Goal: Information Seeking & Learning: Learn about a topic

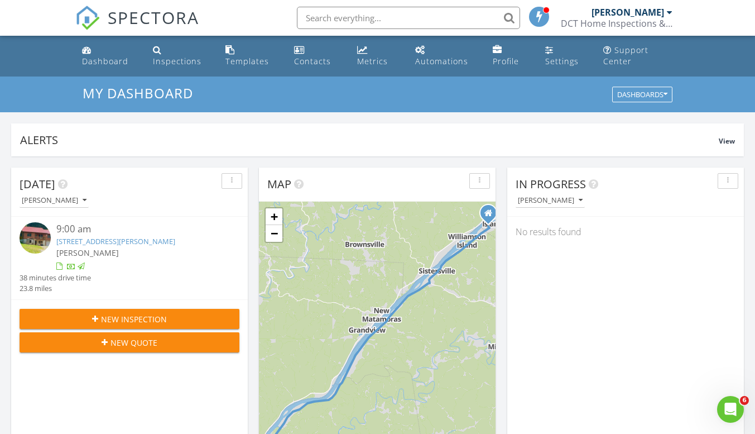
scroll to position [1033, 772]
click at [27, 255] on div at bounding box center [38, 239] width 37 height 34
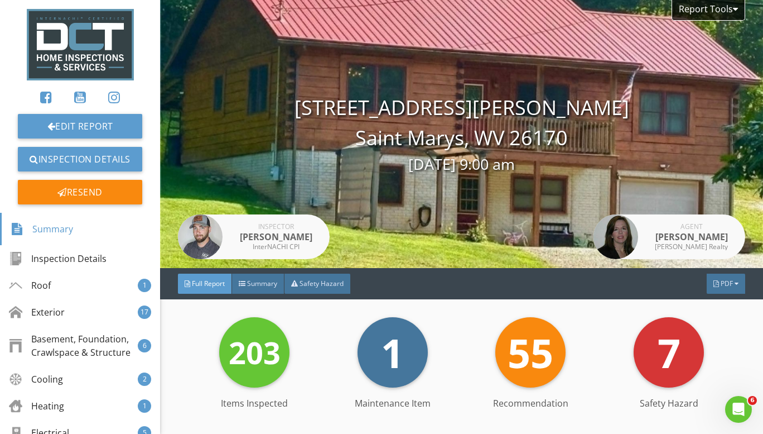
click at [252, 281] on span "Summary" at bounding box center [262, 282] width 30 height 9
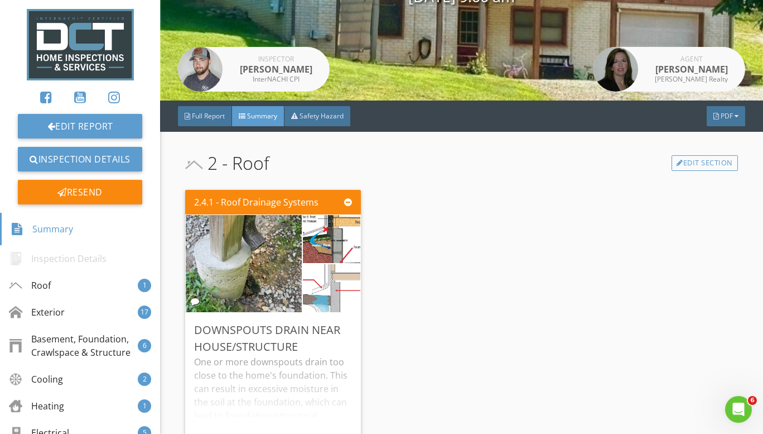
scroll to position [223, 0]
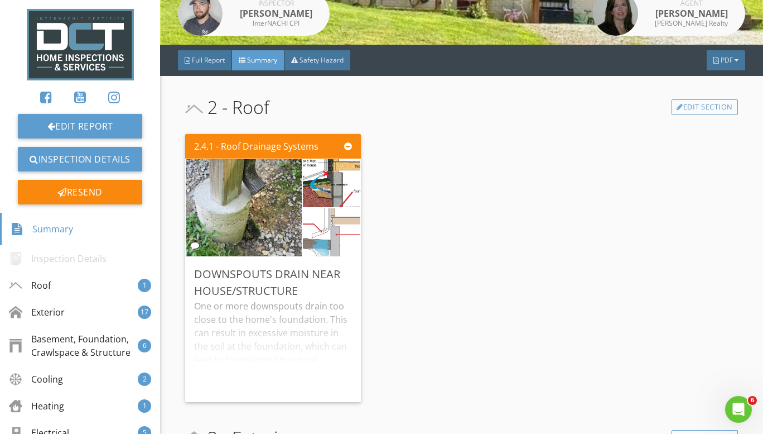
click at [361, 201] on div "2.4.1 - Roof Drainage Systems Downspouts Drain Near House/Structure One or more…" at bounding box center [277, 267] width 184 height 277
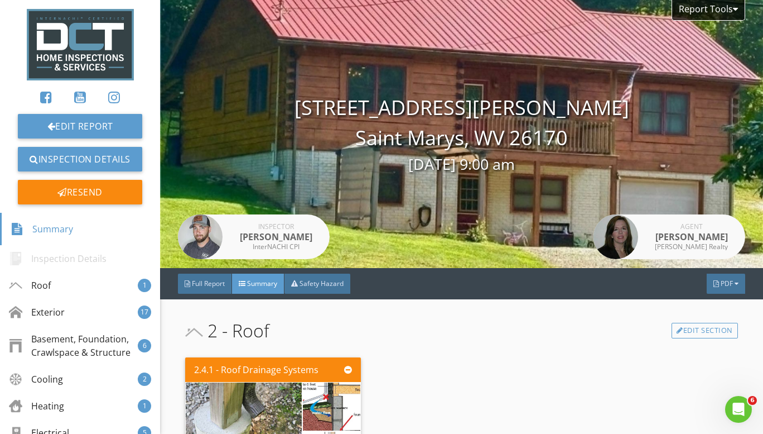
scroll to position [56, 0]
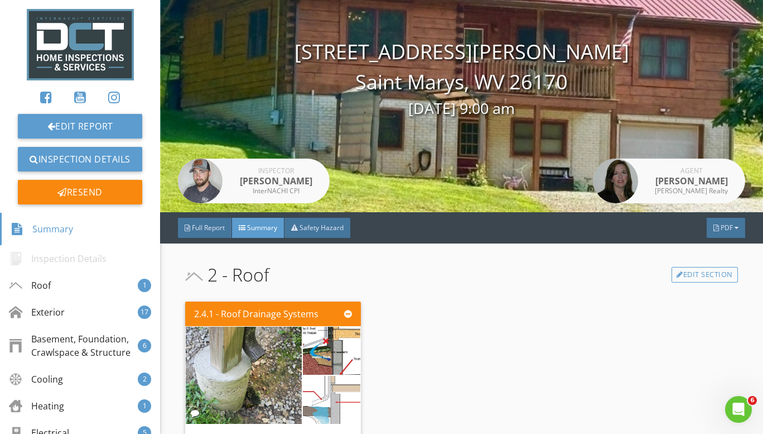
click at [316, 221] on div "Safety Hazard" at bounding box center [318, 228] width 66 height 20
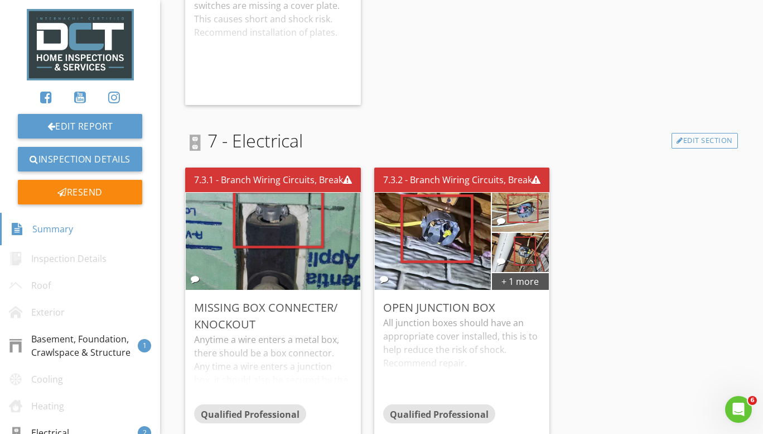
scroll to position [0, 0]
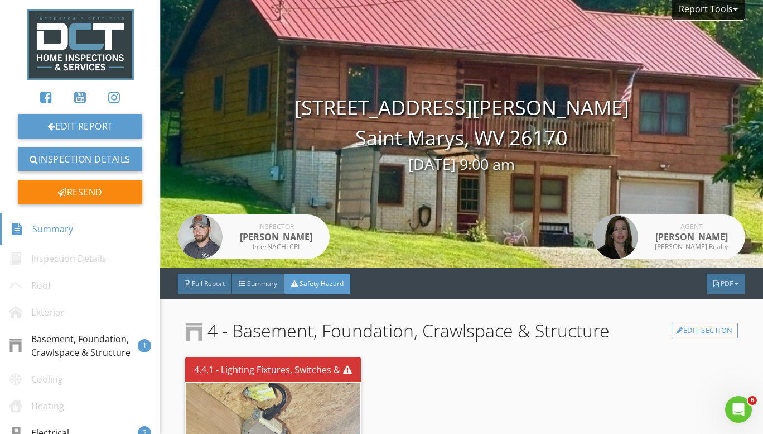
click at [254, 280] on span "Summary" at bounding box center [262, 282] width 30 height 9
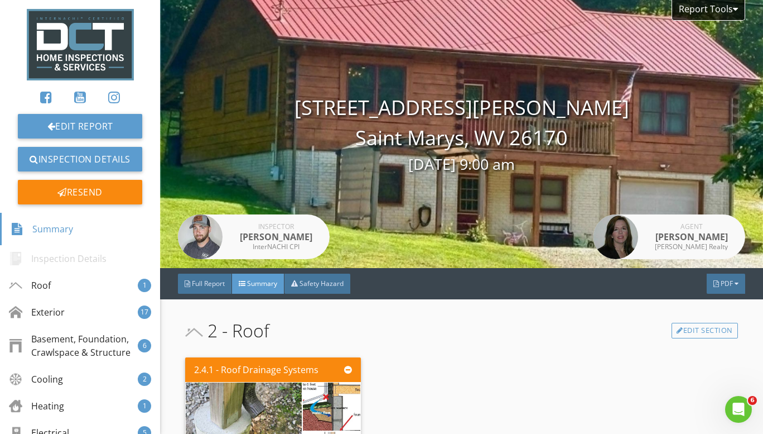
click at [196, 287] on span "Full Report" at bounding box center [208, 282] width 33 height 9
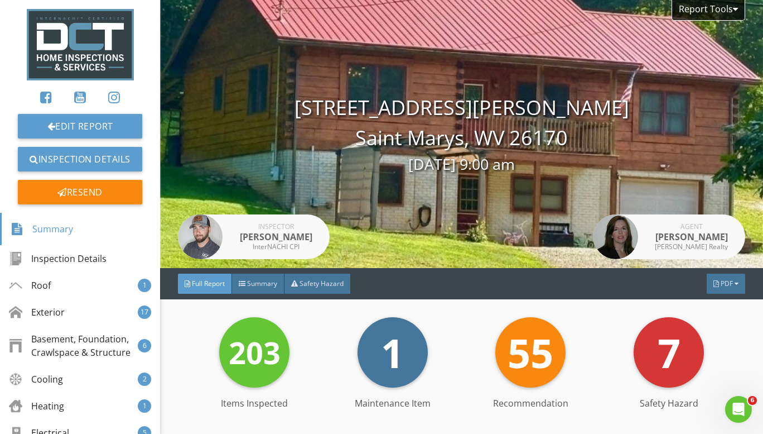
click at [319, 289] on div "Safety Hazard" at bounding box center [318, 283] width 66 height 20
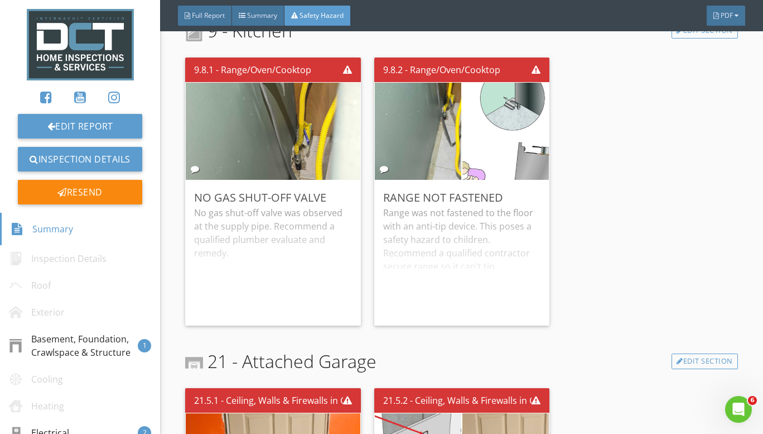
scroll to position [949, 0]
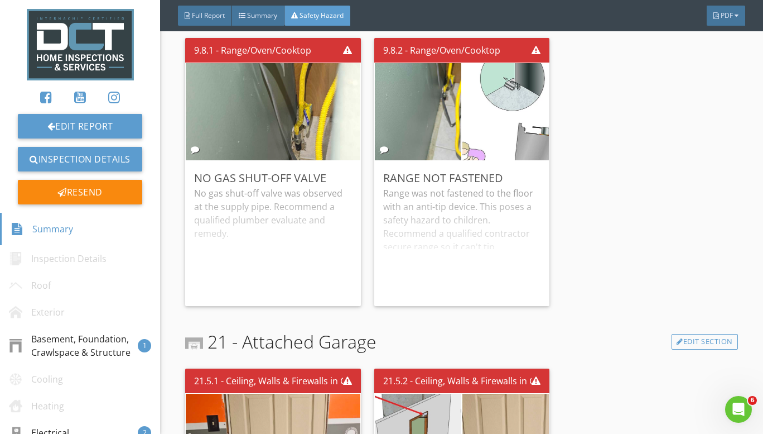
click at [444, 112] on img at bounding box center [418, 112] width 182 height 243
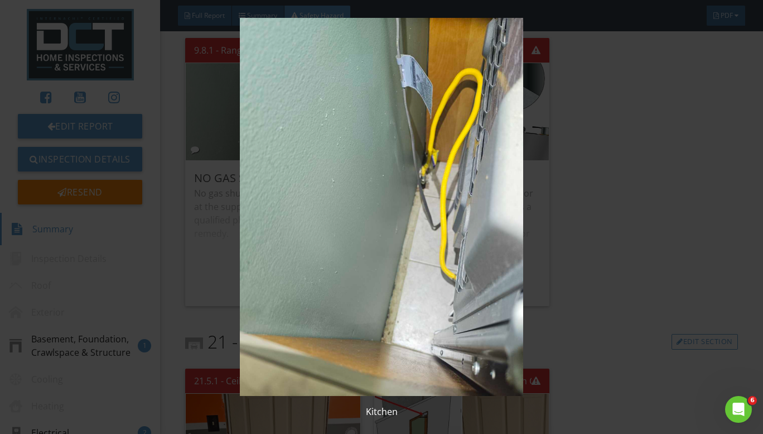
click at [584, 196] on img at bounding box center [381, 207] width 691 height 378
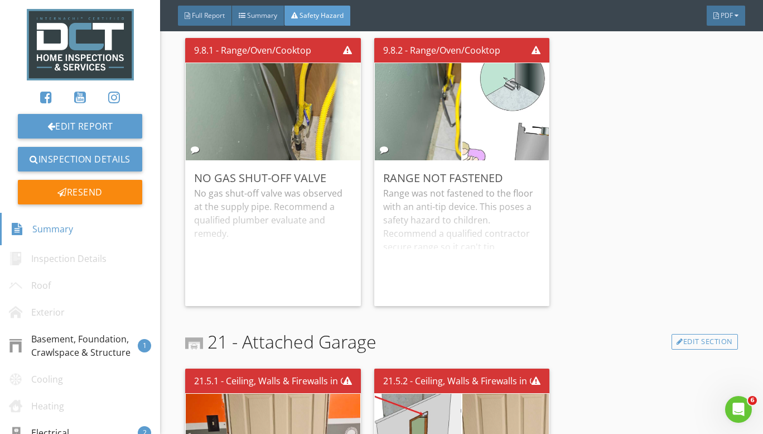
scroll to position [837, 0]
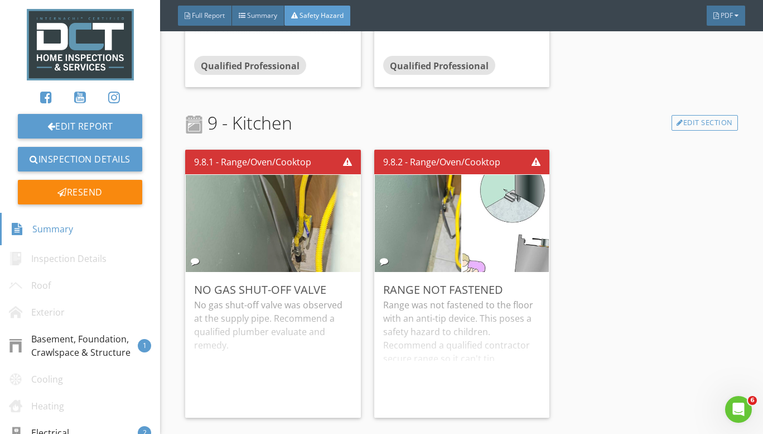
click at [442, 227] on img at bounding box center [418, 223] width 182 height 243
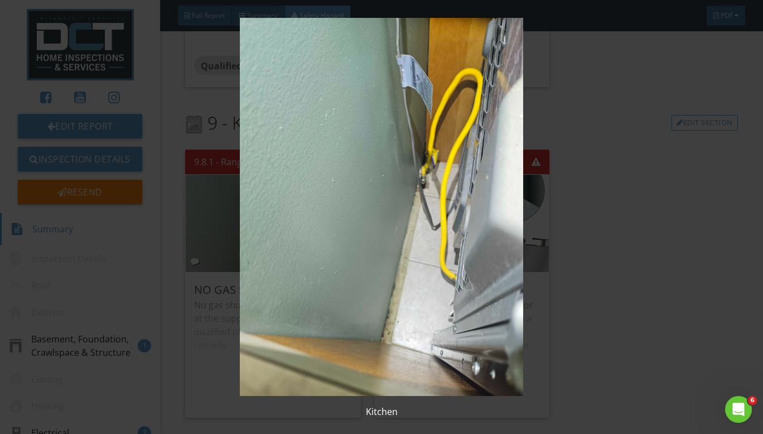
click at [551, 277] on img at bounding box center [381, 207] width 691 height 378
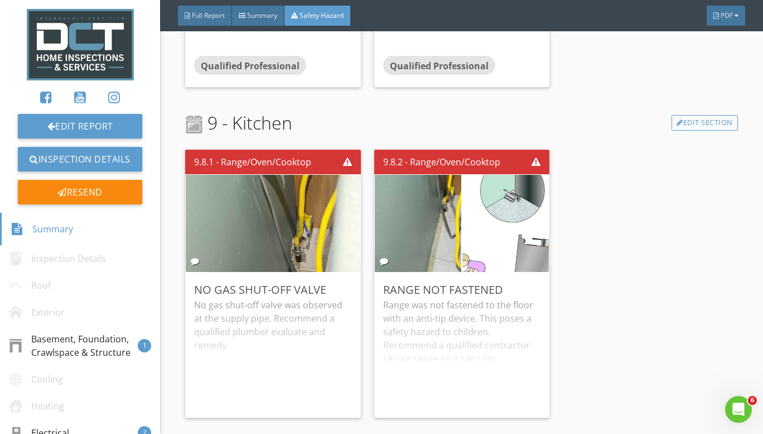
click at [498, 229] on img at bounding box center [505, 223] width 217 height 153
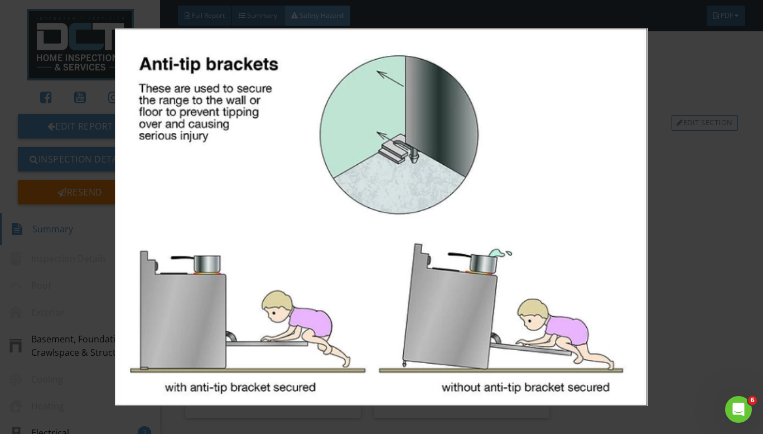
click at [679, 294] on img at bounding box center [381, 217] width 691 height 378
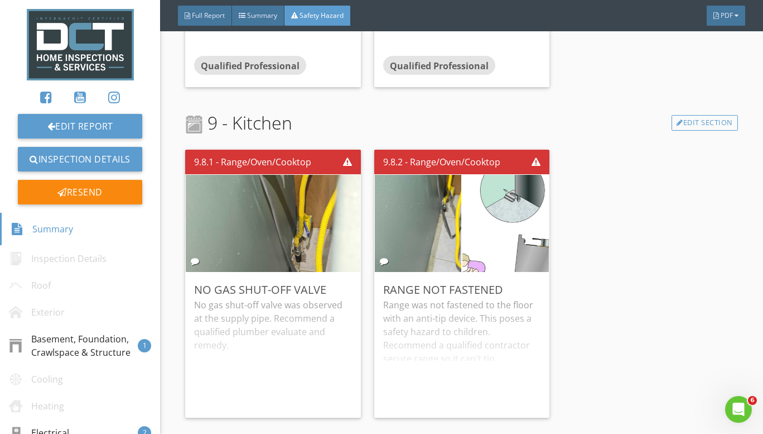
click at [679, 294] on div "9.8.1 - Range/Oven/Cooktop No Gas Shut-off Valve No gas shut-off valve was obse…" at bounding box center [461, 283] width 553 height 277
click at [518, 253] on img at bounding box center [505, 223] width 217 height 153
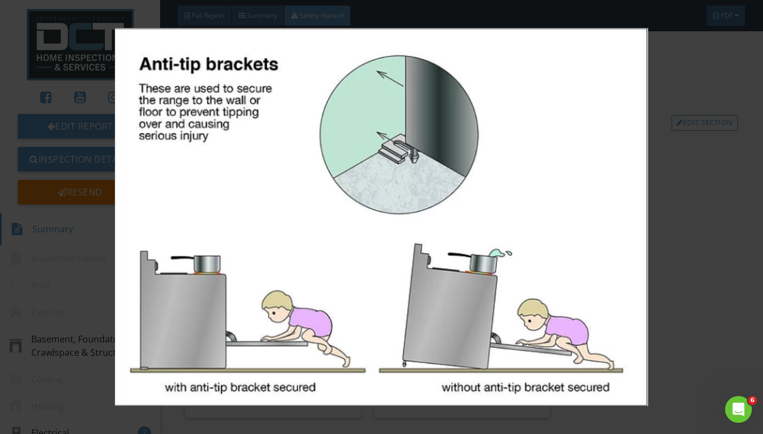
click at [674, 329] on img at bounding box center [381, 217] width 691 height 378
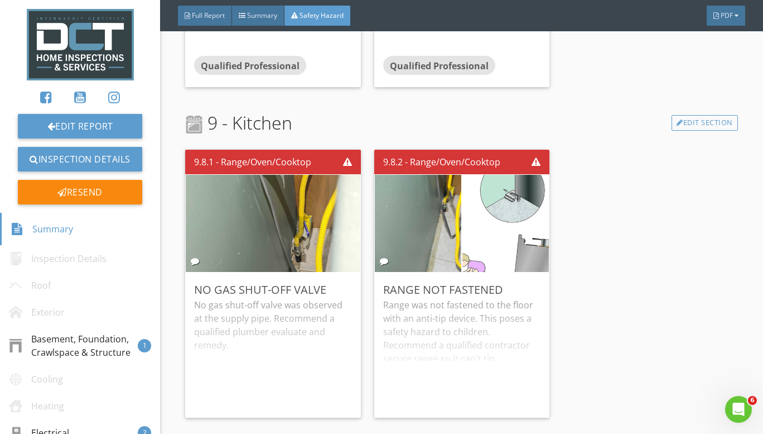
scroll to position [1004, 0]
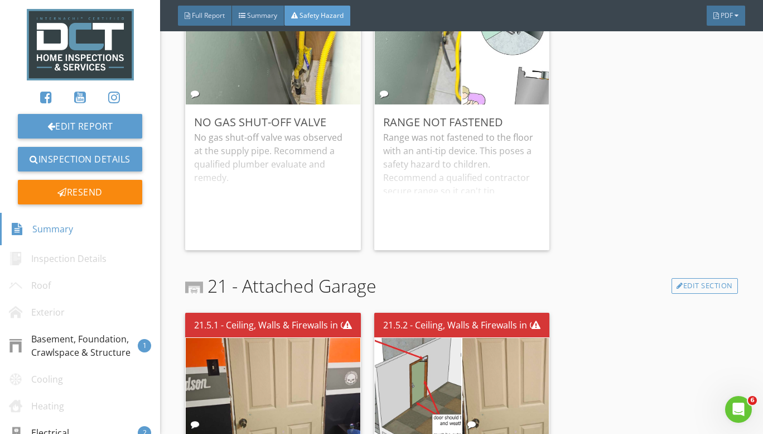
click at [544, 77] on div "9.8.2 - Range/Oven/Cooktop Range Not Fastened Range was not fastened to the flo…" at bounding box center [462, 116] width 184 height 277
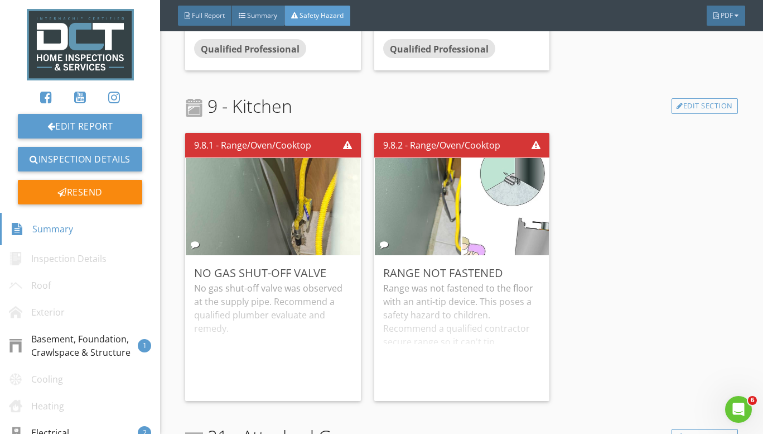
scroll to position [773, 0]
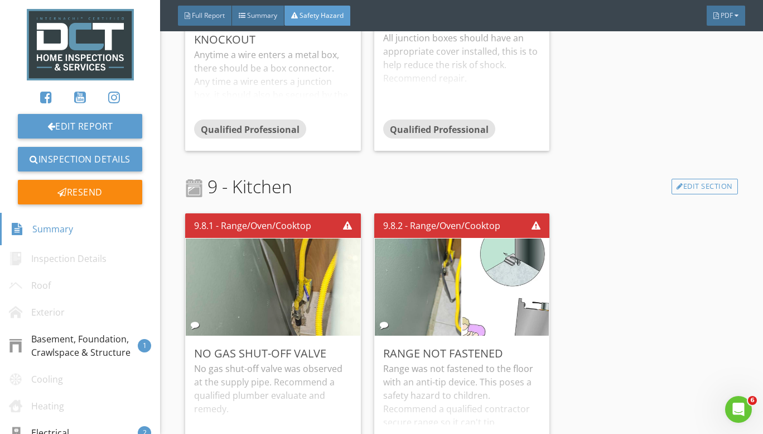
click at [470, 309] on img at bounding box center [505, 286] width 217 height 153
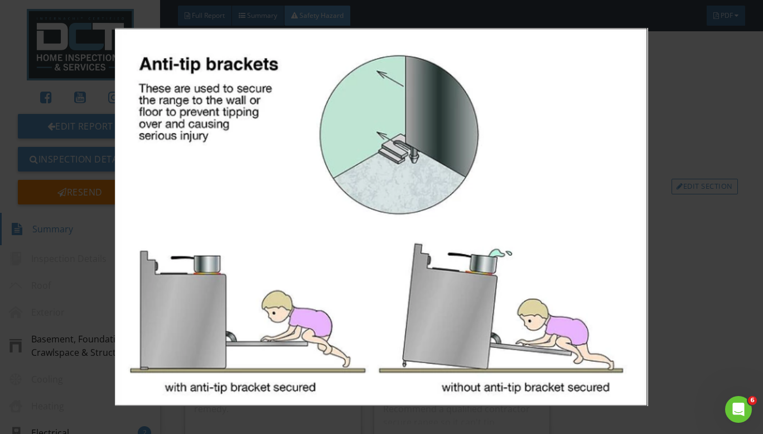
click at [674, 304] on img at bounding box center [381, 217] width 691 height 378
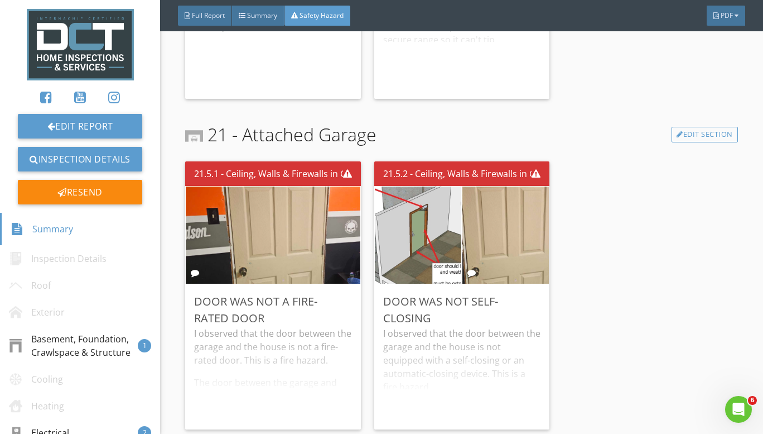
scroll to position [1164, 0]
click at [240, 219] on img at bounding box center [273, 235] width 182 height 243
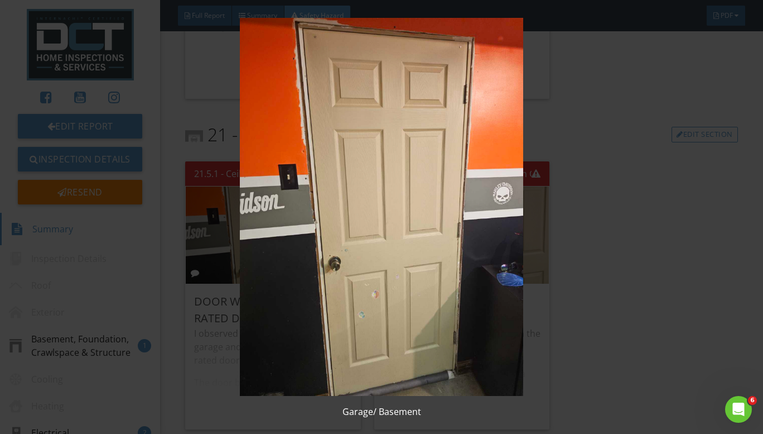
click at [627, 223] on img at bounding box center [381, 207] width 691 height 378
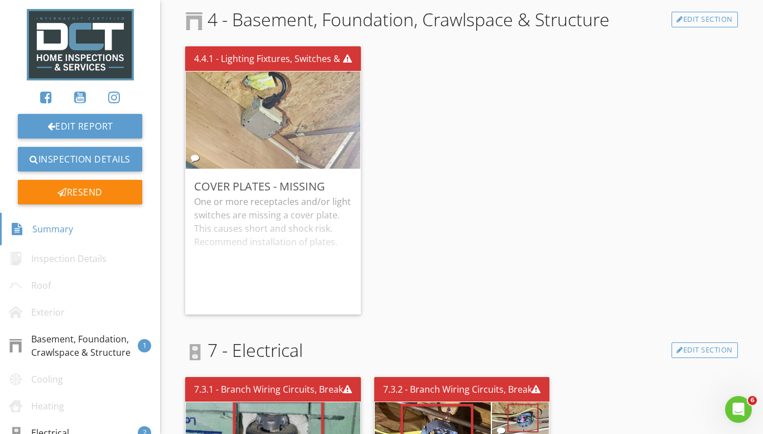
scroll to position [0, 0]
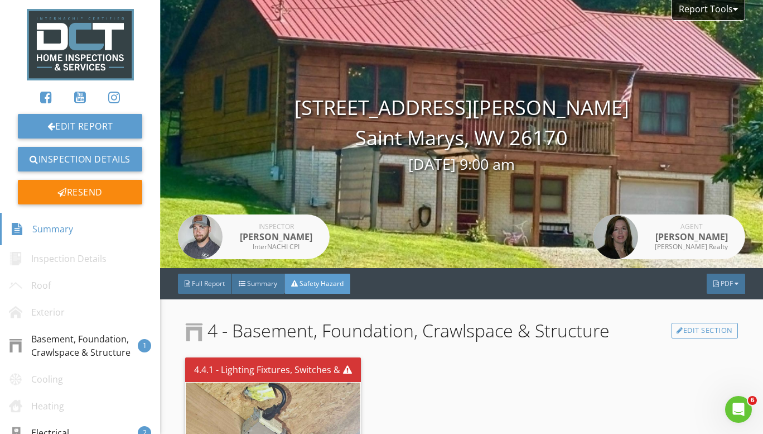
click at [256, 285] on span "Summary" at bounding box center [262, 282] width 30 height 9
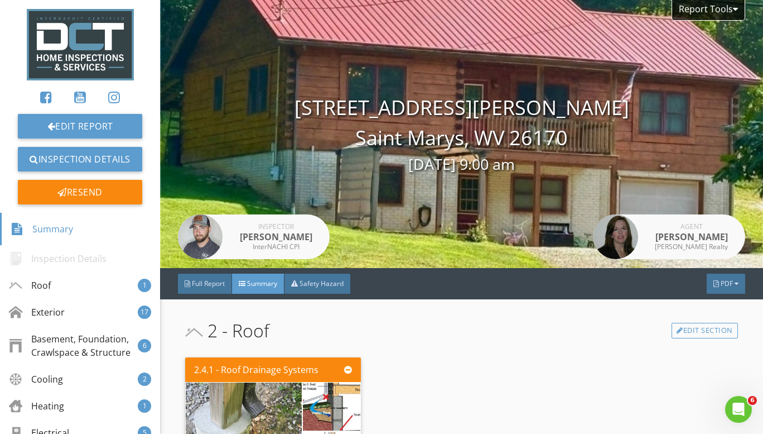
click at [317, 276] on div "Safety Hazard" at bounding box center [318, 283] width 66 height 20
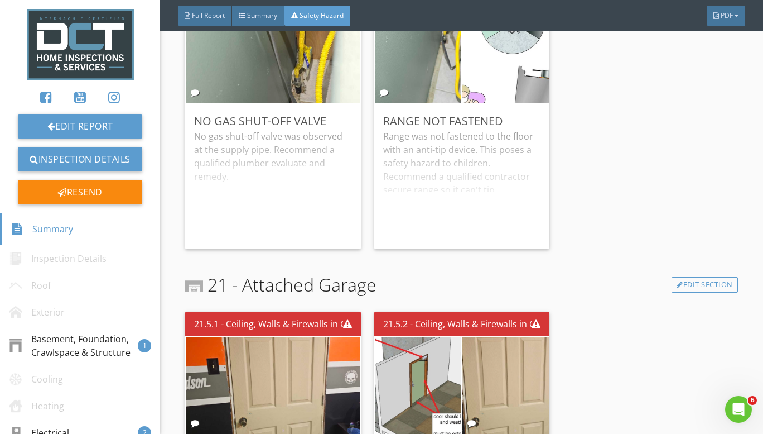
scroll to position [1164, 0]
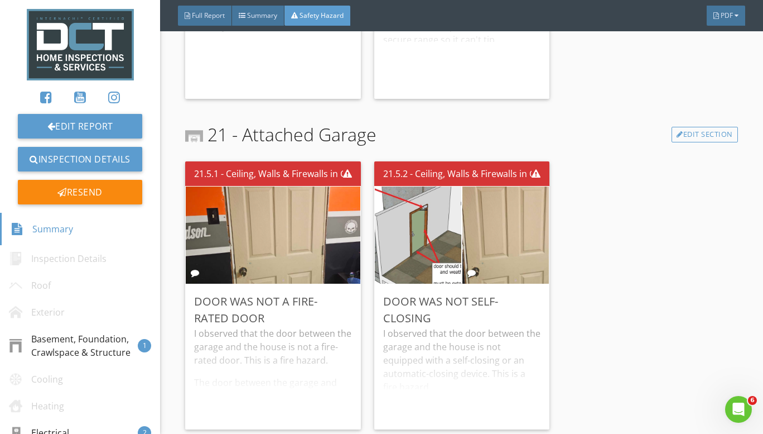
click at [364, 223] on div "21.5.1 - Ceiling, Walls & Firewalls in Garage Door Was Not a Fire-Rated Door I …" at bounding box center [277, 295] width 184 height 277
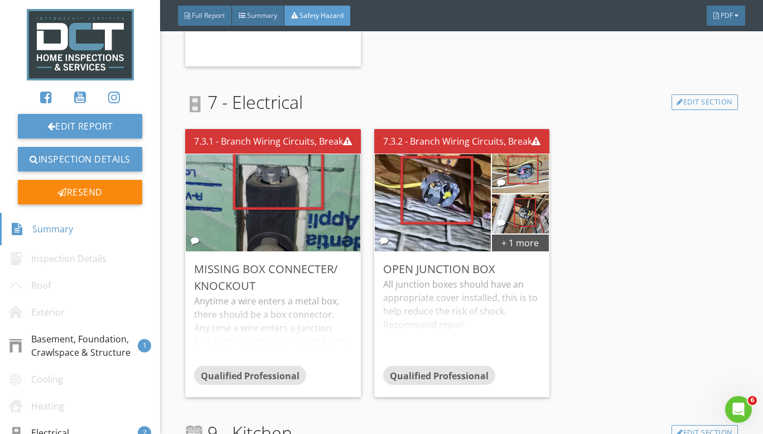
scroll to position [0, 0]
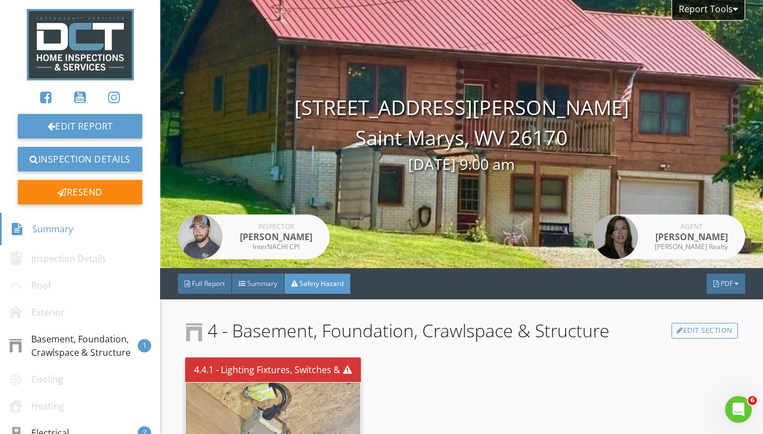
click at [263, 291] on div "Summary" at bounding box center [258, 283] width 52 height 20
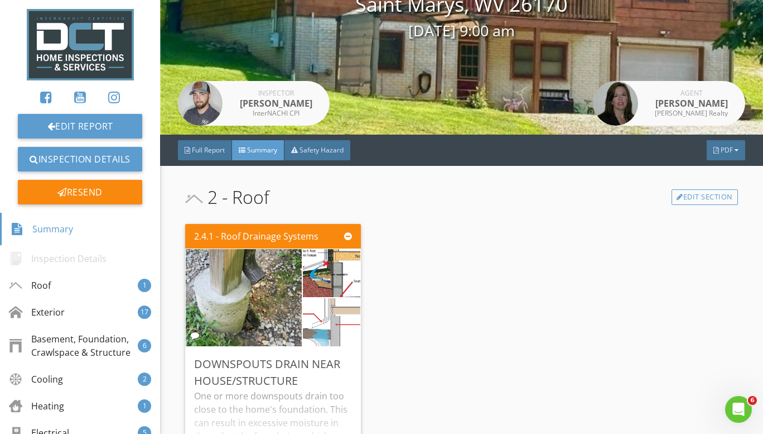
scroll to position [167, 0]
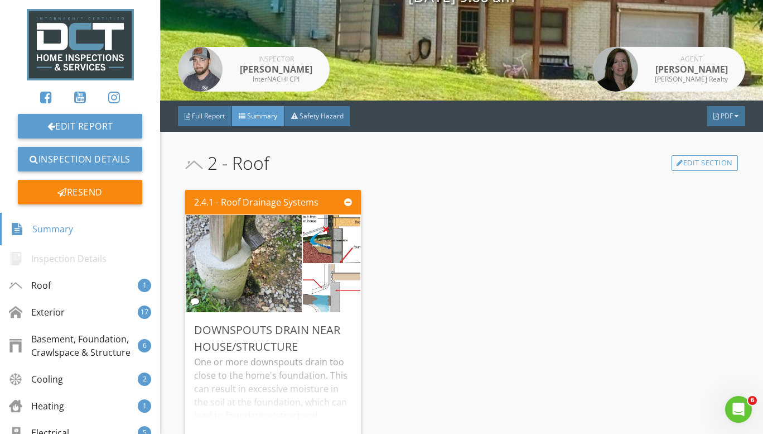
click at [243, 251] on img at bounding box center [244, 263] width 182 height 243
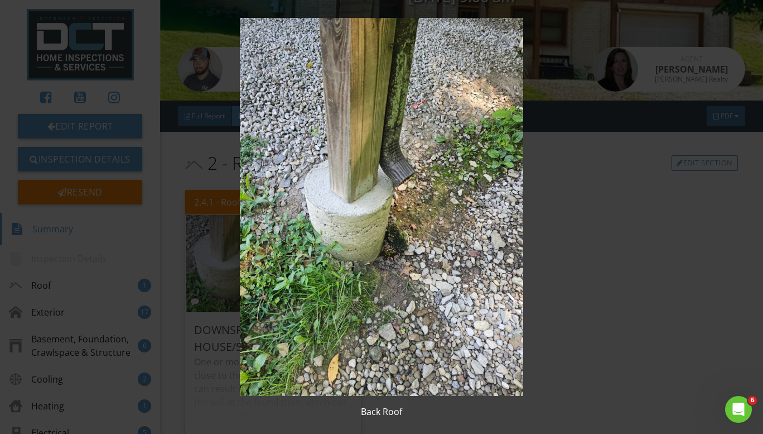
click at [437, 298] on img at bounding box center [381, 207] width 691 height 378
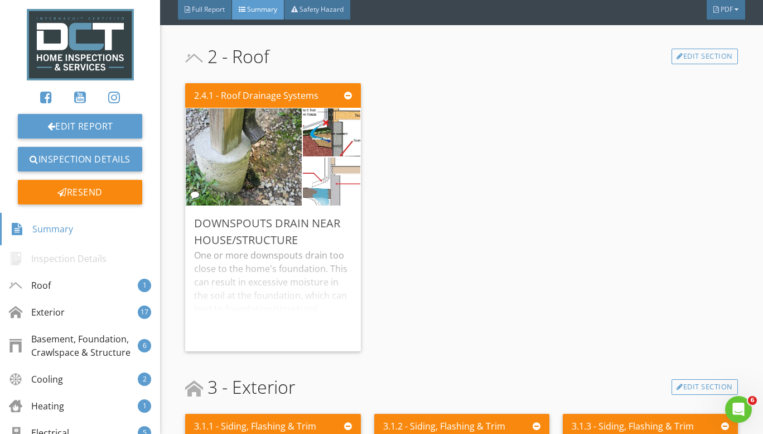
scroll to position [112, 0]
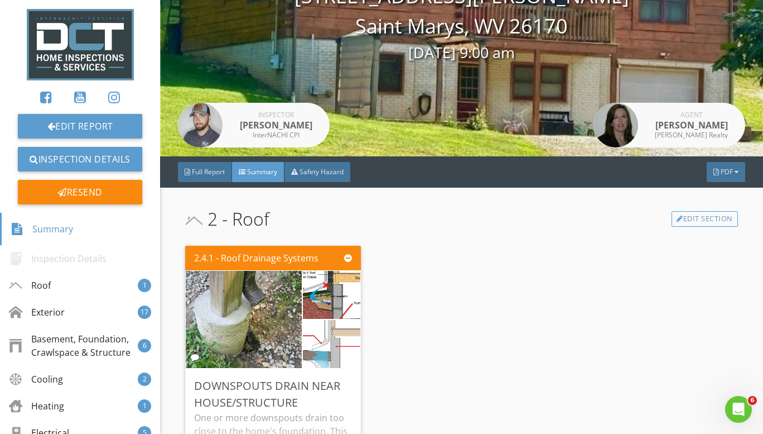
click at [259, 315] on img at bounding box center [244, 319] width 182 height 243
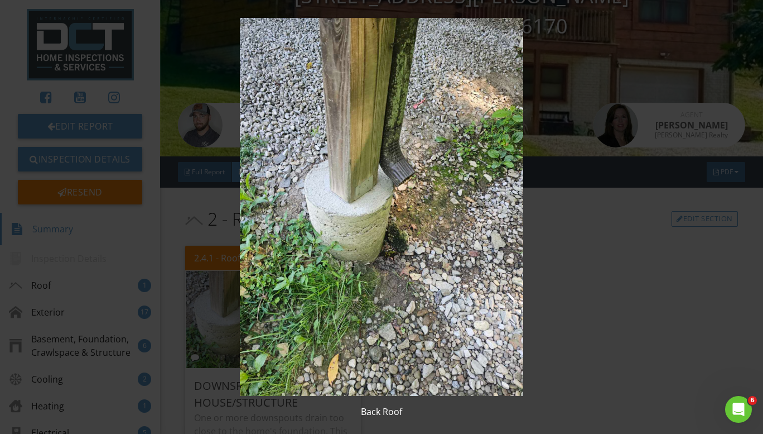
click at [527, 328] on img at bounding box center [381, 207] width 691 height 378
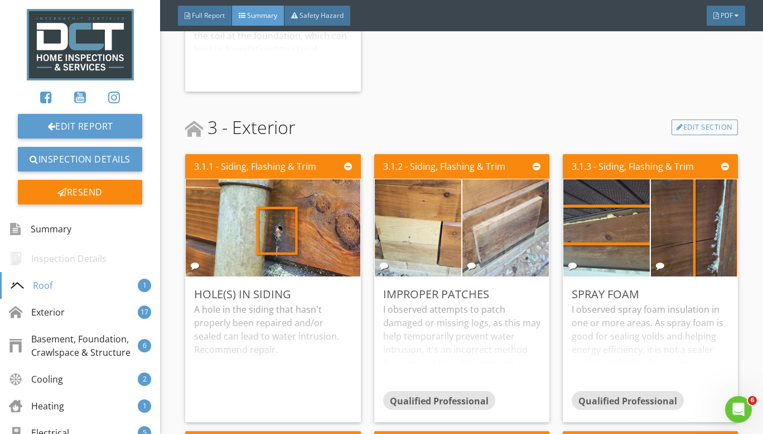
scroll to position [614, 0]
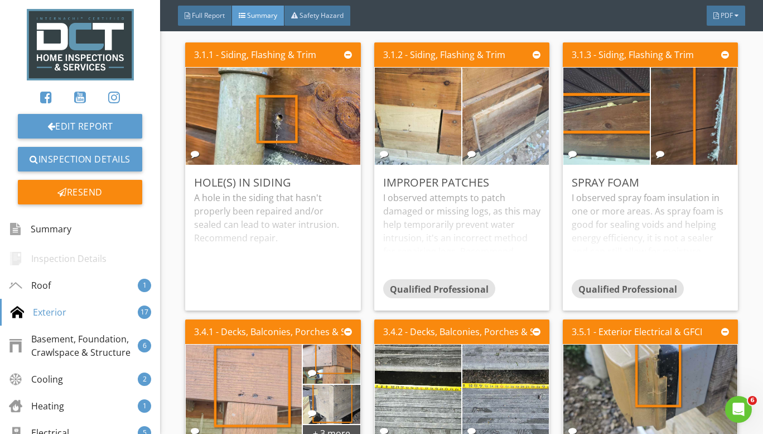
click at [289, 148] on img at bounding box center [273, 116] width 182 height 243
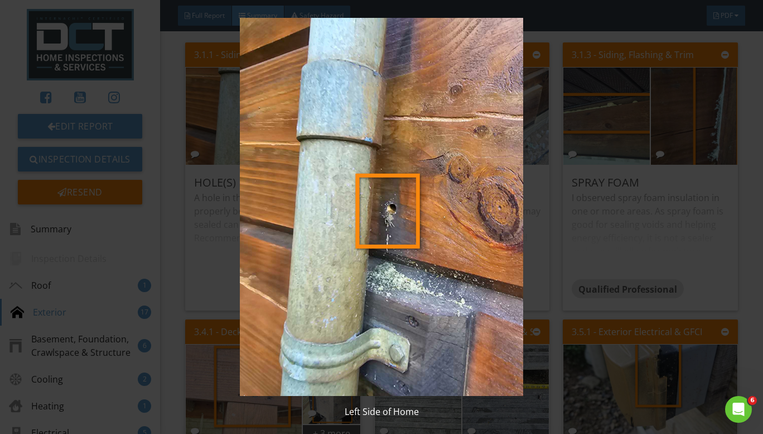
click at [548, 273] on img at bounding box center [381, 207] width 691 height 378
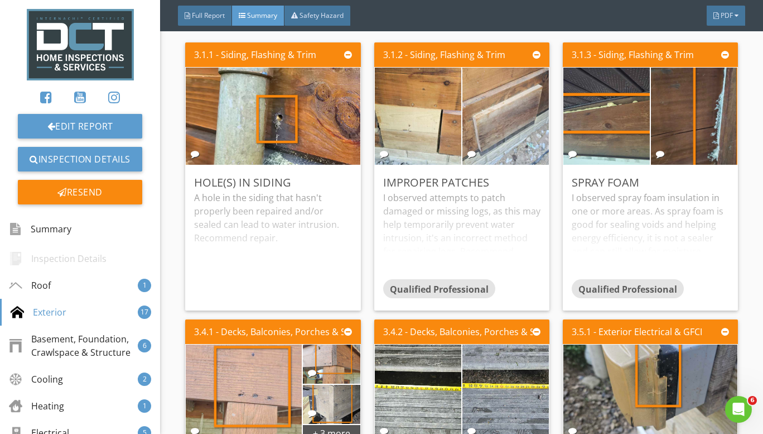
click at [307, 128] on img at bounding box center [273, 116] width 182 height 243
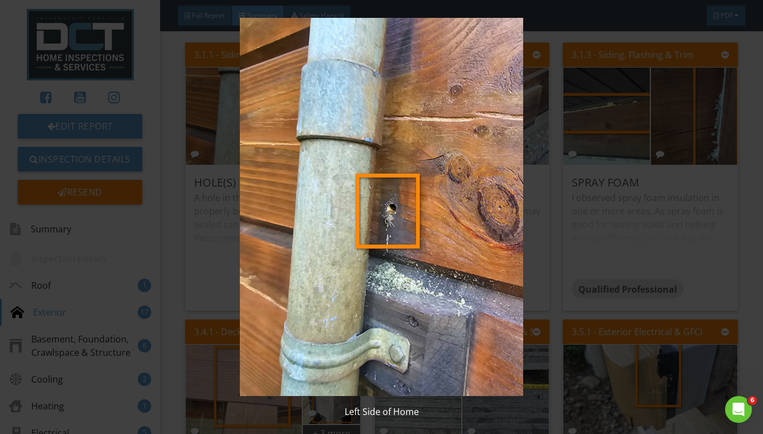
click at [546, 286] on img at bounding box center [381, 207] width 691 height 378
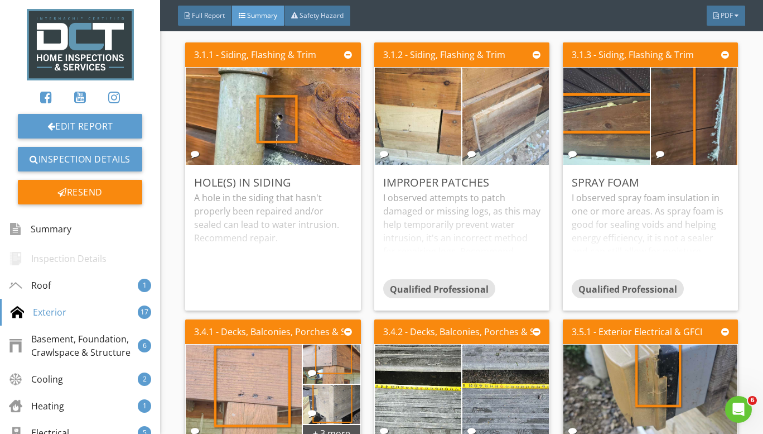
click at [354, 142] on img at bounding box center [273, 116] width 182 height 243
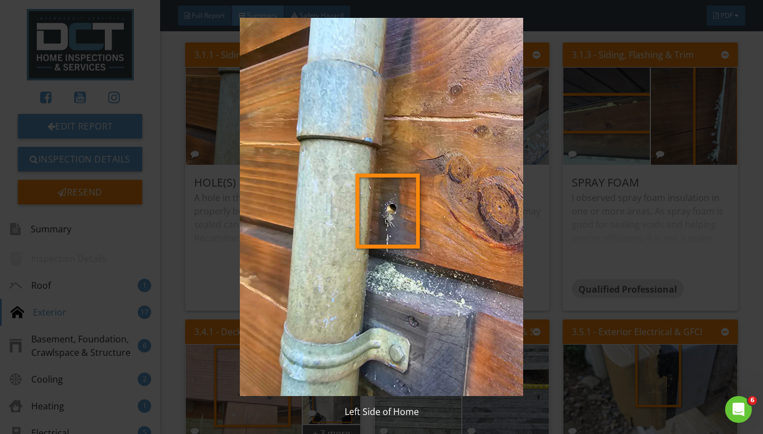
click at [562, 276] on img at bounding box center [381, 207] width 691 height 378
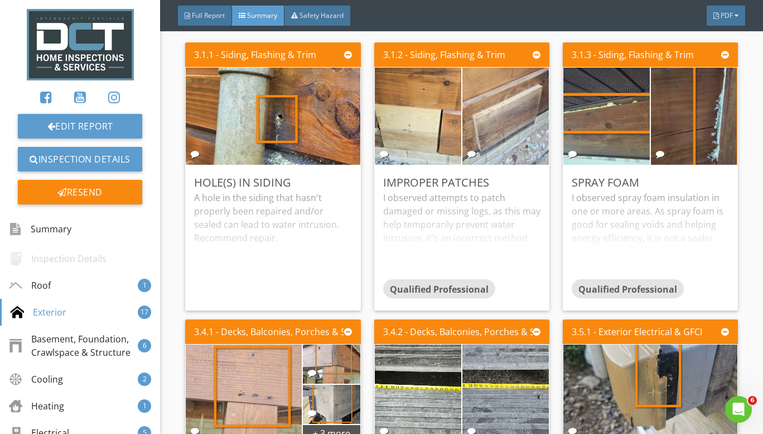
click at [459, 122] on img at bounding box center [506, 116] width 182 height 243
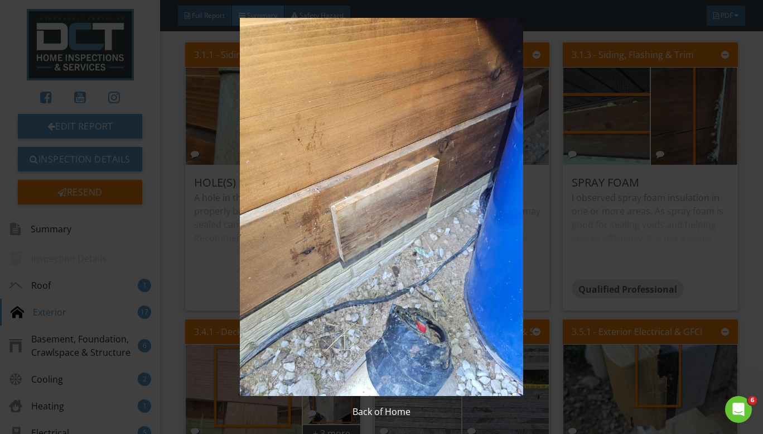
click at [555, 212] on img at bounding box center [381, 207] width 691 height 378
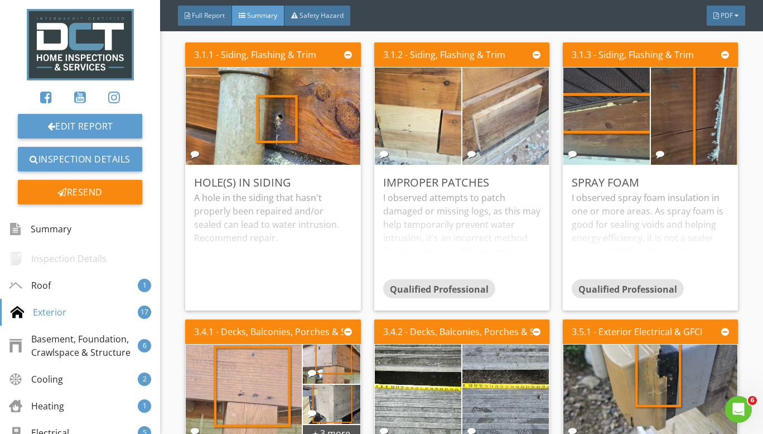
click at [445, 138] on img at bounding box center [418, 116] width 182 height 243
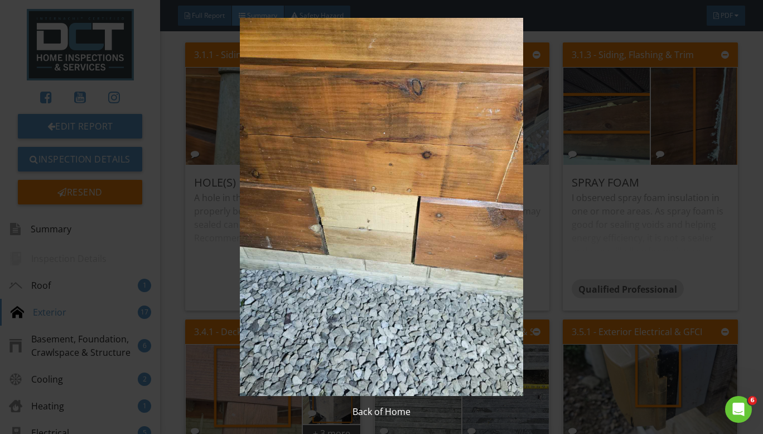
click at [554, 234] on img at bounding box center [381, 207] width 691 height 378
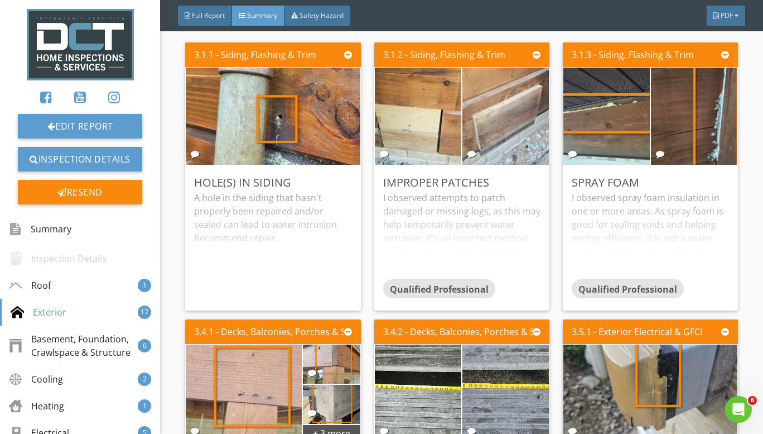
click at [517, 136] on img at bounding box center [506, 116] width 182 height 243
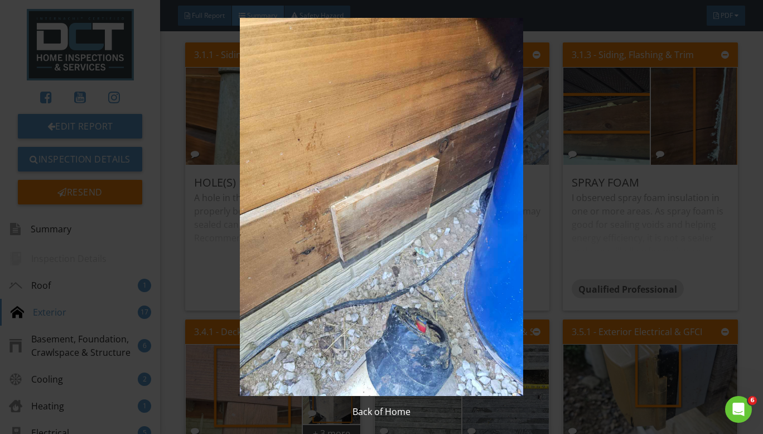
click at [551, 281] on img at bounding box center [381, 207] width 691 height 378
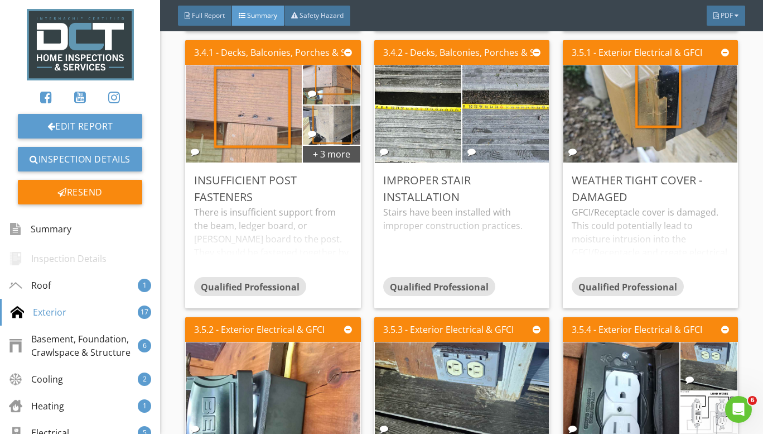
scroll to position [781, 0]
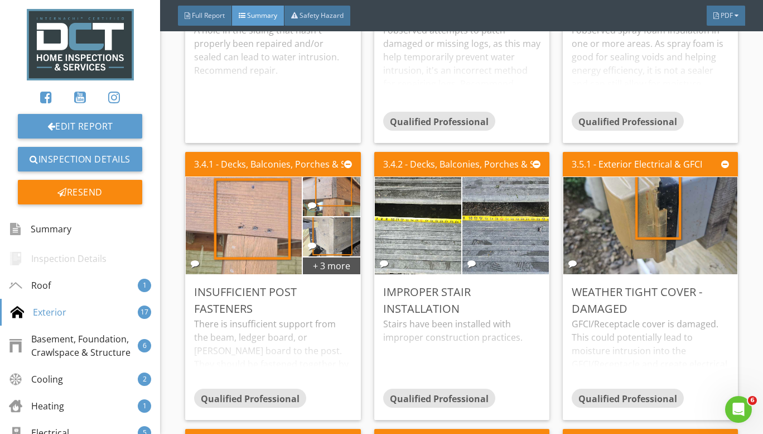
click at [233, 219] on img at bounding box center [244, 225] width 182 height 243
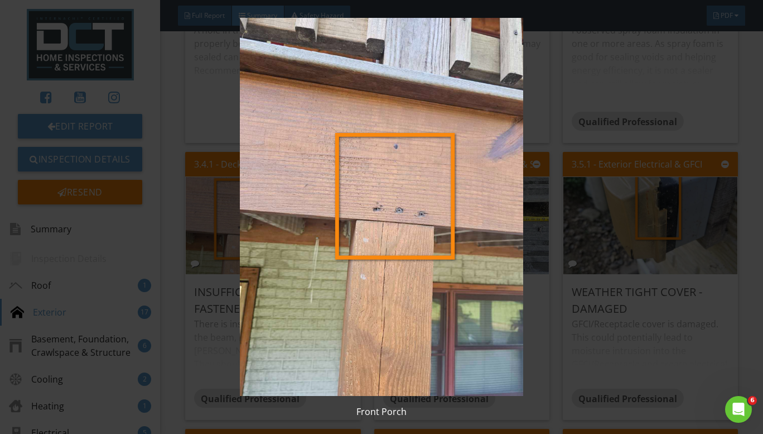
click at [233, 219] on img at bounding box center [381, 207] width 691 height 378
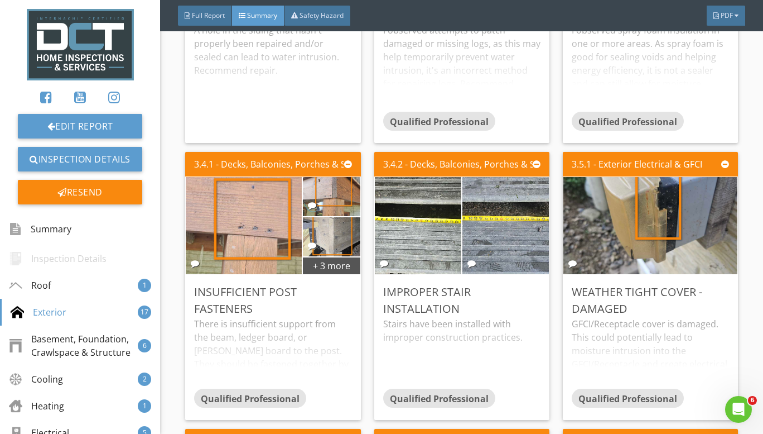
click at [324, 195] on img at bounding box center [331, 197] width 73 height 98
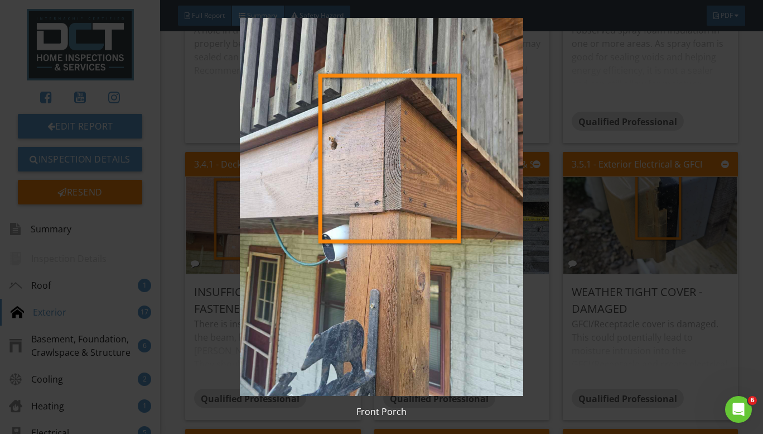
click at [570, 229] on img at bounding box center [381, 207] width 691 height 378
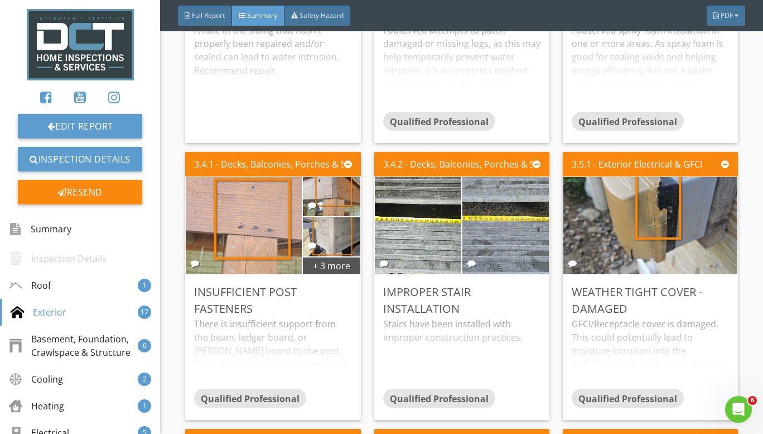
click at [247, 216] on img at bounding box center [244, 225] width 182 height 243
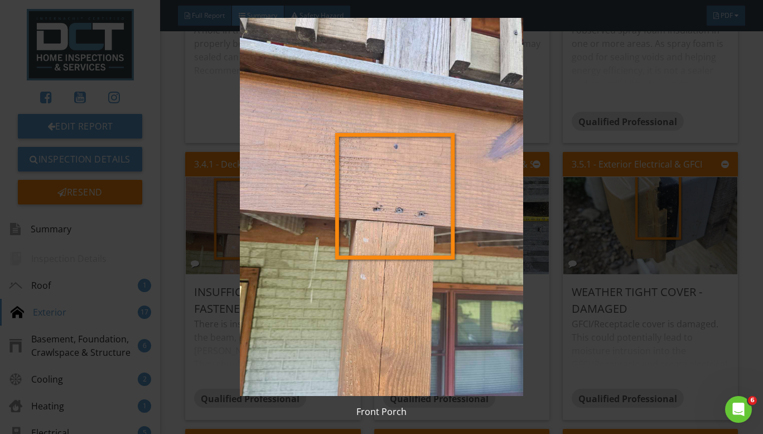
click at [557, 275] on img at bounding box center [381, 207] width 691 height 378
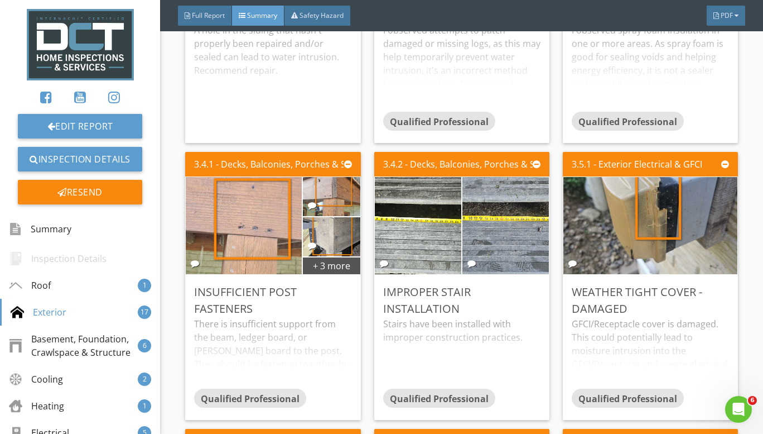
click at [261, 240] on img at bounding box center [244, 225] width 182 height 243
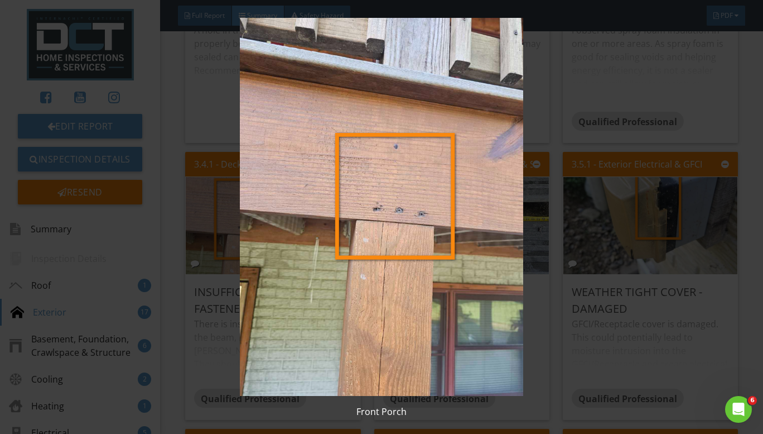
click at [565, 273] on img at bounding box center [381, 207] width 691 height 378
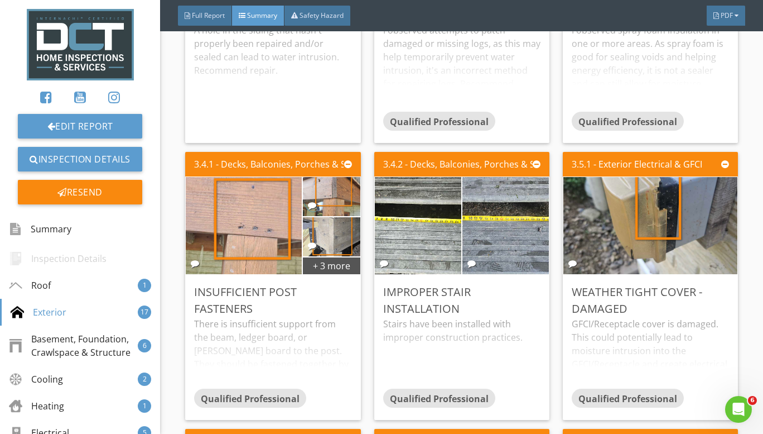
click at [280, 201] on img at bounding box center [244, 225] width 182 height 243
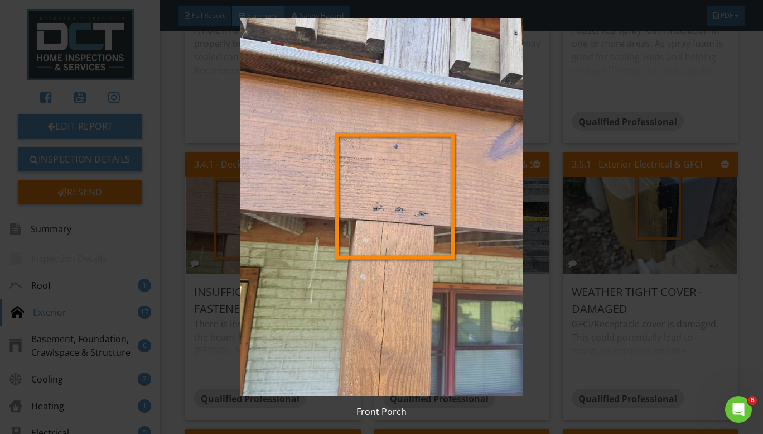
click at [555, 242] on img at bounding box center [381, 207] width 691 height 378
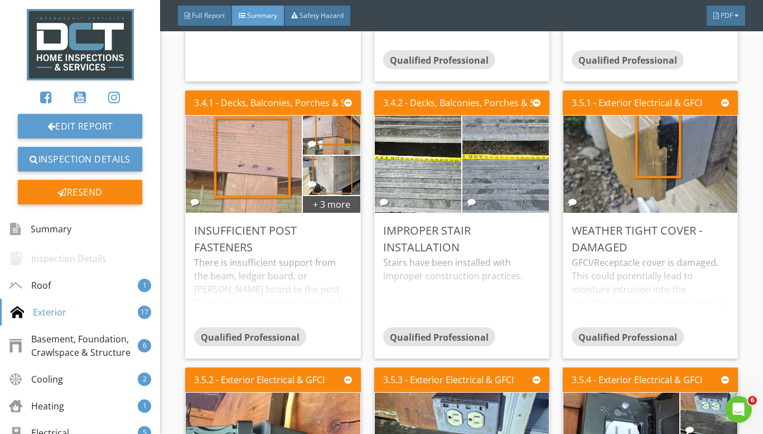
scroll to position [837, 0]
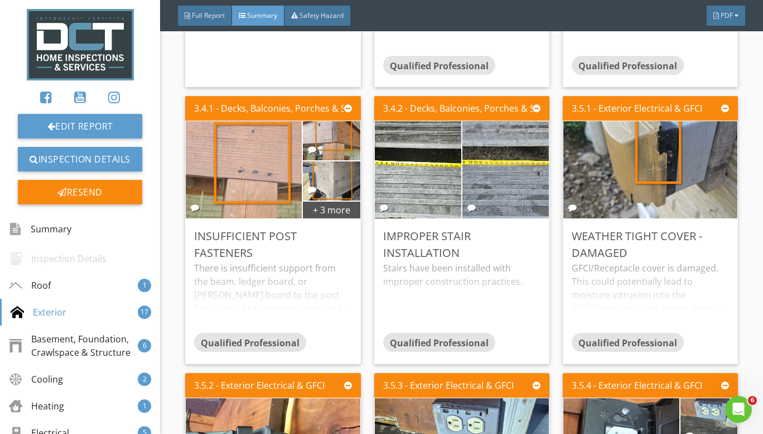
click at [419, 210] on img at bounding box center [418, 170] width 217 height 162
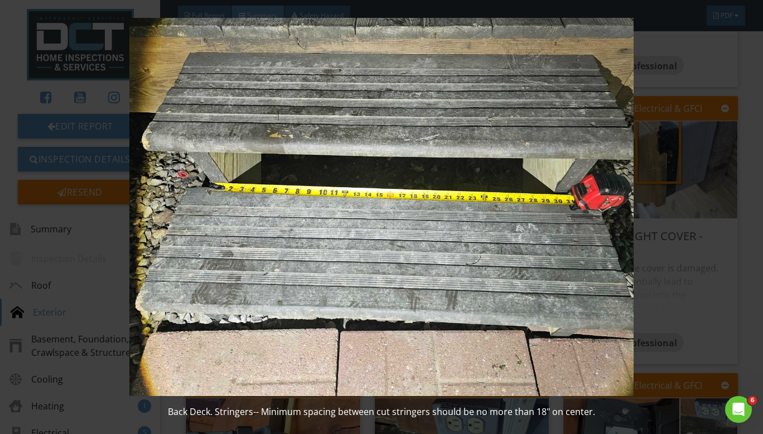
click at [650, 198] on img at bounding box center [381, 207] width 691 height 378
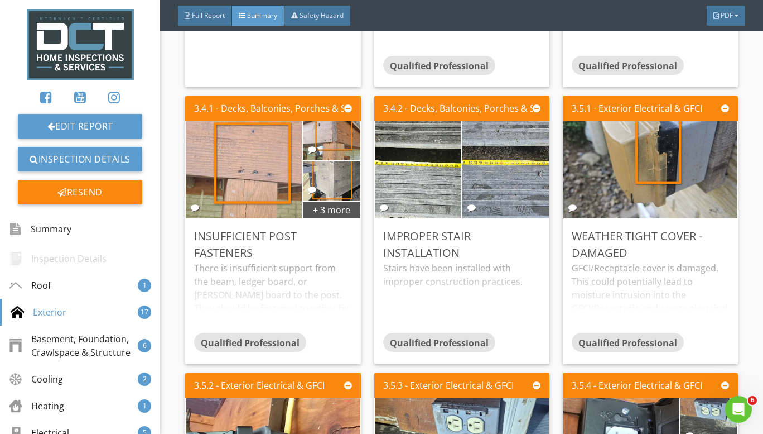
click at [650, 198] on img at bounding box center [651, 170] width 182 height 243
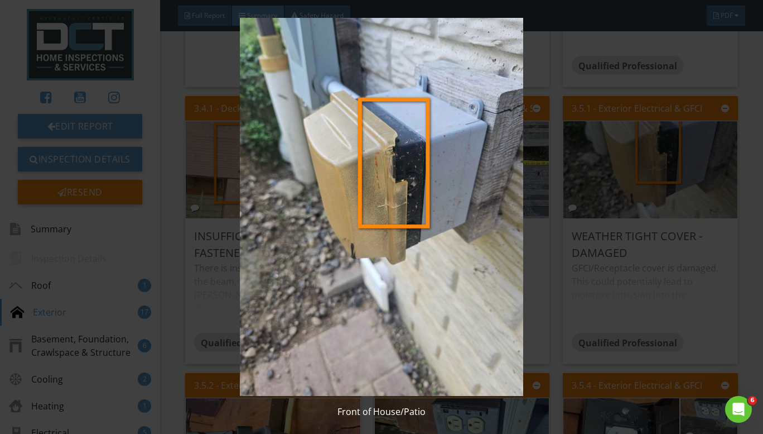
click at [593, 217] on img at bounding box center [381, 207] width 691 height 378
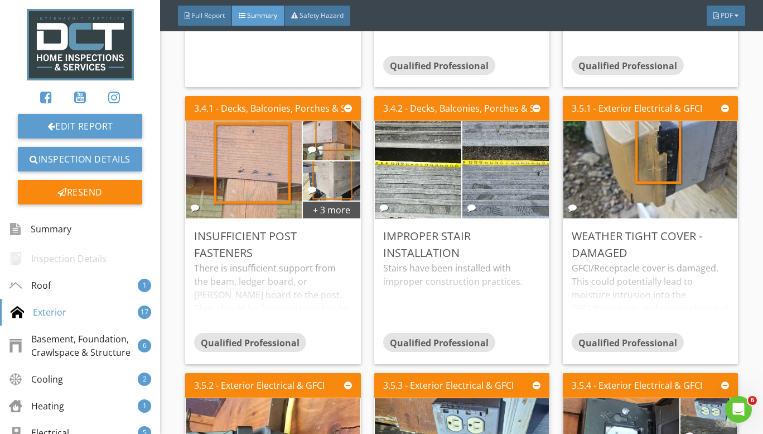
click at [422, 193] on img at bounding box center [418, 170] width 217 height 162
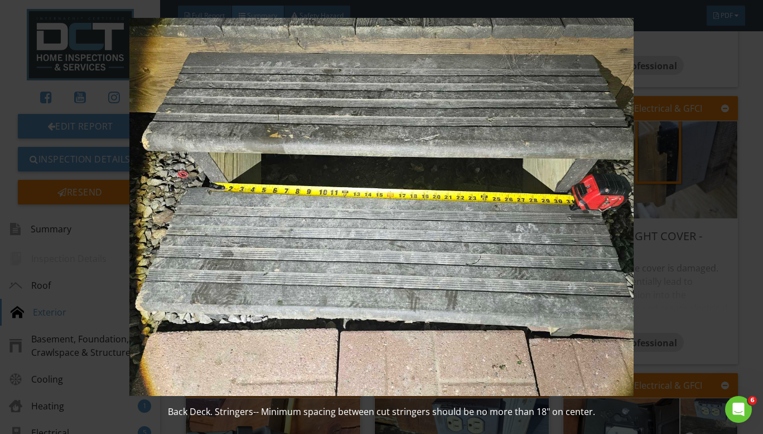
click at [665, 228] on img at bounding box center [381, 207] width 691 height 378
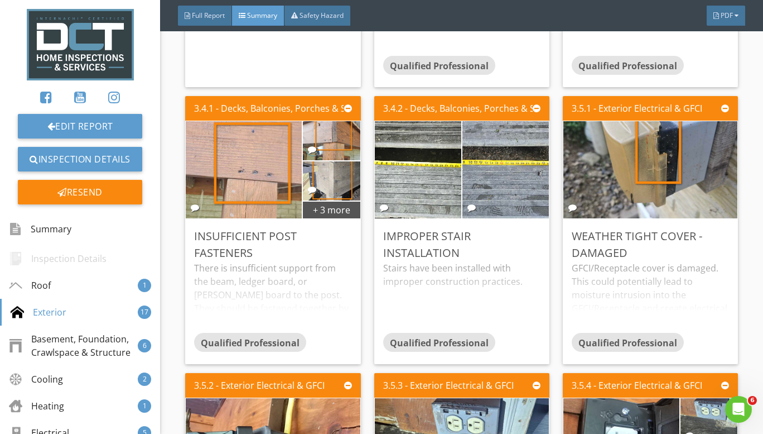
click at [518, 181] on img at bounding box center [505, 170] width 217 height 162
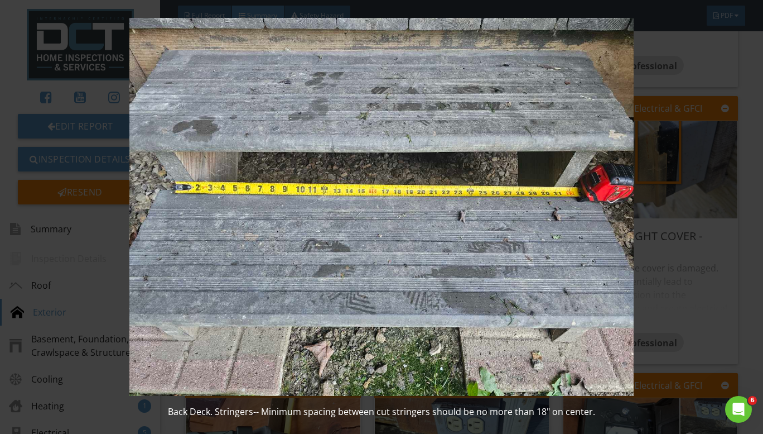
click at [669, 250] on img at bounding box center [381, 207] width 691 height 378
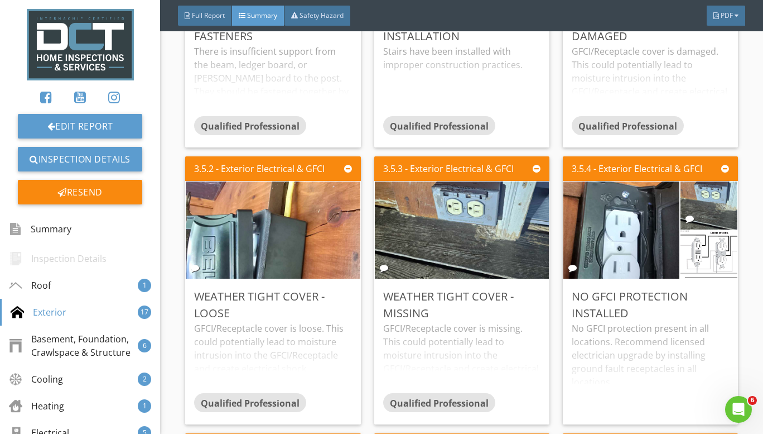
scroll to position [1060, 0]
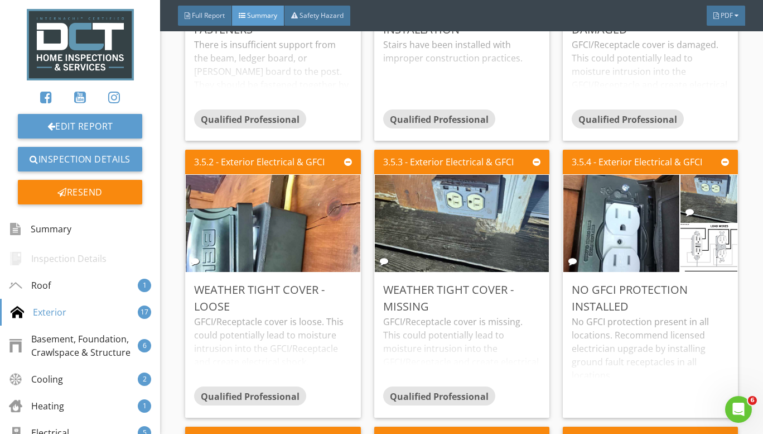
click at [701, 202] on img at bounding box center [709, 199] width 90 height 120
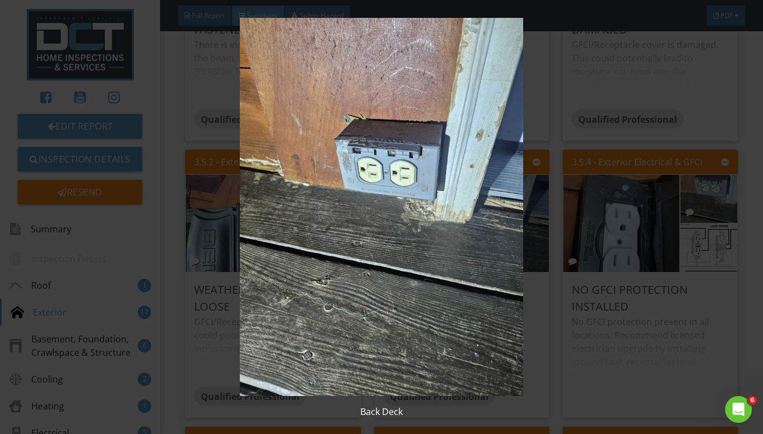
click at [672, 251] on img at bounding box center [381, 207] width 691 height 378
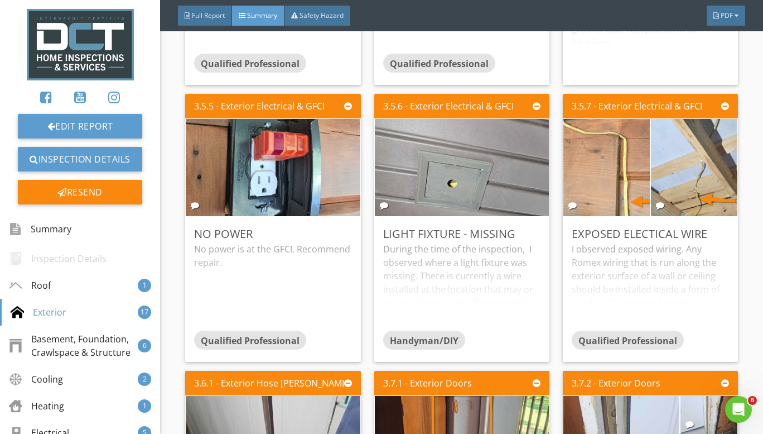
scroll to position [1395, 0]
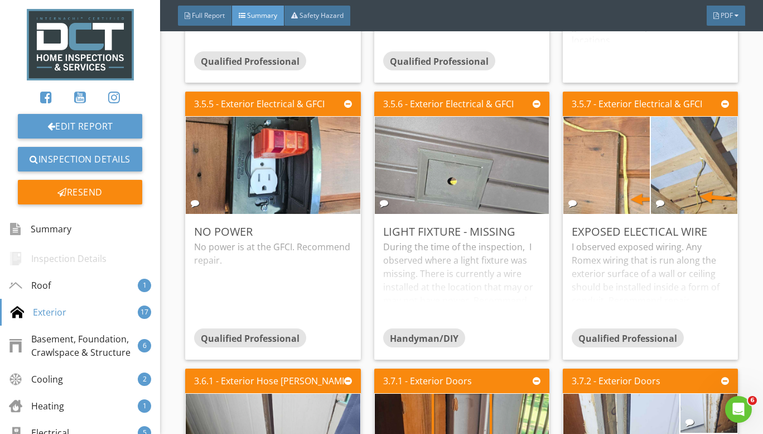
click at [443, 184] on img at bounding box center [462, 165] width 182 height 243
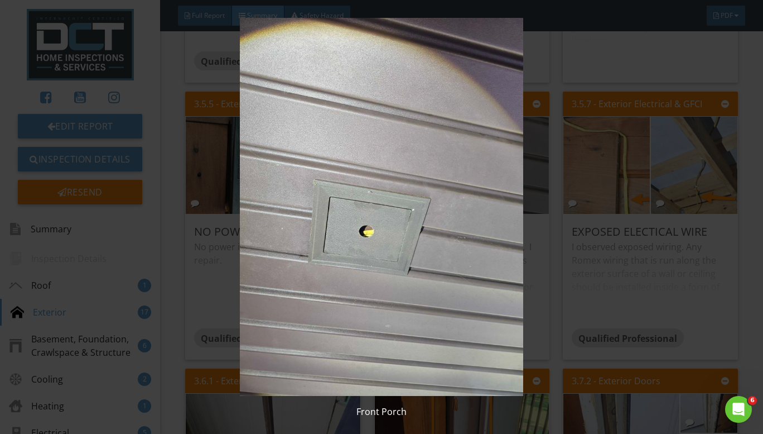
click at [568, 256] on img at bounding box center [381, 207] width 691 height 378
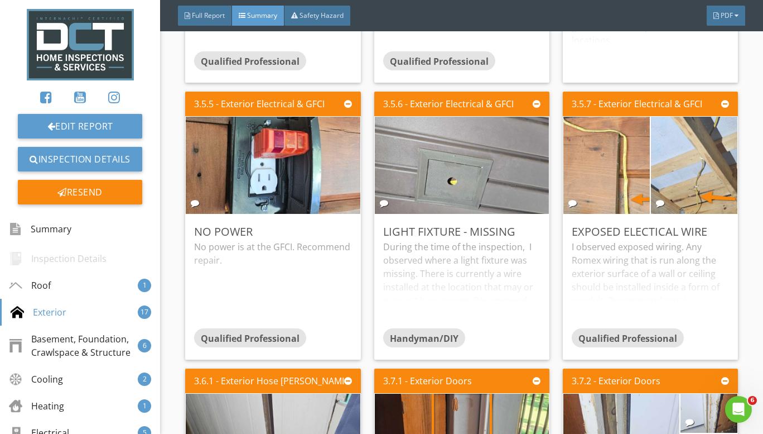
click at [464, 165] on img at bounding box center [462, 165] width 182 height 243
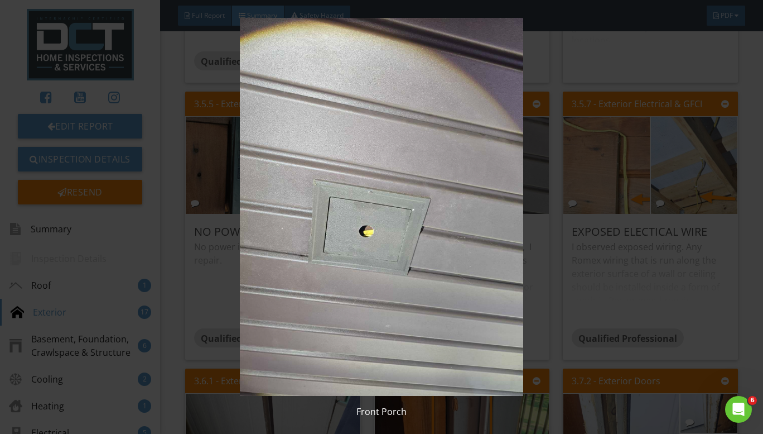
click at [551, 242] on img at bounding box center [381, 207] width 691 height 378
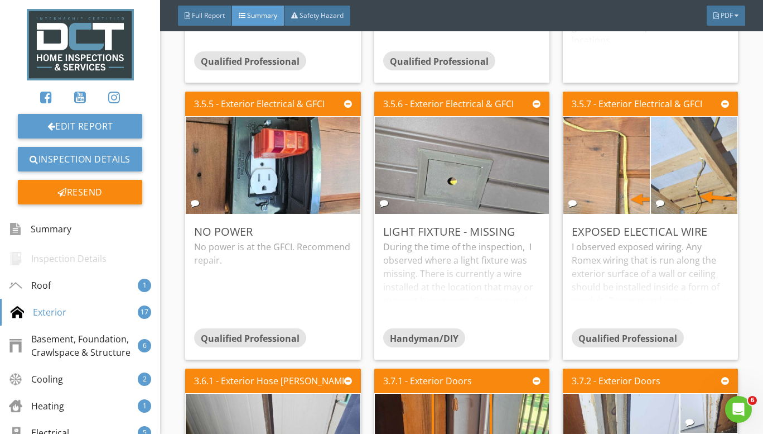
click at [446, 189] on img at bounding box center [462, 165] width 182 height 243
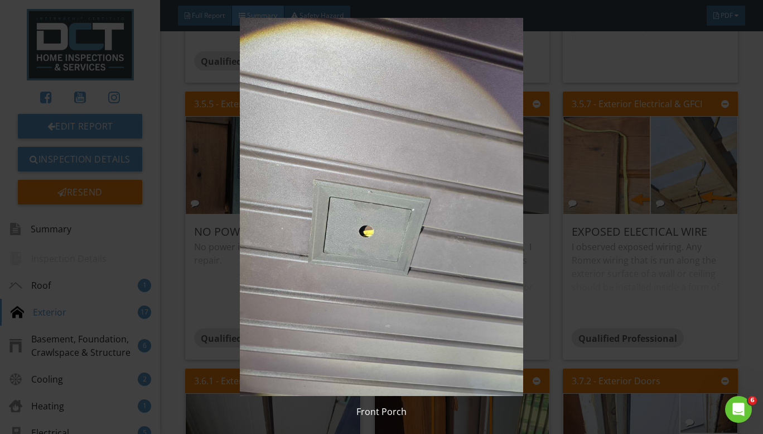
click at [558, 279] on img at bounding box center [381, 207] width 691 height 378
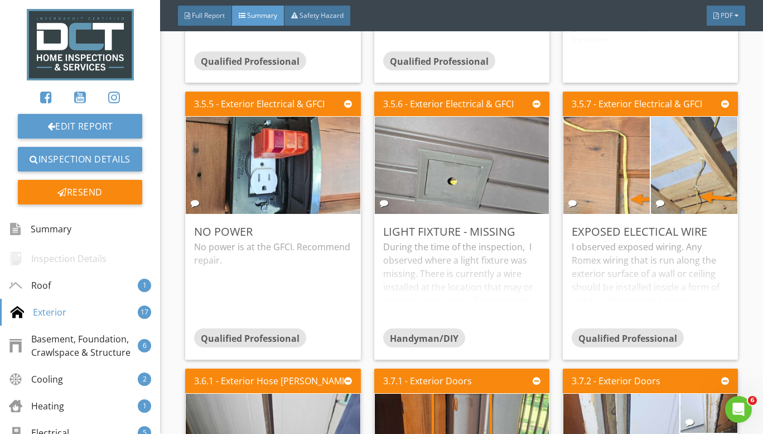
click at [554, 186] on div "3.5.7 - Exterior Electrical & GFCI Exposed Electical Wire I observed exposed wi…" at bounding box center [646, 225] width 184 height 277
click at [642, 244] on div "I observed exposed wiring. Any Romex wiring that is run along the exterior surf…" at bounding box center [650, 284] width 157 height 88
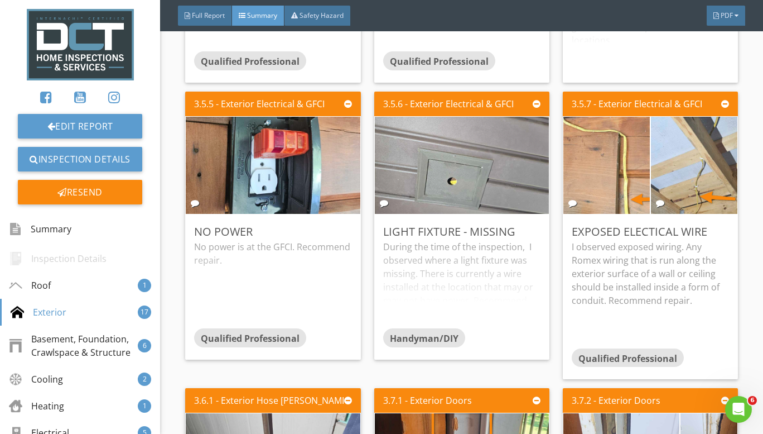
click at [554, 275] on div "3.5.7 - Exterior Electrical & GFCI Exposed Electical Wire I observed exposed wi…" at bounding box center [646, 235] width 184 height 296
click at [607, 196] on img at bounding box center [607, 165] width 182 height 243
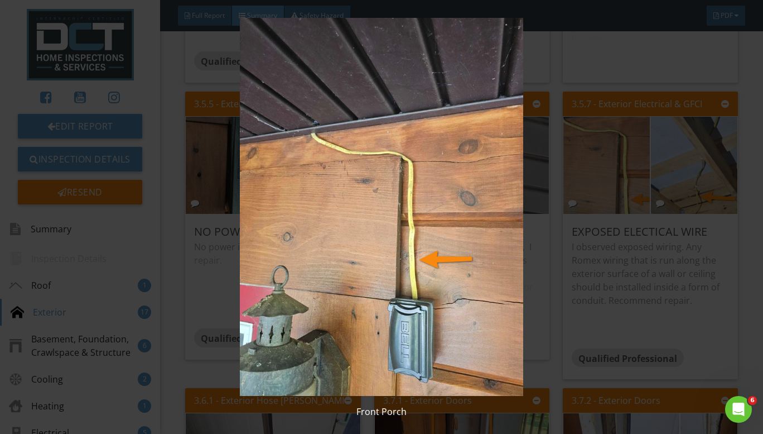
click at [576, 241] on img at bounding box center [381, 207] width 691 height 378
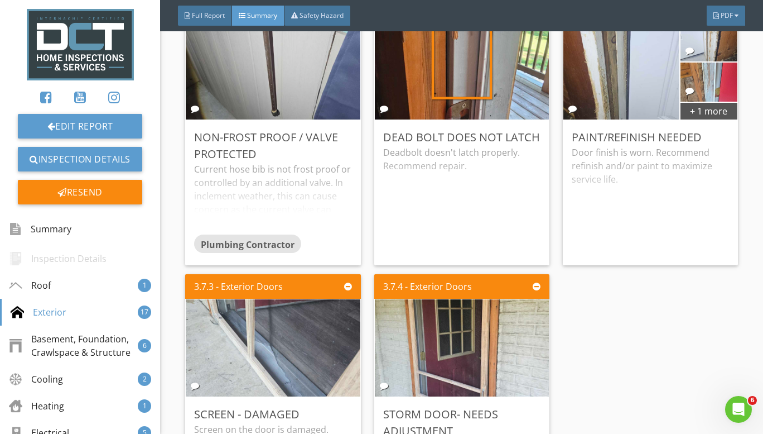
scroll to position [1730, 0]
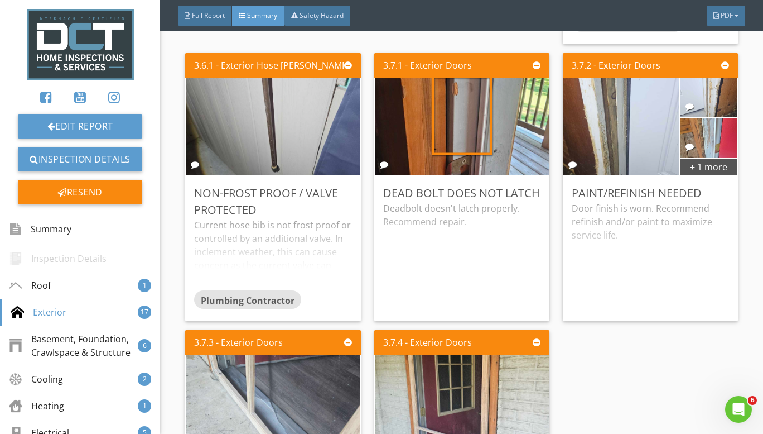
click at [468, 103] on img at bounding box center [462, 127] width 182 height 243
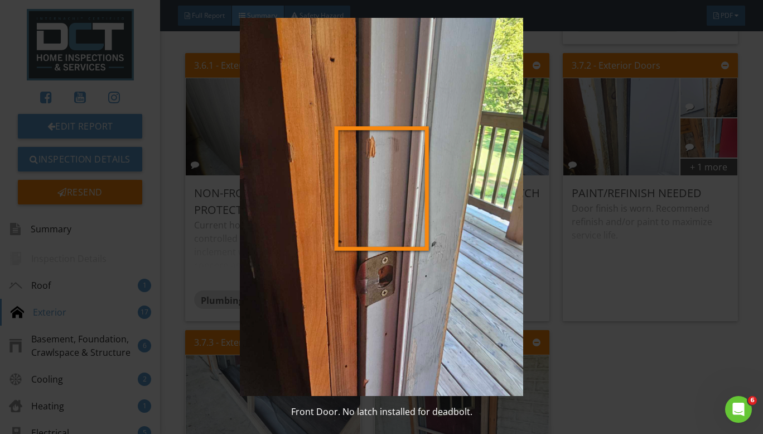
click at [571, 230] on img at bounding box center [381, 207] width 691 height 378
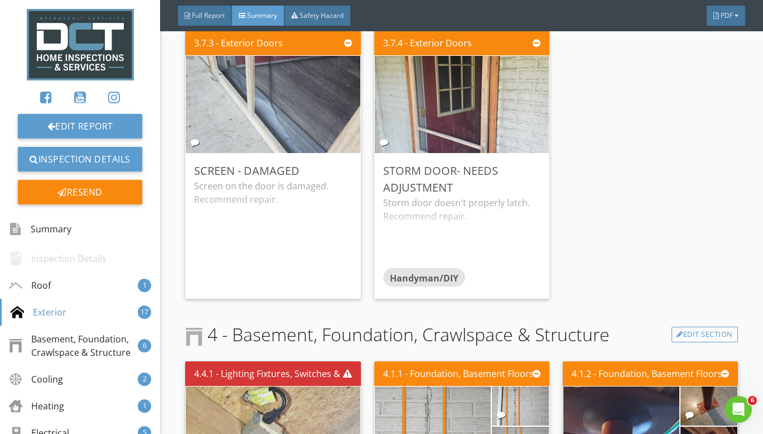
scroll to position [1842, 0]
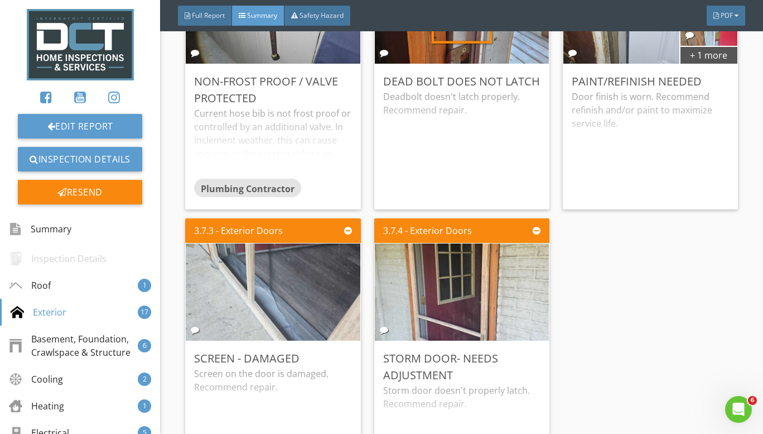
click at [365, 294] on div "3.7.3 - Exterior Doors Screen - Damaged Screen on the door is damaged. Recommen…" at bounding box center [277, 352] width 184 height 277
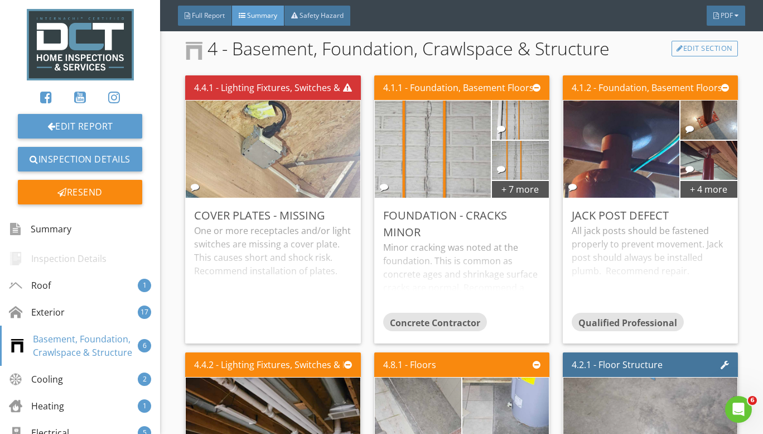
scroll to position [2344, 0]
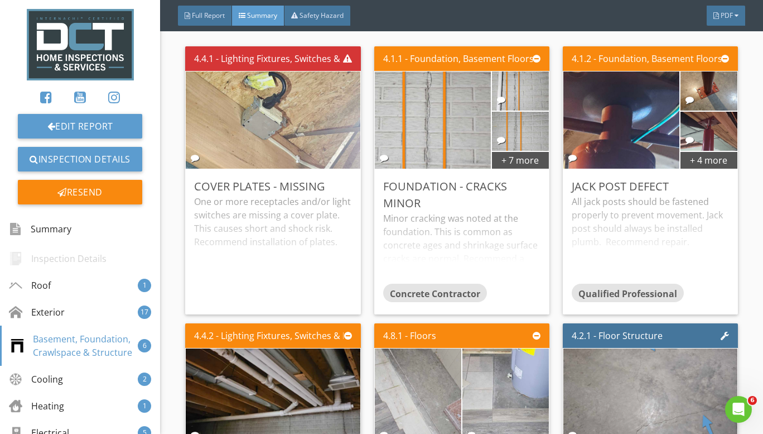
click at [438, 112] on img at bounding box center [433, 120] width 182 height 243
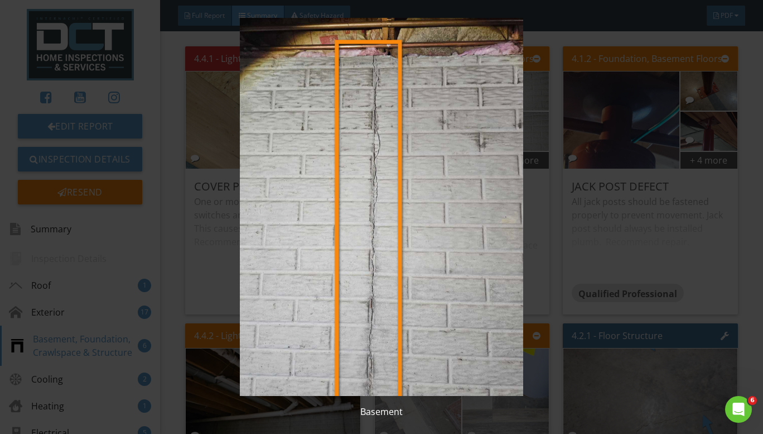
click at [537, 235] on img at bounding box center [381, 207] width 691 height 378
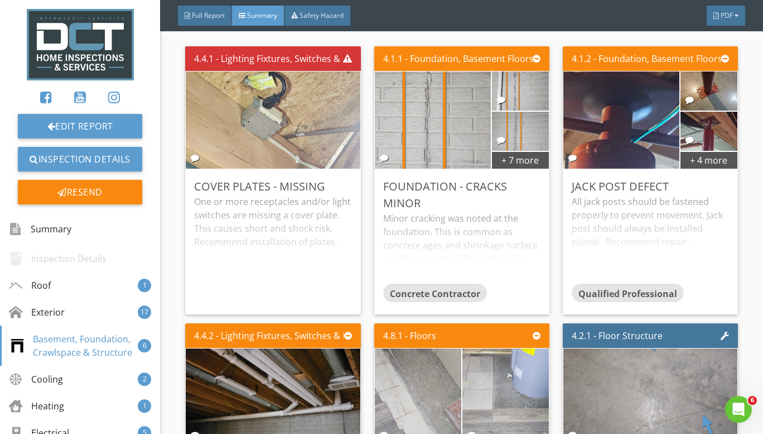
click at [612, 122] on img at bounding box center [622, 120] width 182 height 243
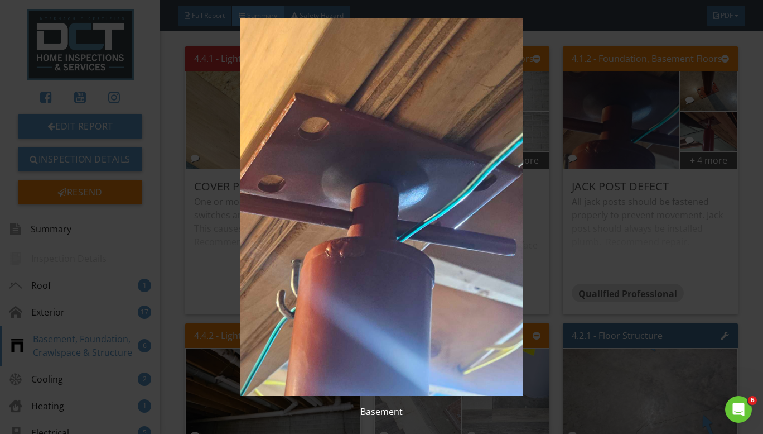
click at [547, 188] on img at bounding box center [381, 207] width 691 height 378
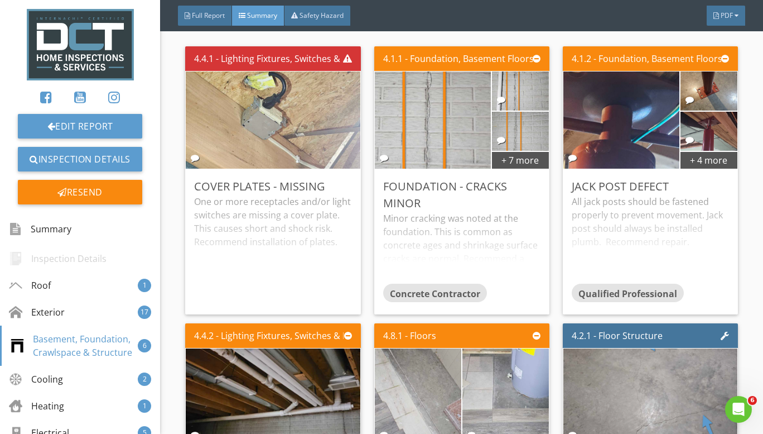
click at [547, 188] on div "4.1.1 - Foundation, Basement Floors & Crawlspaces + 7 more Foundation - Cracks …" at bounding box center [462, 180] width 184 height 277
click at [612, 138] on img at bounding box center [622, 120] width 182 height 243
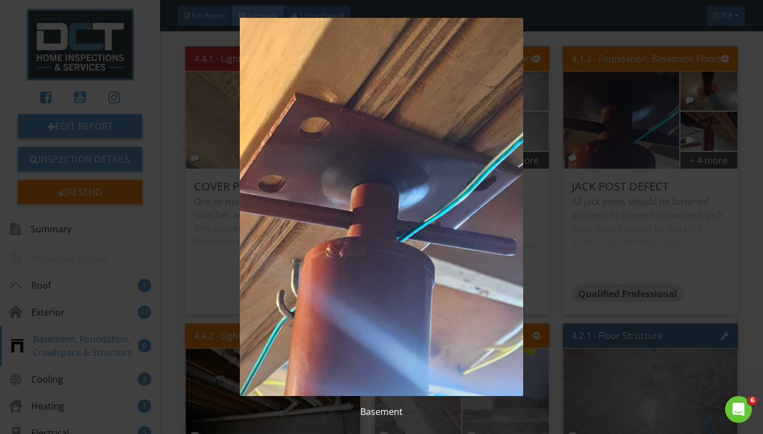
click at [563, 252] on img at bounding box center [381, 207] width 691 height 378
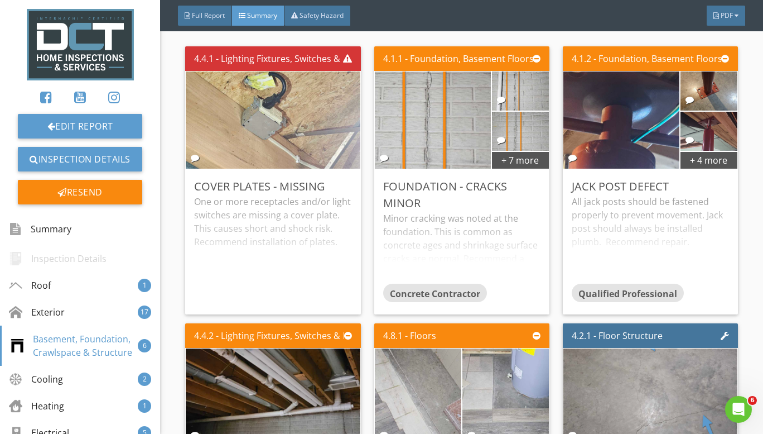
click at [620, 123] on img at bounding box center [622, 120] width 182 height 243
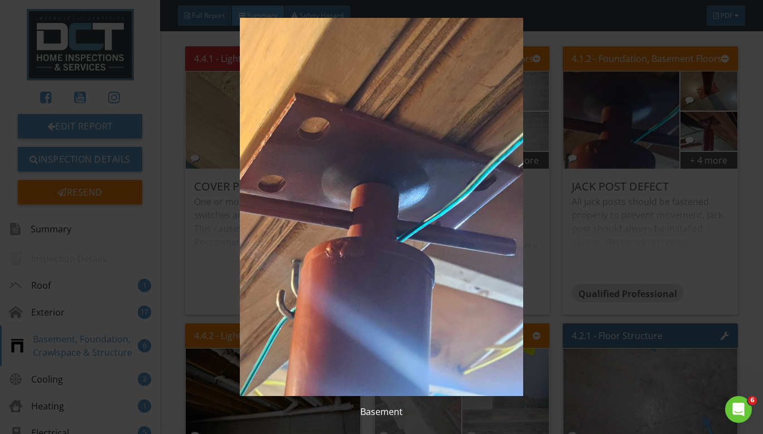
click at [582, 257] on img at bounding box center [381, 207] width 691 height 378
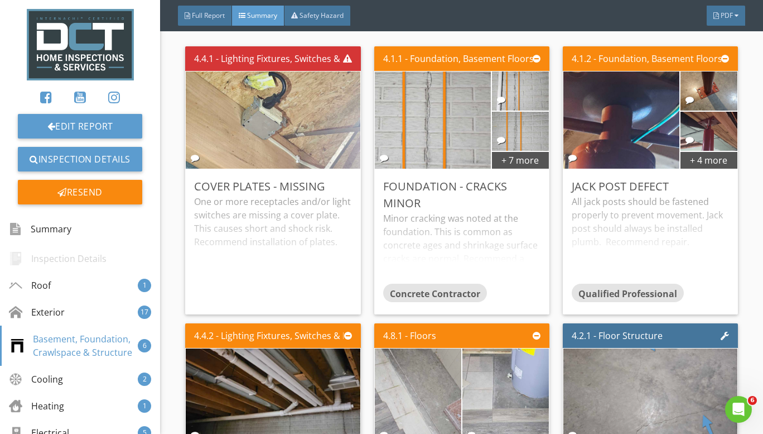
click at [614, 143] on img at bounding box center [622, 120] width 182 height 243
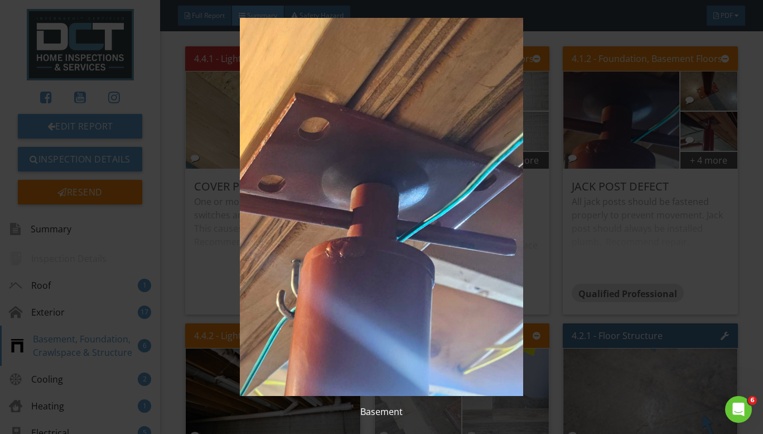
click at [496, 268] on img at bounding box center [381, 207] width 691 height 378
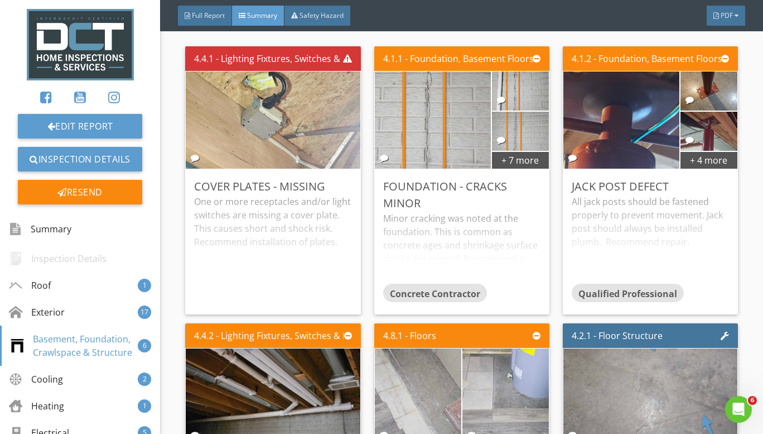
click at [708, 88] on img at bounding box center [708, 91] width 73 height 98
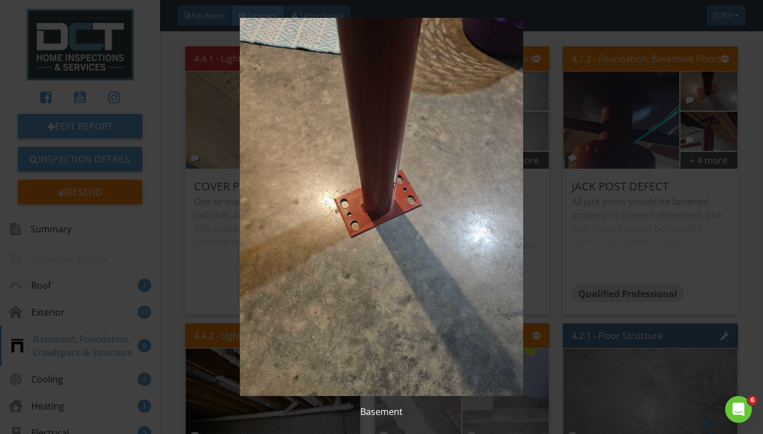
click at [464, 204] on img at bounding box center [381, 207] width 691 height 378
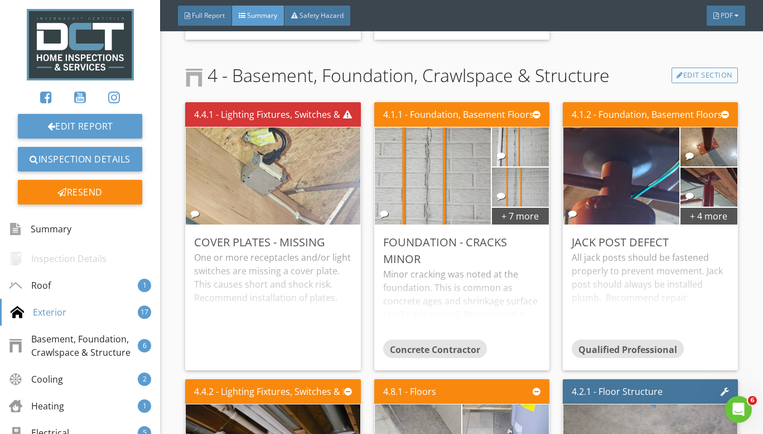
scroll to position [2288, 0]
click at [632, 175] on img at bounding box center [622, 176] width 182 height 243
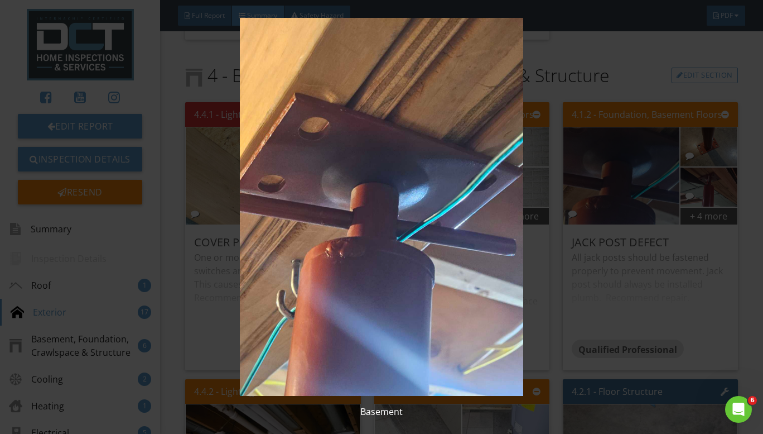
click at [527, 242] on img at bounding box center [381, 207] width 691 height 378
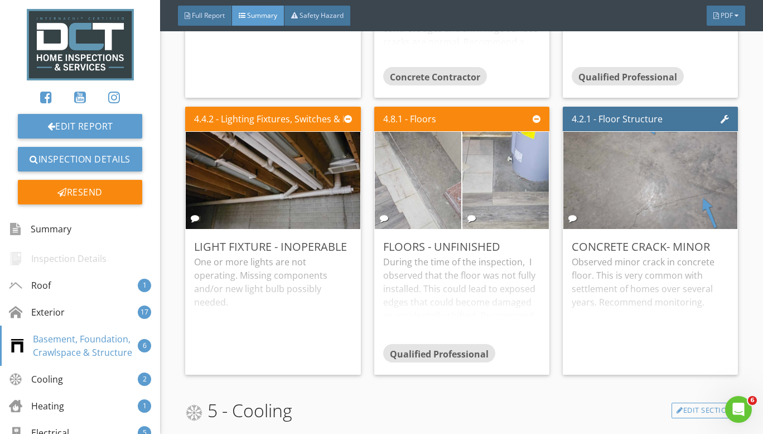
scroll to position [2567, 0]
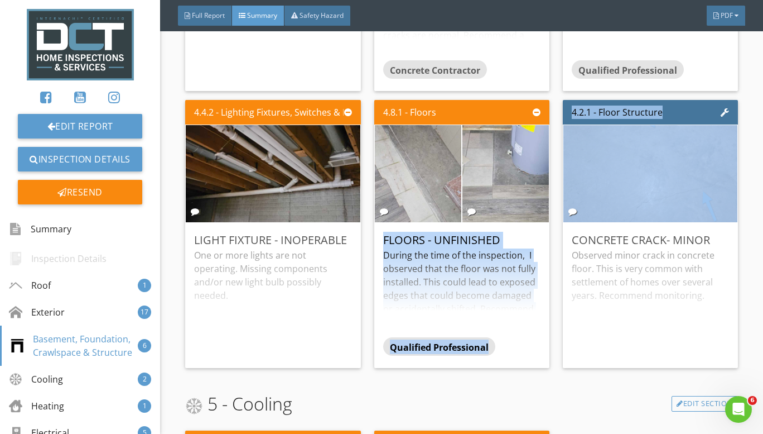
drag, startPoint x: 550, startPoint y: 193, endPoint x: 554, endPoint y: 199, distance: 7.8
click at [554, 199] on div "4.2.1 - Floor Structure Concrete Crack- Minor Observed minor crack in concrete …" at bounding box center [646, 233] width 184 height 277
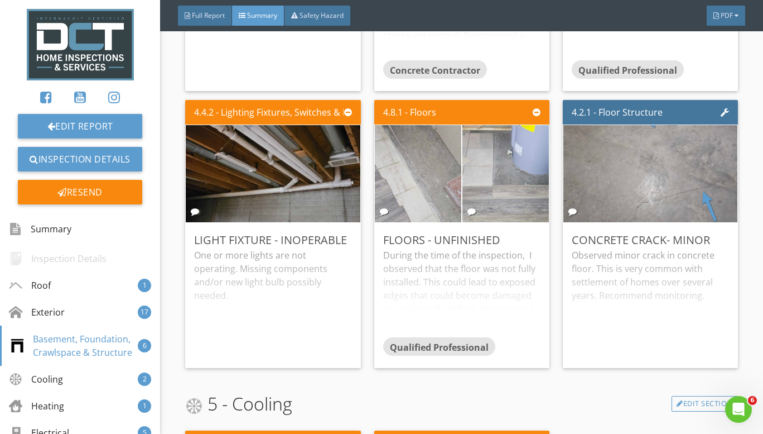
click at [554, 199] on div "4.2.1 - Floor Structure Concrete Crack- Minor Observed minor crack in concrete …" at bounding box center [646, 233] width 184 height 277
click at [554, 115] on div "4.2.1 - Floor Structure Concrete Crack- Minor Observed minor crack in concrete …" at bounding box center [646, 233] width 184 height 277
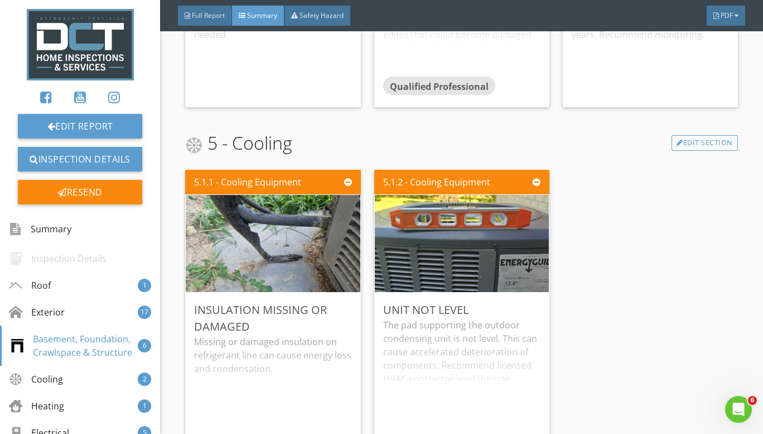
scroll to position [2902, 0]
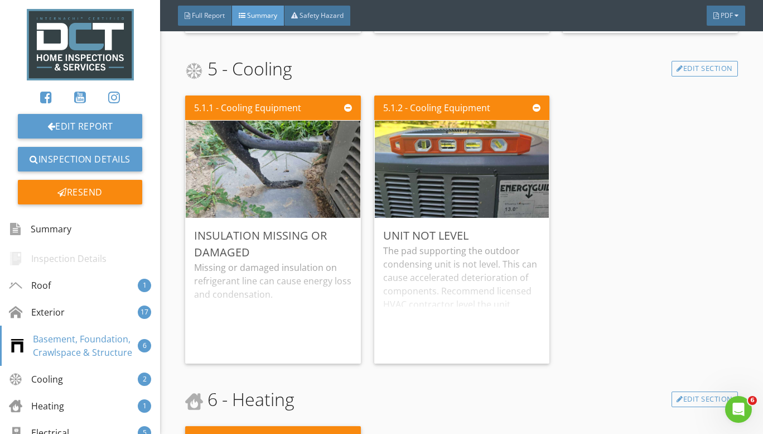
click at [320, 183] on img at bounding box center [273, 169] width 182 height 243
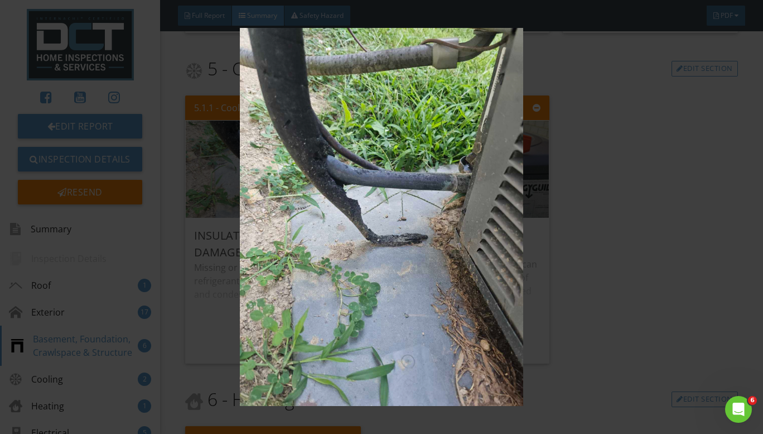
click at [398, 130] on img at bounding box center [381, 217] width 691 height 378
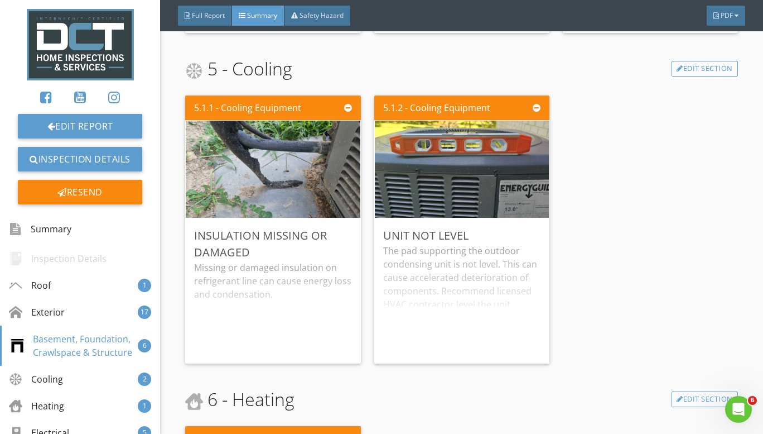
click at [580, 184] on div "5.1.1 - Cooling Equipment Insulation Missing or Damaged Missing or damaged insu…" at bounding box center [461, 229] width 553 height 277
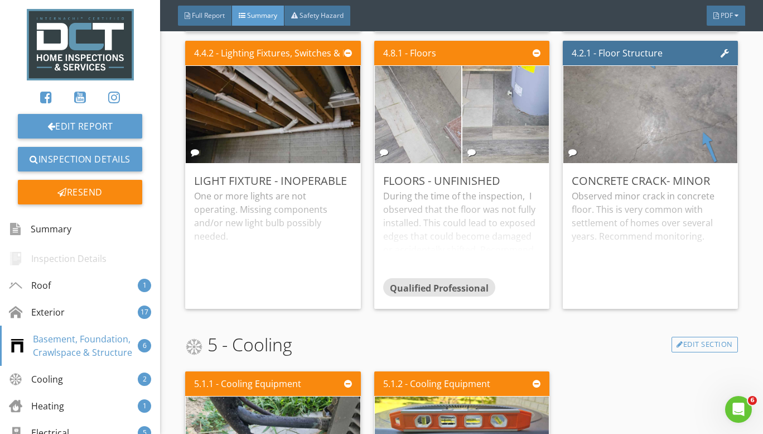
scroll to position [2623, 0]
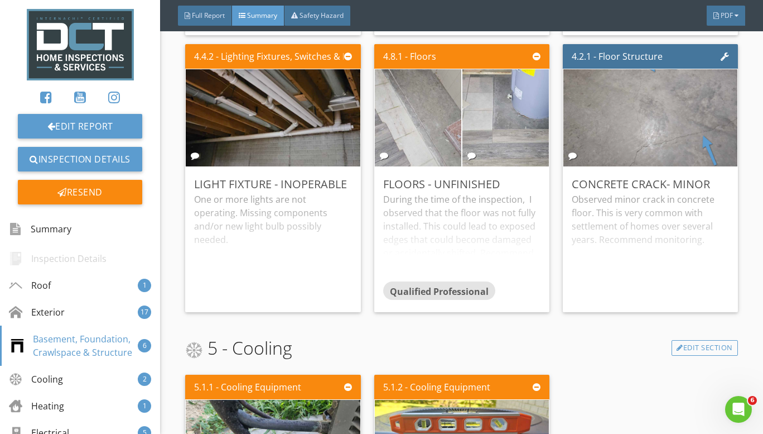
click at [554, 193] on div "4.2.1 - Floor Structure Concrete Crack- Minor Observed minor crack in concrete …" at bounding box center [646, 178] width 184 height 277
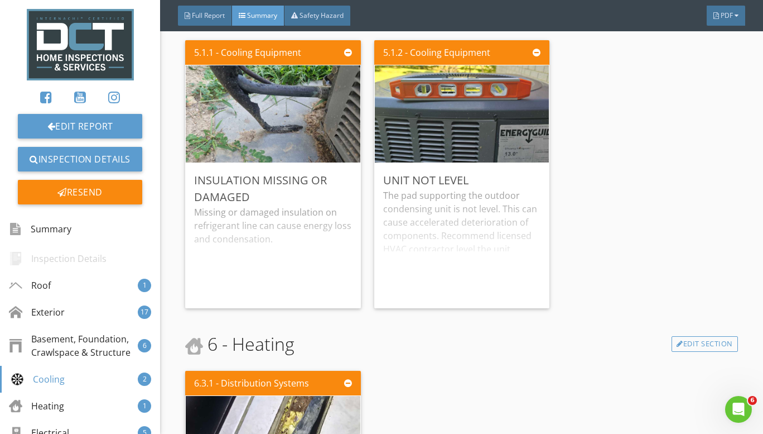
scroll to position [2958, 0]
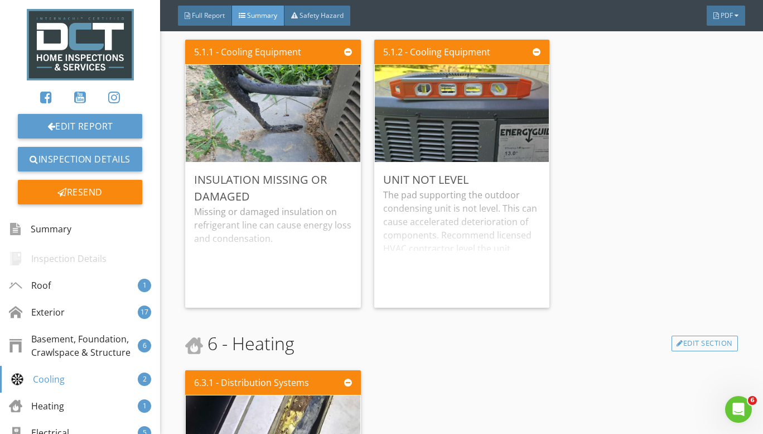
click at [264, 43] on div "5.1.1 - Cooling Equipment" at bounding box center [272, 52] width 175 height 25
click at [309, 124] on img at bounding box center [273, 113] width 182 height 243
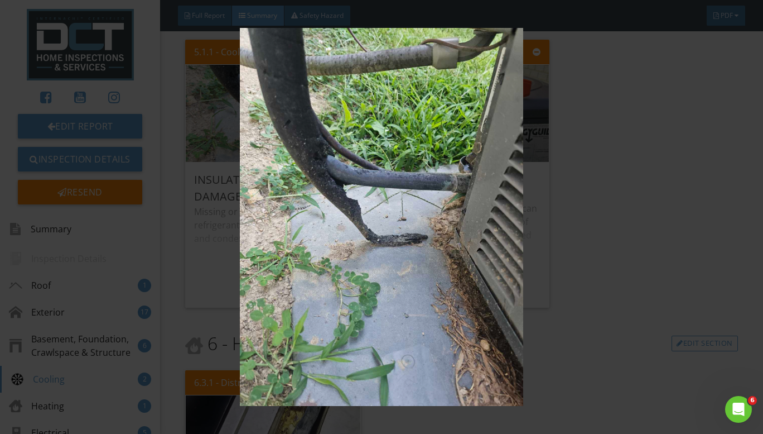
click at [564, 247] on img at bounding box center [381, 217] width 691 height 378
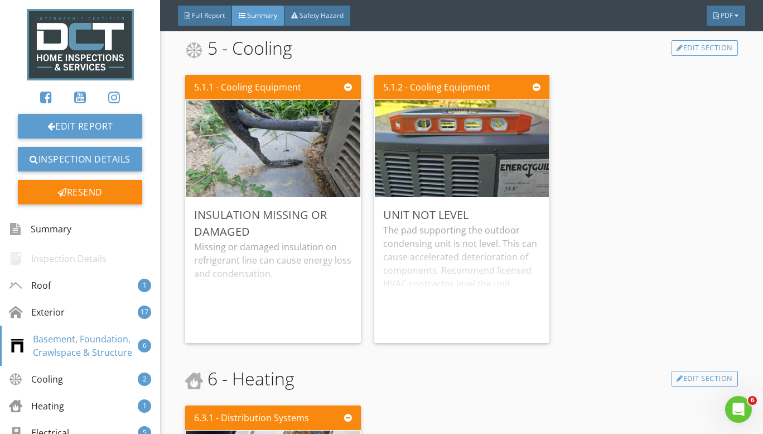
scroll to position [2902, 0]
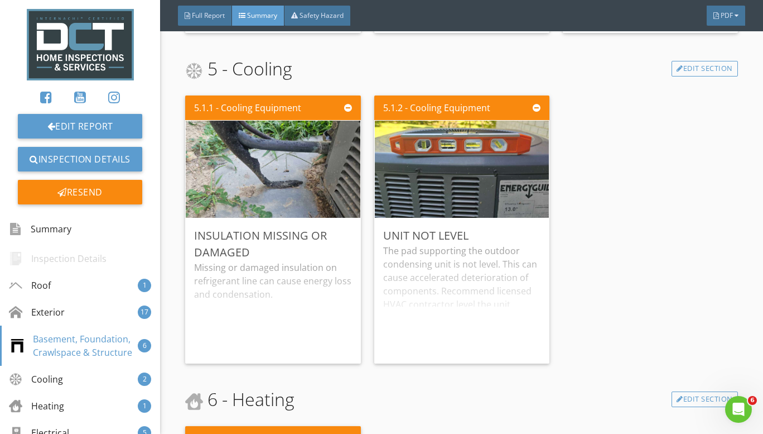
click at [264, 145] on img at bounding box center [273, 169] width 182 height 243
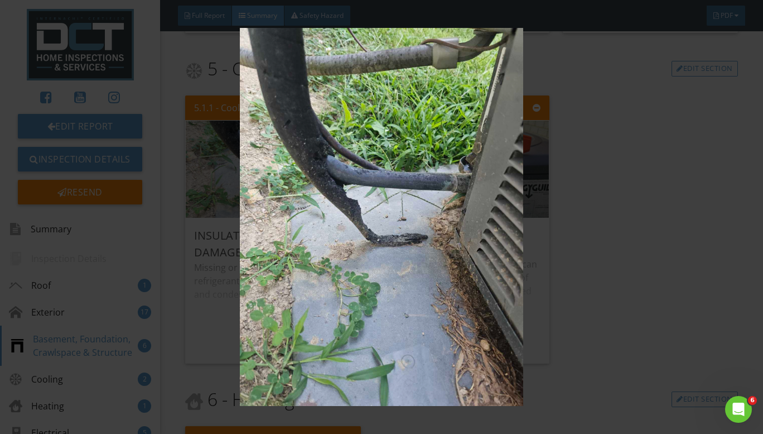
click at [563, 248] on img at bounding box center [381, 217] width 691 height 378
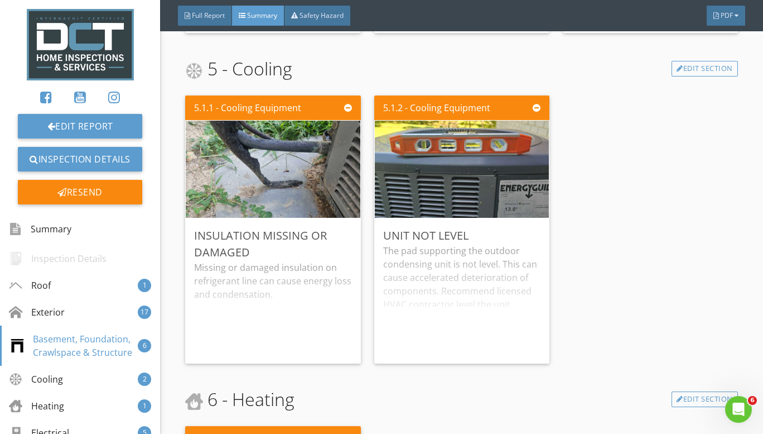
click at [563, 248] on div "5.1.1 - Cooling Equipment Insulation Missing or Damaged Missing or damaged insu…" at bounding box center [461, 229] width 553 height 277
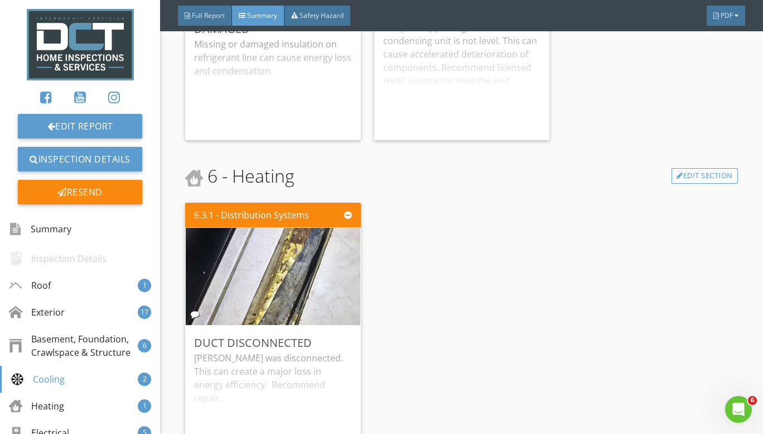
scroll to position [3237, 0]
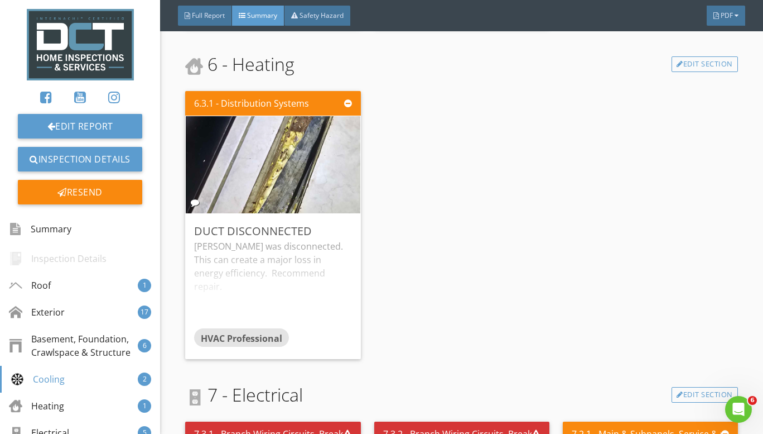
click at [295, 183] on img at bounding box center [273, 165] width 182 height 243
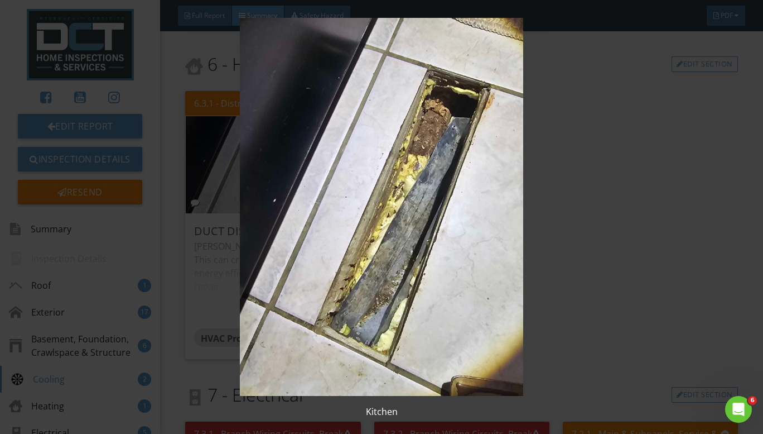
click at [449, 251] on img at bounding box center [381, 207] width 691 height 378
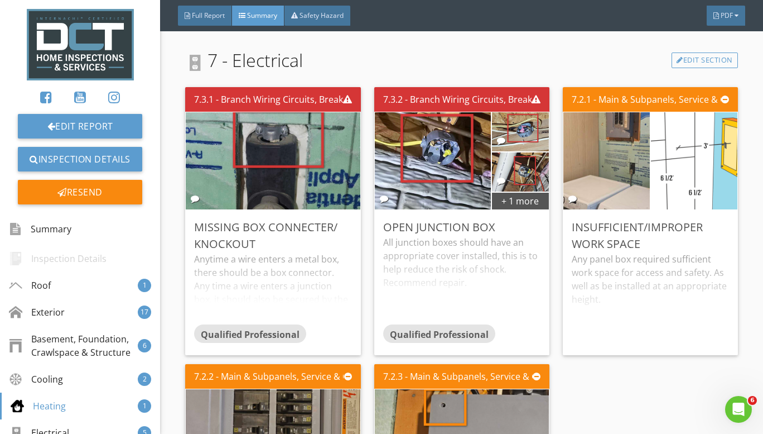
scroll to position [3572, 0]
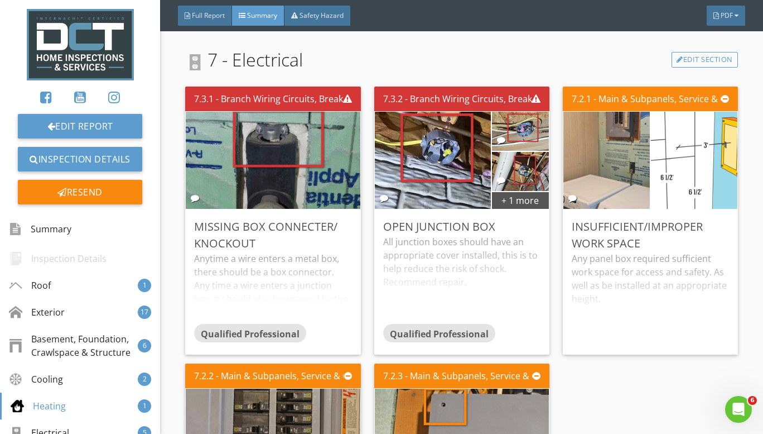
click at [619, 145] on img at bounding box center [607, 160] width 182 height 243
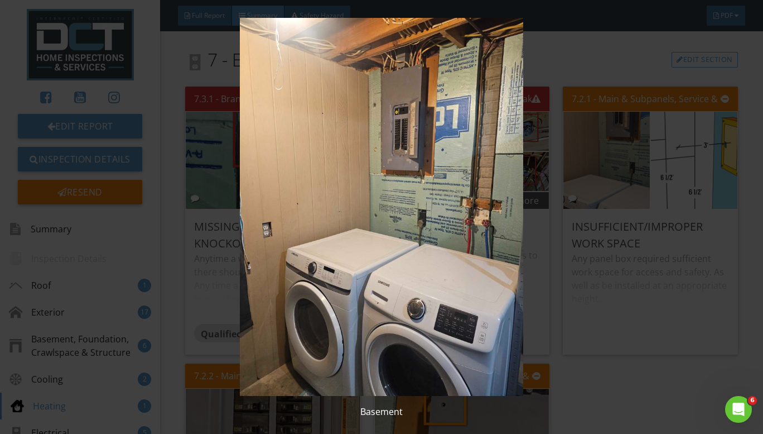
click at [565, 92] on img at bounding box center [381, 207] width 691 height 378
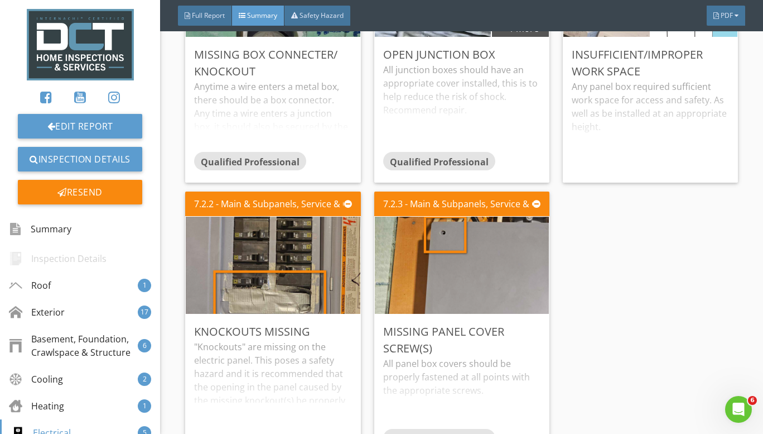
scroll to position [3739, 0]
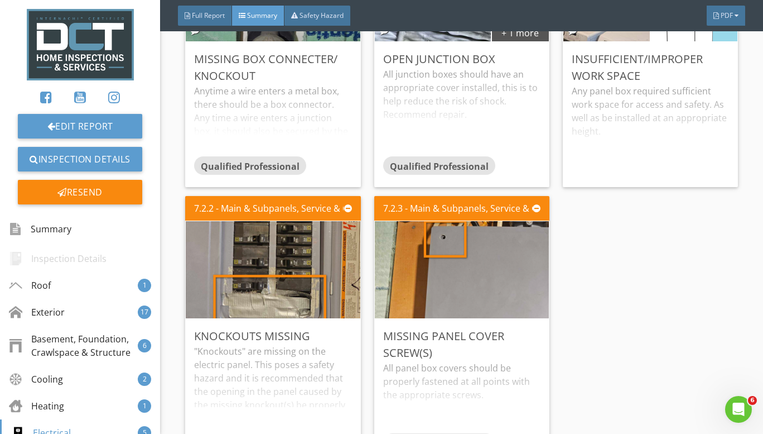
click at [278, 287] on img at bounding box center [273, 269] width 182 height 243
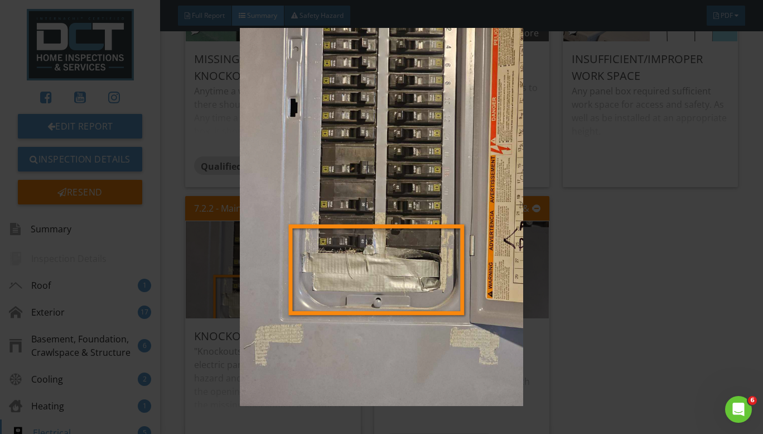
click at [599, 339] on img at bounding box center [381, 217] width 691 height 378
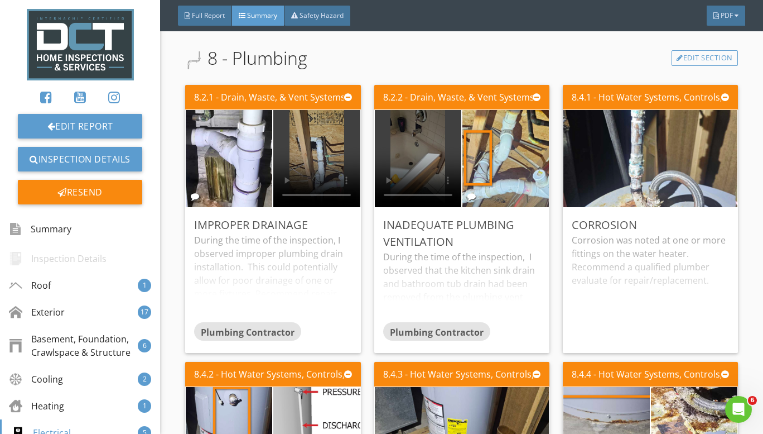
scroll to position [4185, 0]
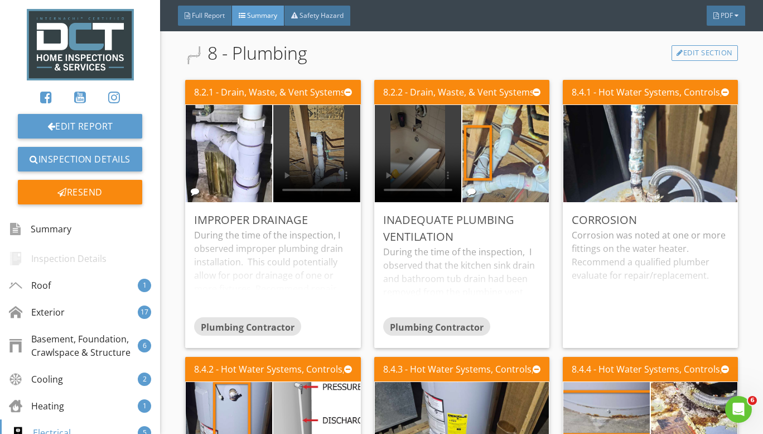
click at [526, 57] on div "8 - Plumbing Edit Section" at bounding box center [461, 53] width 553 height 27
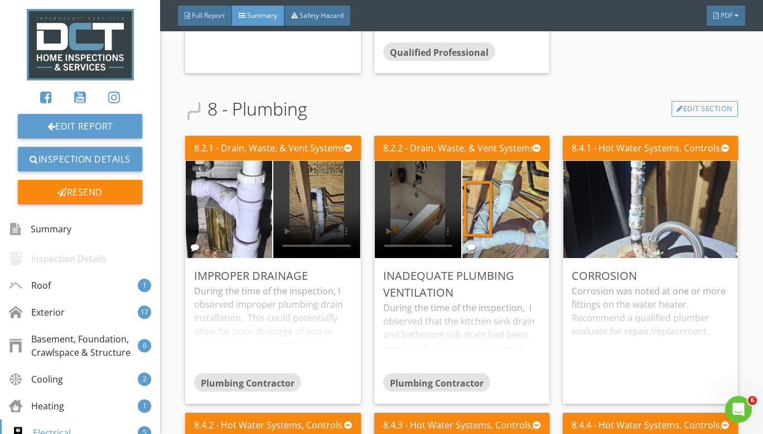
scroll to position [4130, 0]
click at [222, 179] on img at bounding box center [229, 209] width 182 height 243
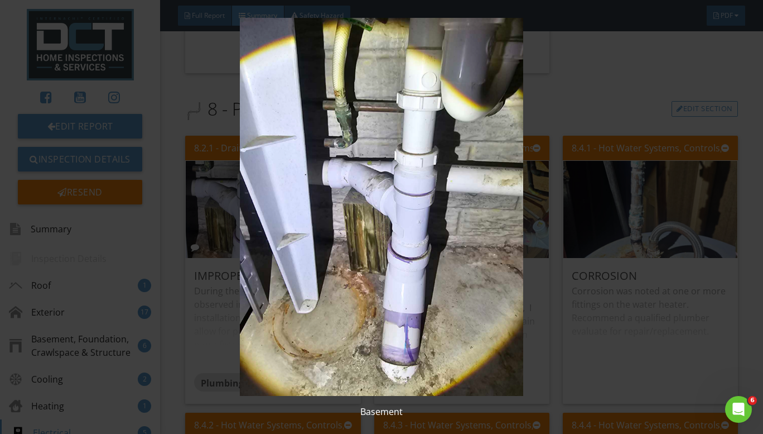
click at [603, 114] on img at bounding box center [381, 207] width 691 height 378
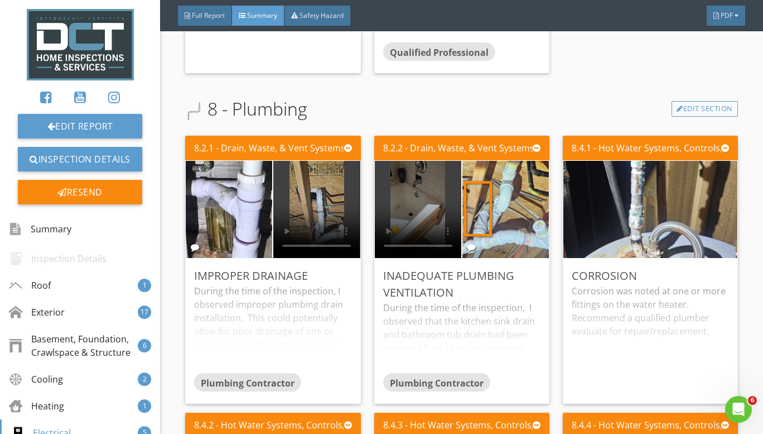
click at [233, 176] on img at bounding box center [229, 209] width 182 height 243
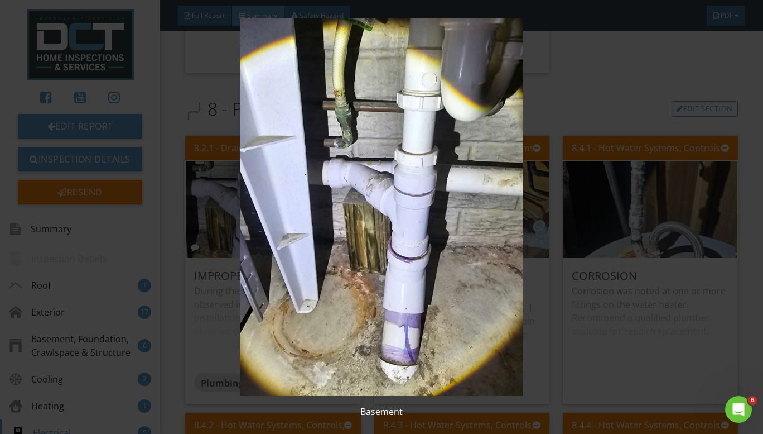
click at [618, 63] on img at bounding box center [381, 207] width 691 height 378
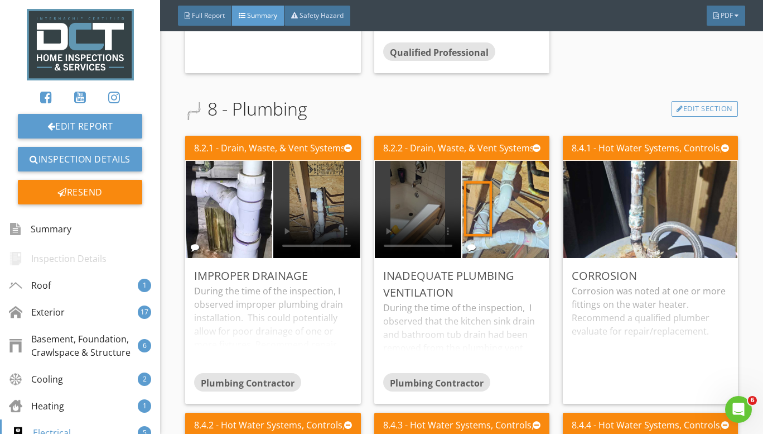
click at [236, 204] on img at bounding box center [229, 209] width 182 height 243
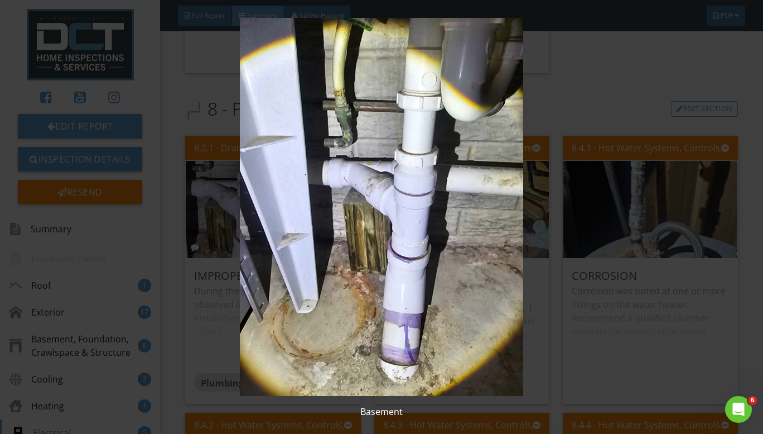
click at [594, 93] on img at bounding box center [381, 207] width 691 height 378
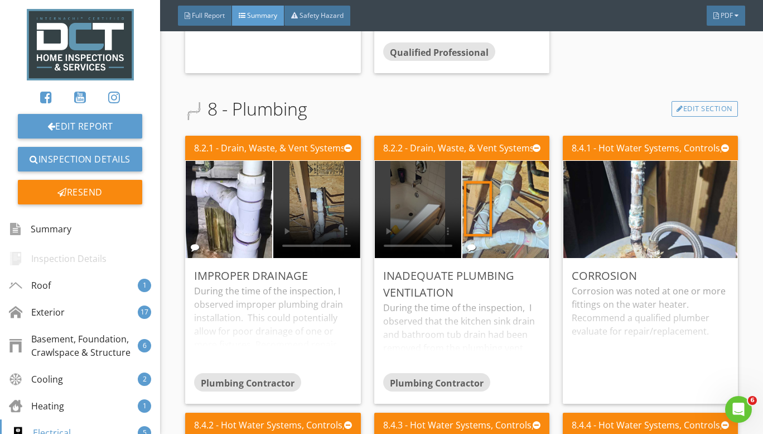
click at [505, 211] on img at bounding box center [506, 209] width 182 height 243
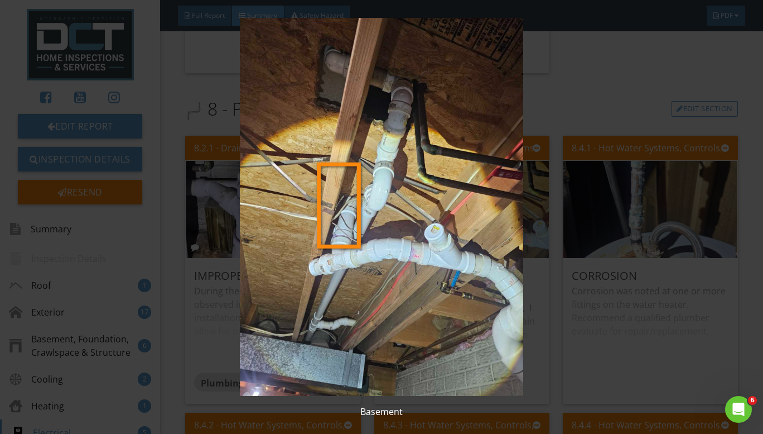
click at [645, 116] on img at bounding box center [381, 207] width 691 height 378
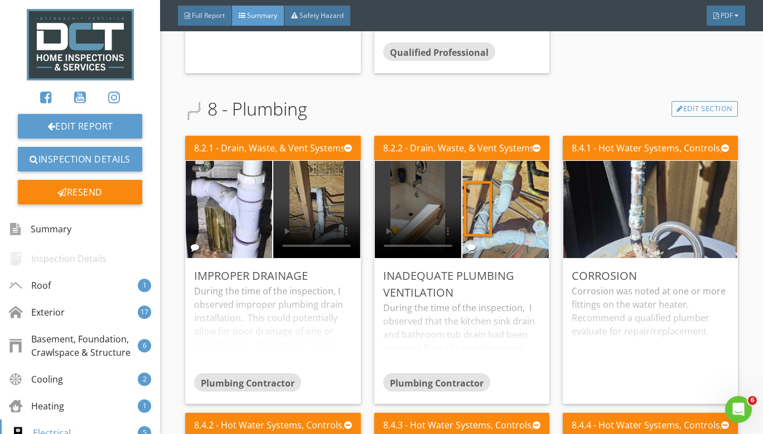
click at [480, 229] on img at bounding box center [506, 209] width 182 height 243
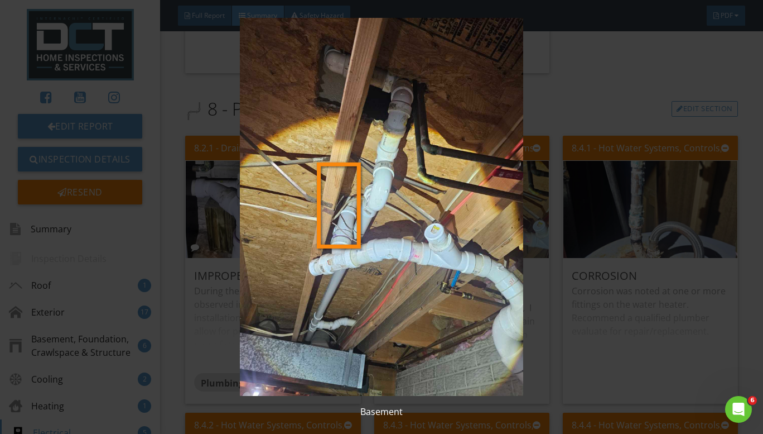
click at [438, 247] on img at bounding box center [381, 207] width 691 height 378
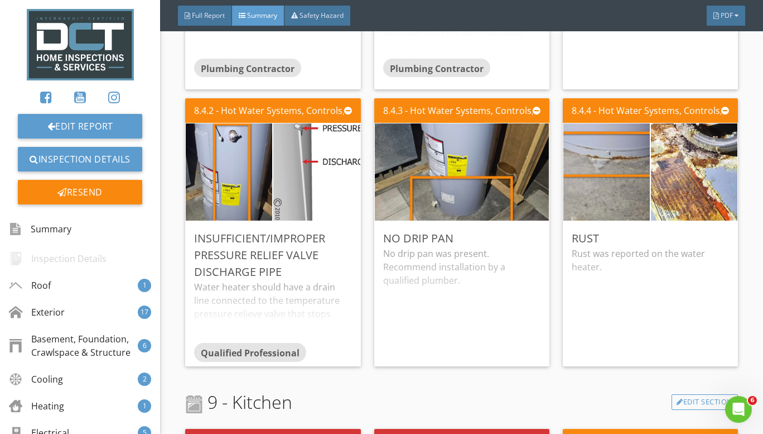
scroll to position [4464, 0]
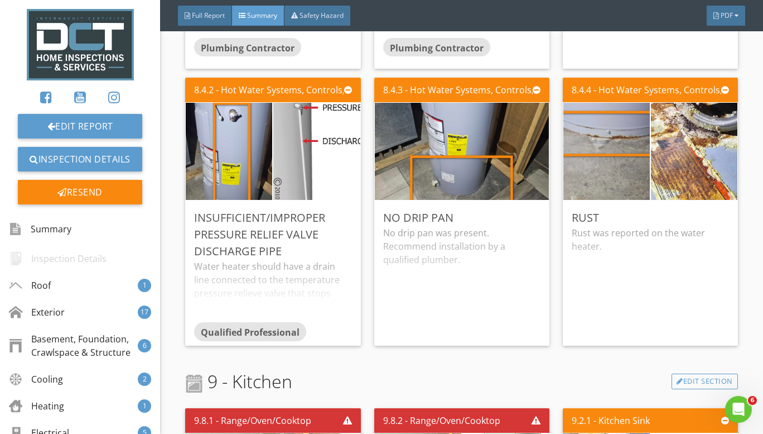
click at [300, 162] on img at bounding box center [317, 152] width 217 height 196
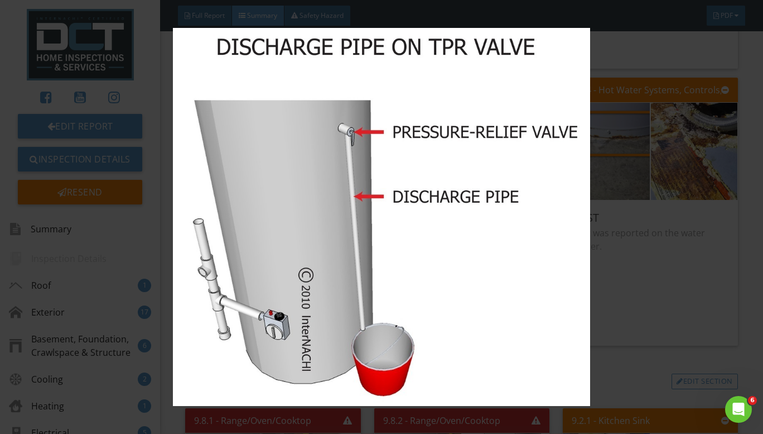
click at [645, 279] on img at bounding box center [381, 217] width 691 height 378
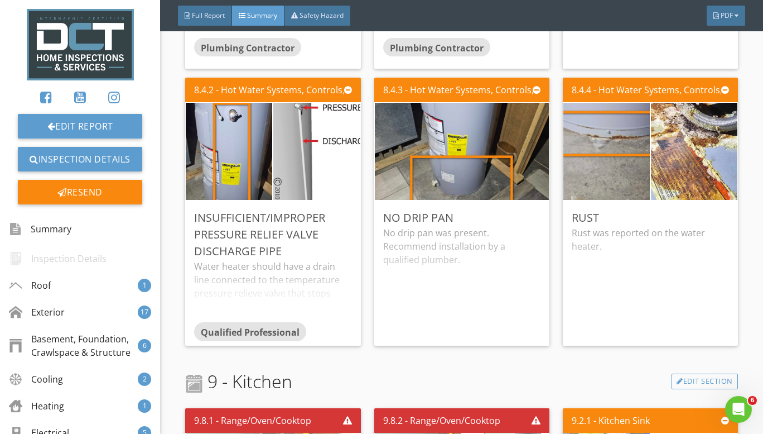
click at [474, 249] on div "No drip pan was present. Recommend installation by a qualified plumber." at bounding box center [461, 281] width 157 height 110
click at [599, 158] on img at bounding box center [607, 151] width 182 height 243
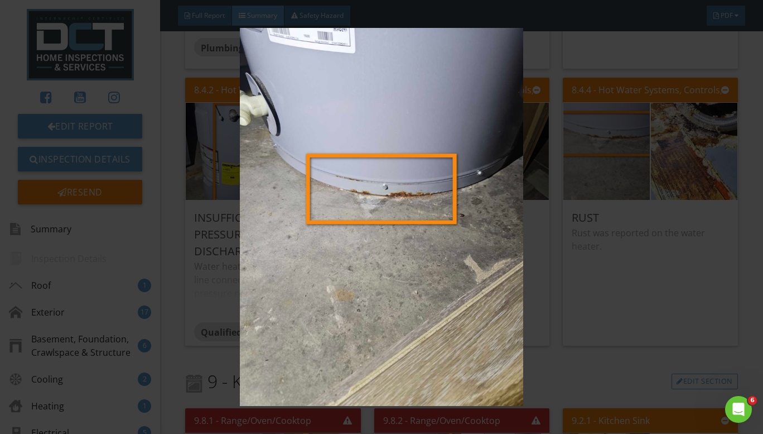
click at [537, 249] on img at bounding box center [381, 217] width 691 height 378
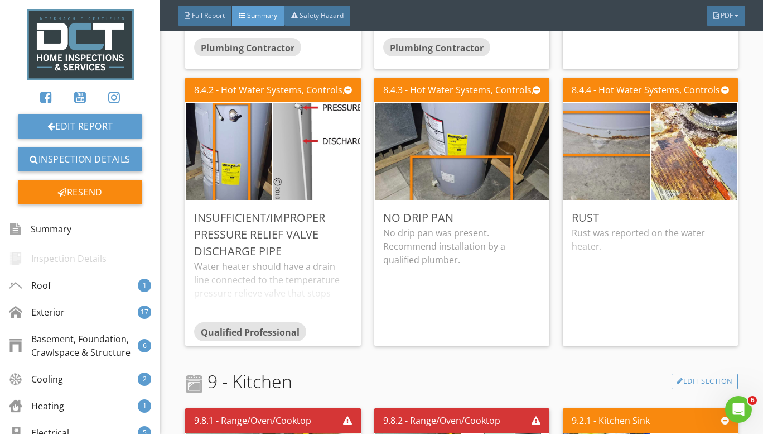
click at [559, 193] on img at bounding box center [607, 151] width 182 height 243
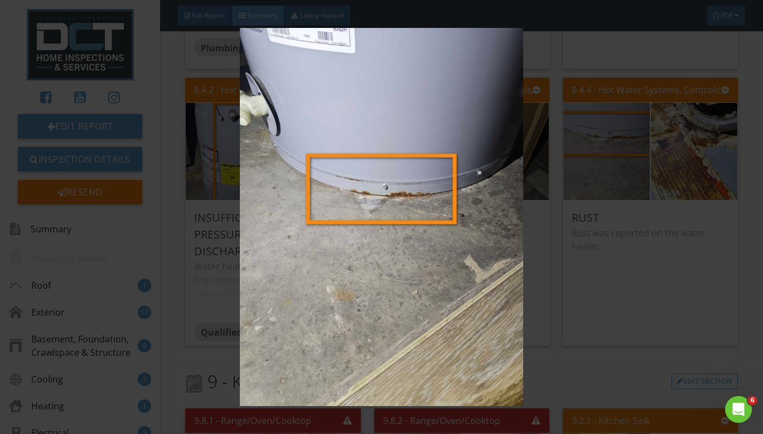
click at [530, 189] on img at bounding box center [381, 217] width 691 height 378
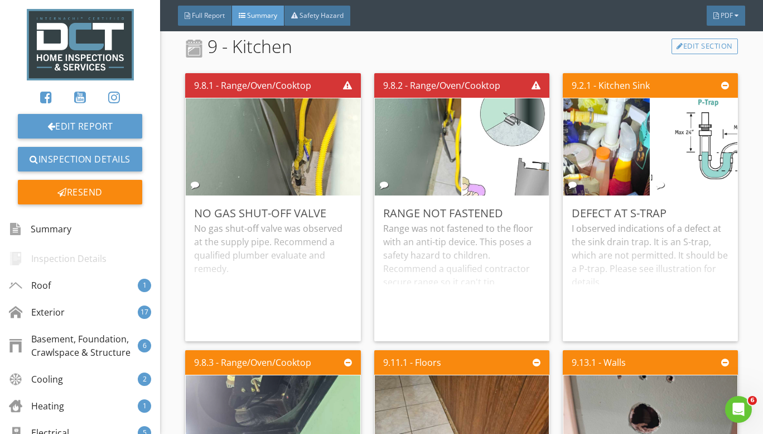
scroll to position [4799, 0]
click at [620, 165] on img at bounding box center [607, 147] width 182 height 243
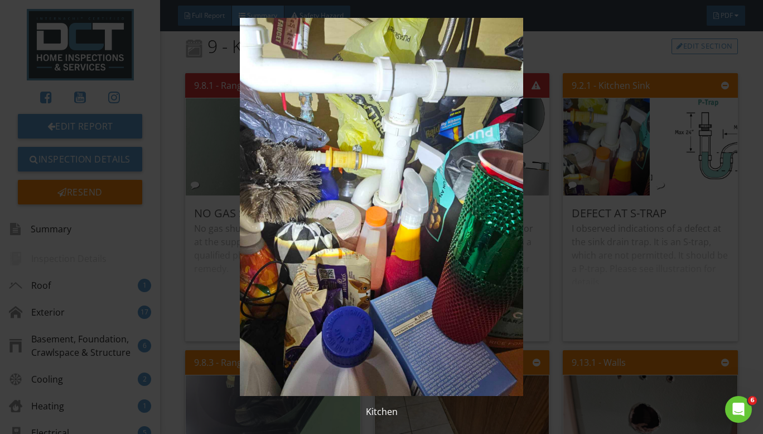
click at [544, 216] on img at bounding box center [381, 207] width 691 height 378
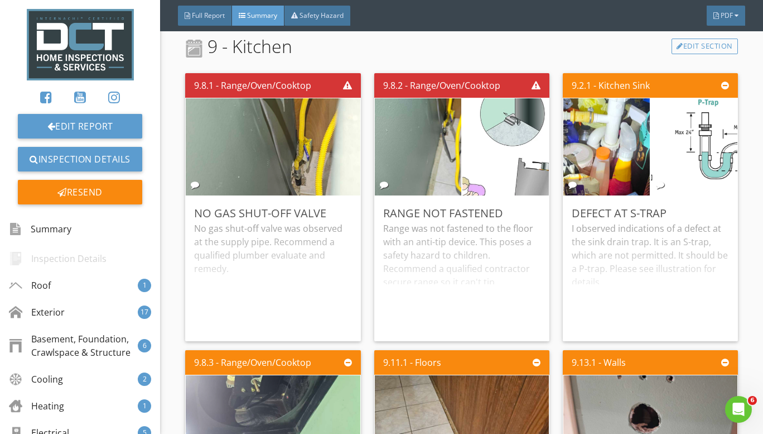
click at [693, 141] on img at bounding box center [695, 147] width 217 height 142
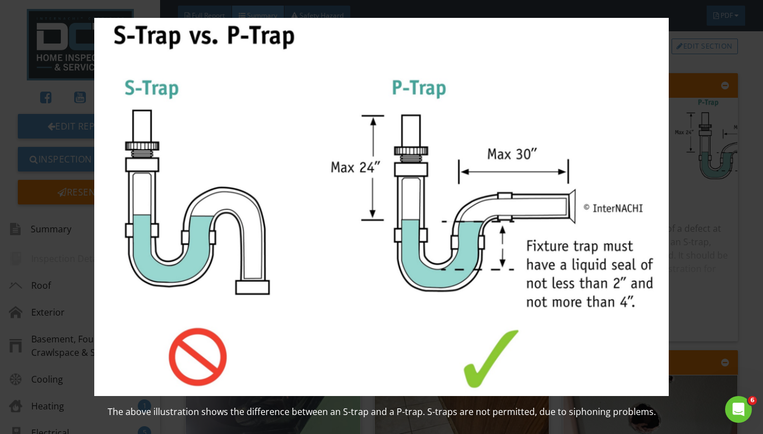
click at [725, 108] on img at bounding box center [381, 207] width 691 height 378
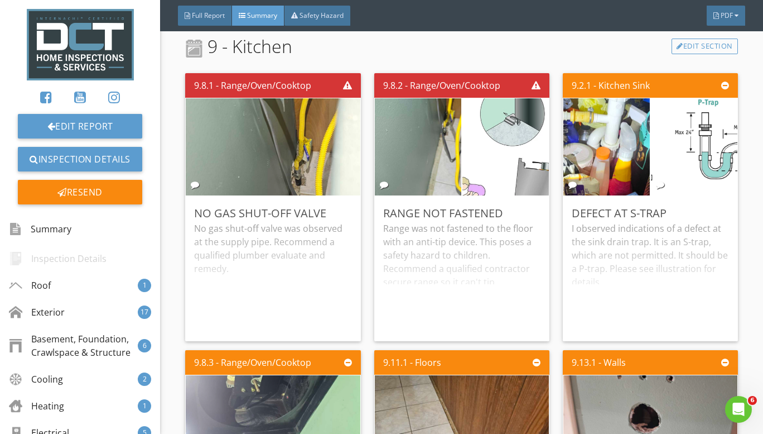
click at [695, 135] on img at bounding box center [695, 147] width 217 height 142
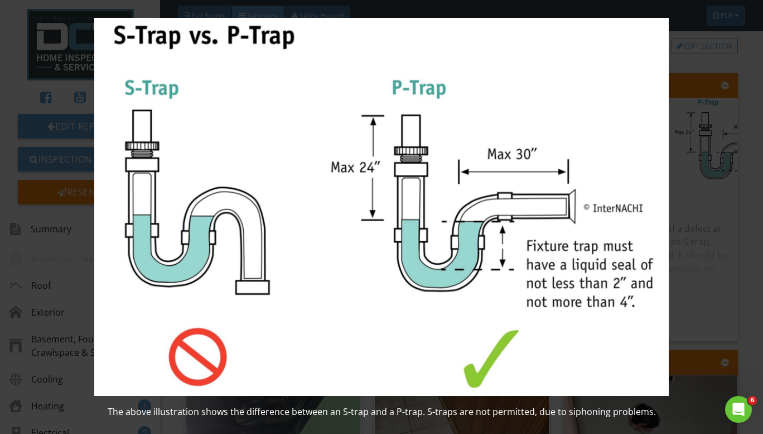
click at [690, 180] on img at bounding box center [381, 207] width 691 height 378
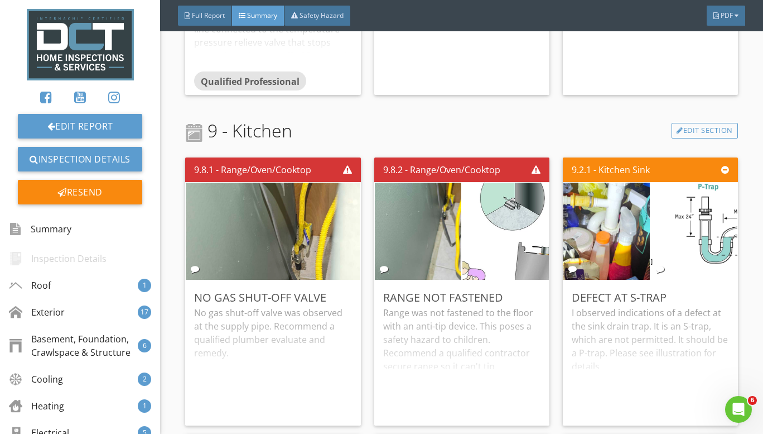
scroll to position [4688, 0]
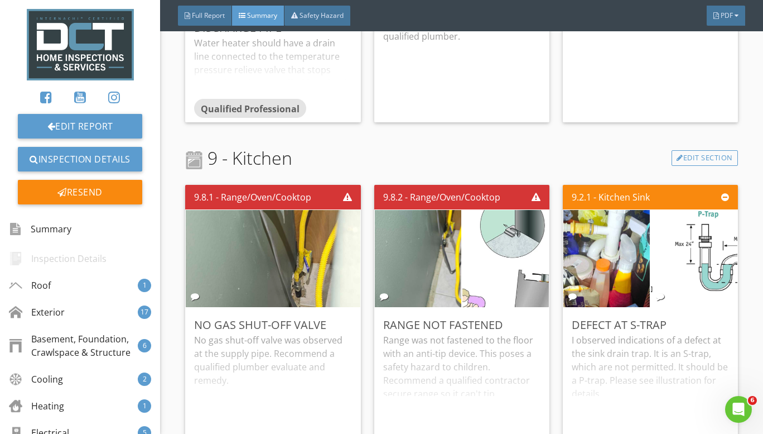
click at [698, 256] on img at bounding box center [695, 259] width 217 height 142
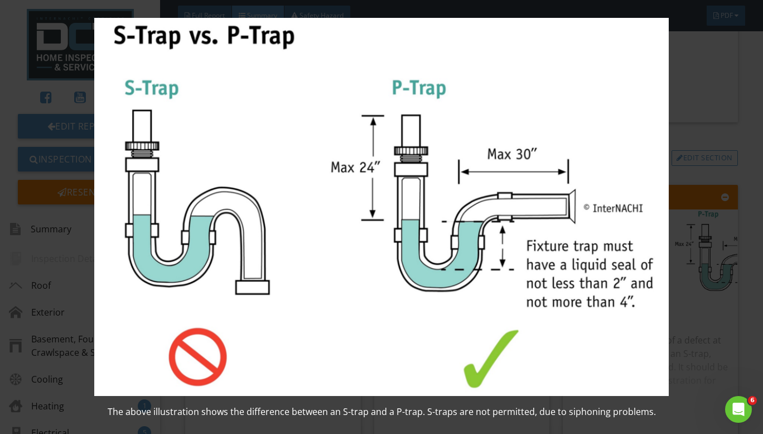
click at [737, 140] on div "The above illustration shows the difference between an S-trap and a P-trap. S-t…" at bounding box center [381, 217] width 763 height 434
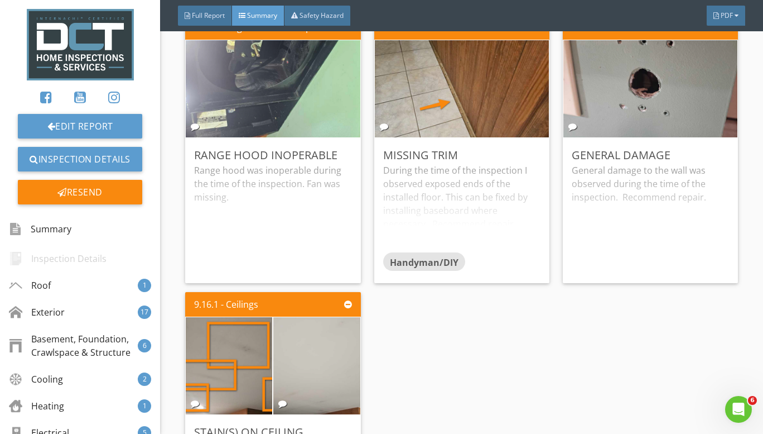
scroll to position [5134, 0]
click at [242, 59] on img at bounding box center [273, 89] width 182 height 243
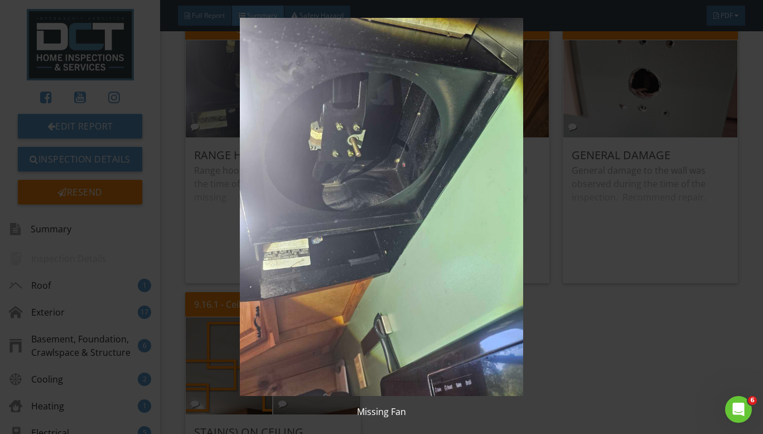
click at [598, 369] on img at bounding box center [381, 207] width 691 height 378
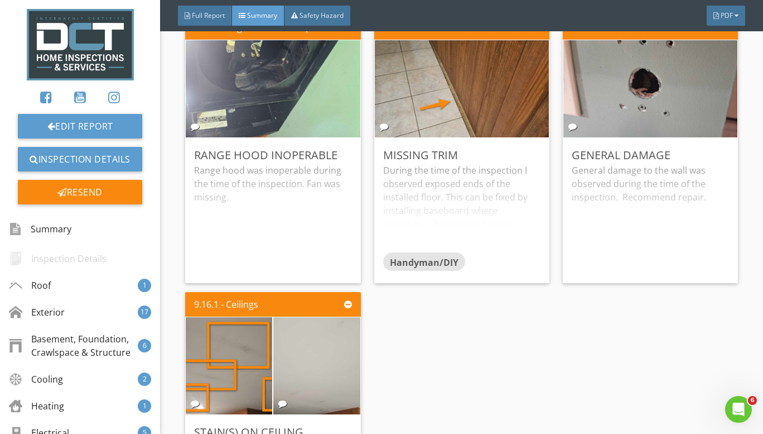
scroll to position [5246, 0]
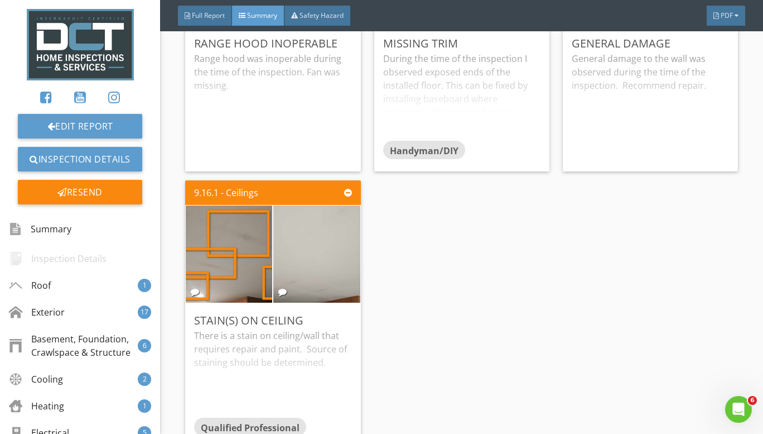
click at [240, 257] on img at bounding box center [229, 254] width 182 height 243
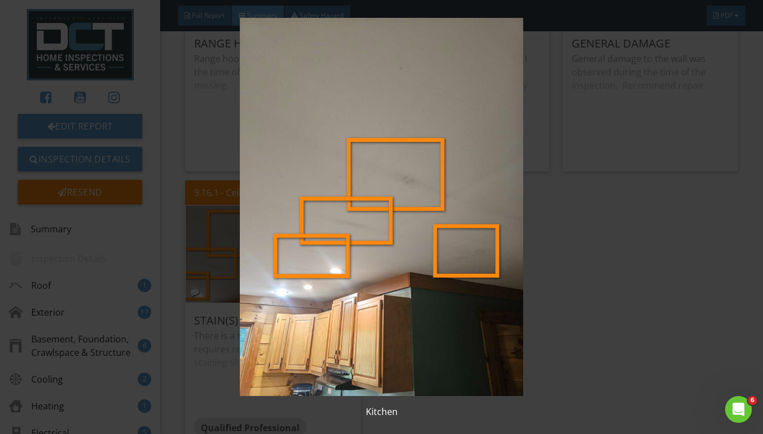
click at [589, 247] on img at bounding box center [381, 207] width 691 height 378
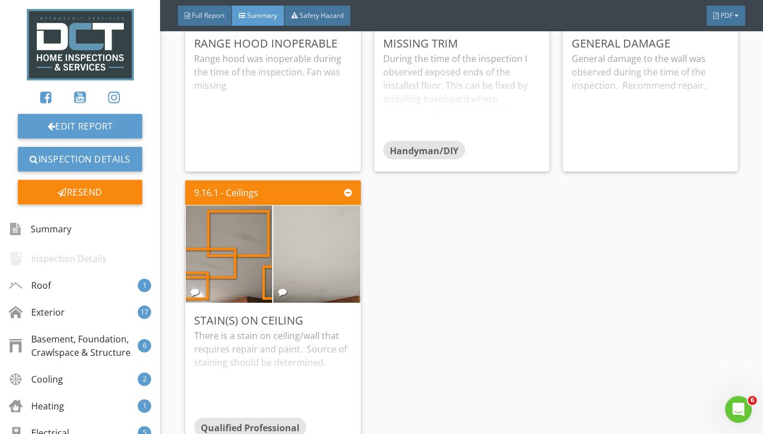
click at [296, 251] on img at bounding box center [317, 254] width 182 height 243
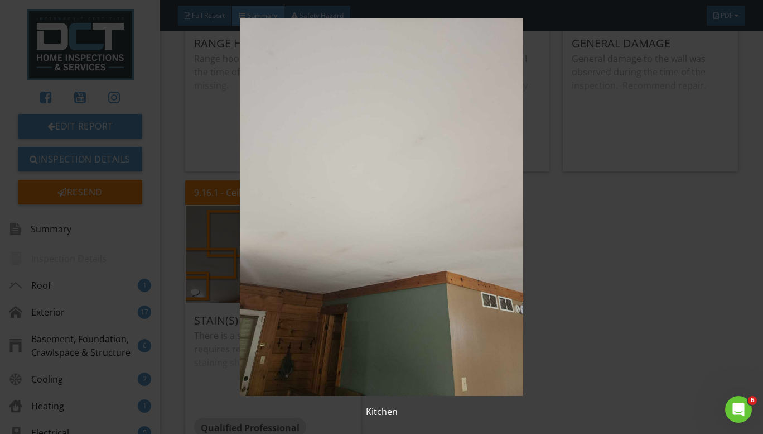
click at [680, 295] on img at bounding box center [381, 207] width 691 height 378
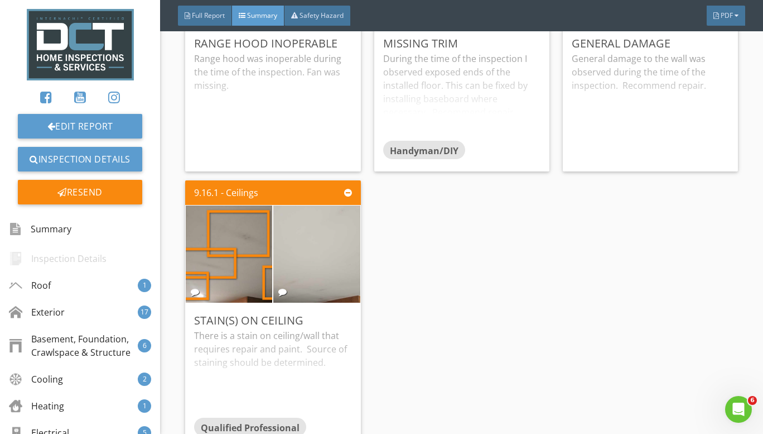
click at [253, 258] on img at bounding box center [229, 254] width 182 height 243
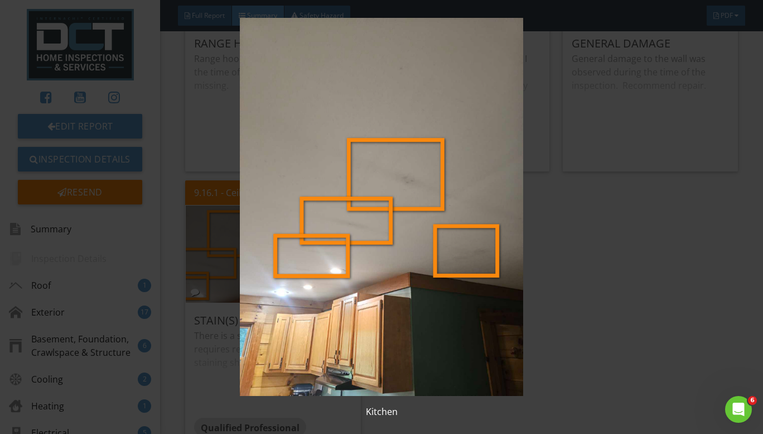
click at [556, 117] on img at bounding box center [381, 207] width 691 height 378
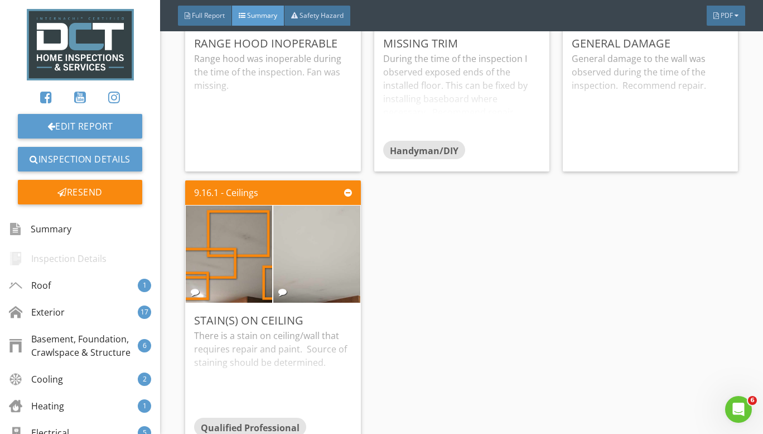
click at [238, 255] on img at bounding box center [229, 254] width 182 height 243
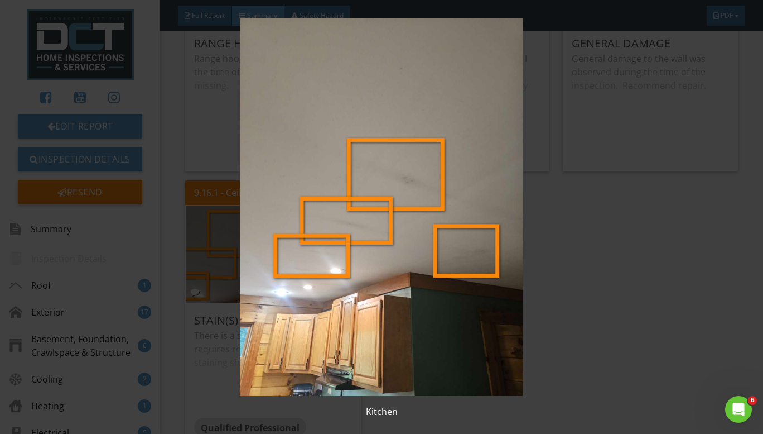
click at [538, 326] on img at bounding box center [381, 207] width 691 height 378
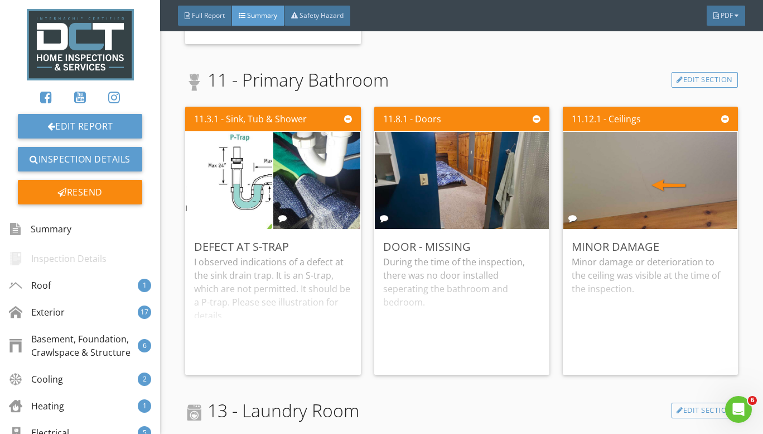
scroll to position [5971, 0]
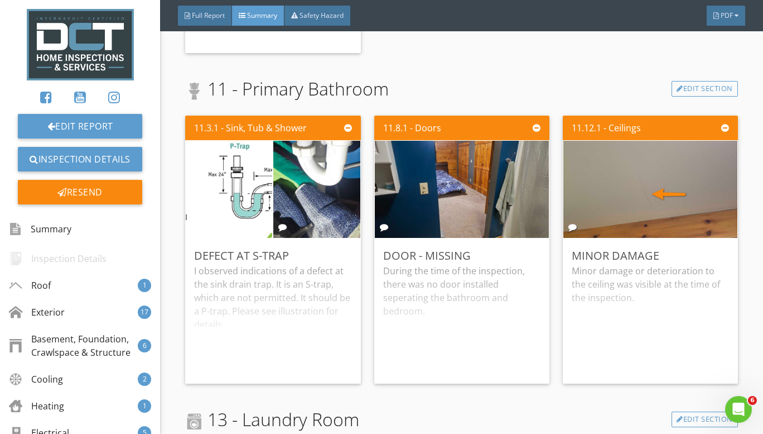
click at [648, 204] on img at bounding box center [651, 189] width 182 height 243
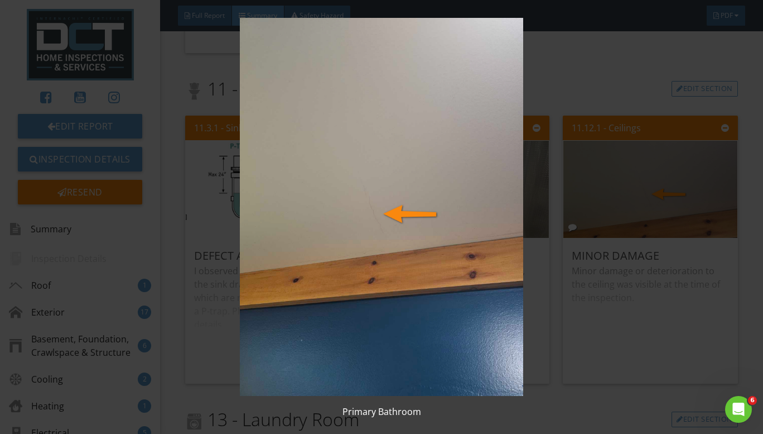
click at [569, 117] on img at bounding box center [381, 207] width 691 height 378
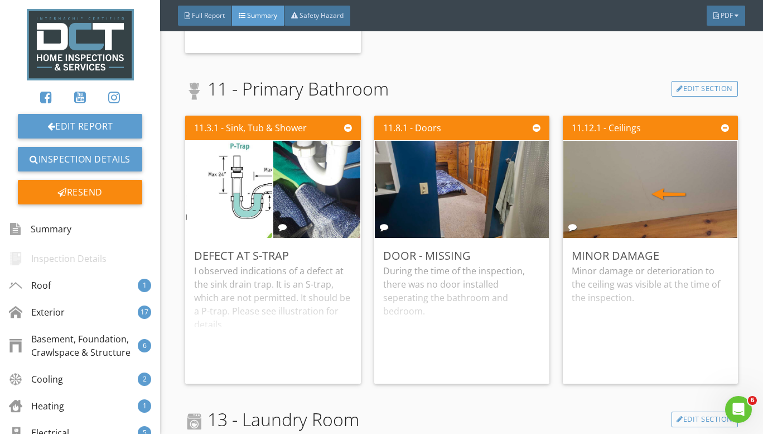
click at [367, 86] on span "11 - Primary Bathroom" at bounding box center [287, 88] width 204 height 27
click at [389, 87] on span "11 - Primary Bathroom" at bounding box center [287, 88] width 204 height 27
drag, startPoint x: 365, startPoint y: 82, endPoint x: 366, endPoint y: 92, distance: 9.5
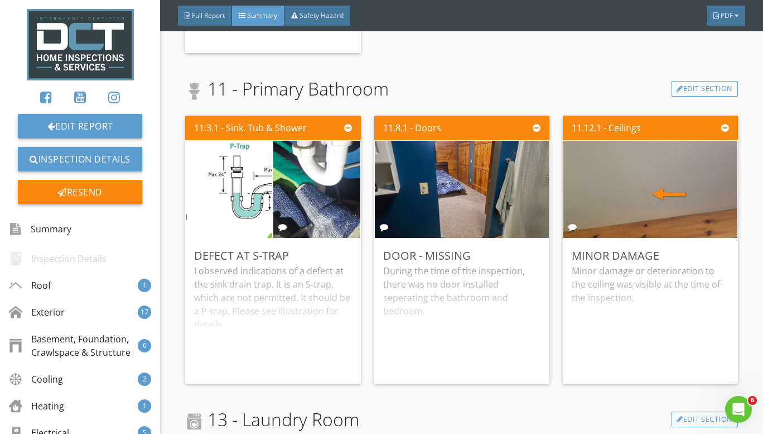
click at [366, 92] on span "11 - Primary Bathroom" at bounding box center [287, 88] width 204 height 27
click at [363, 119] on div "11.3.1 - Sink, Tub & Shower Defect at S-Trap I observed indications of a defect…" at bounding box center [277, 249] width 184 height 277
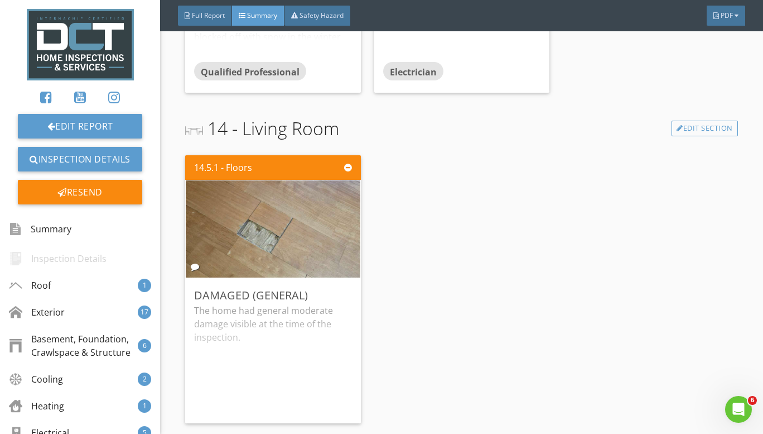
scroll to position [6585, 0]
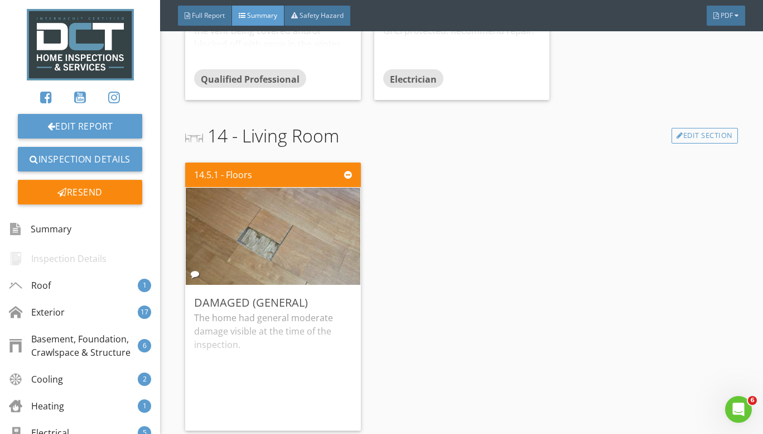
click at [276, 245] on img at bounding box center [273, 236] width 182 height 243
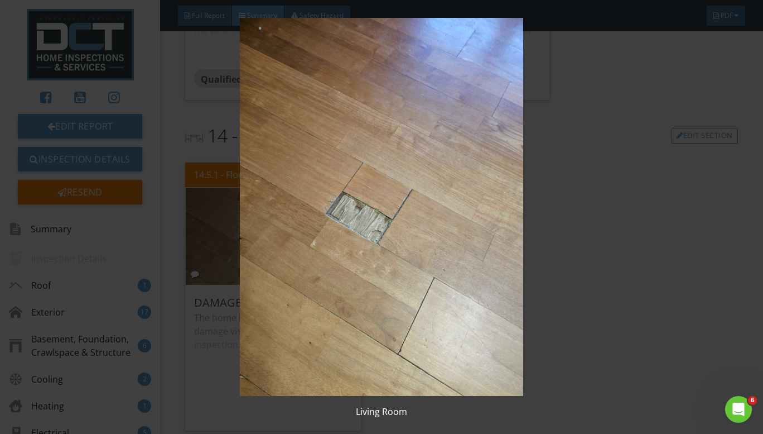
click at [595, 233] on img at bounding box center [381, 207] width 691 height 378
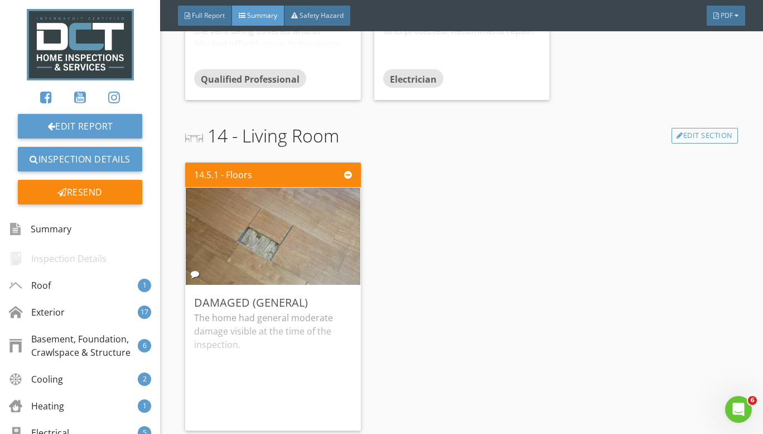
click at [401, 245] on div "14.5.1 - Floors Damaged (General) The home had general moderate damage visible …" at bounding box center [461, 296] width 553 height 277
click at [388, 302] on div "14.5.1 - Floors Damaged (General) The home had general moderate damage visible …" at bounding box center [461, 296] width 553 height 277
click at [281, 257] on img at bounding box center [273, 236] width 182 height 243
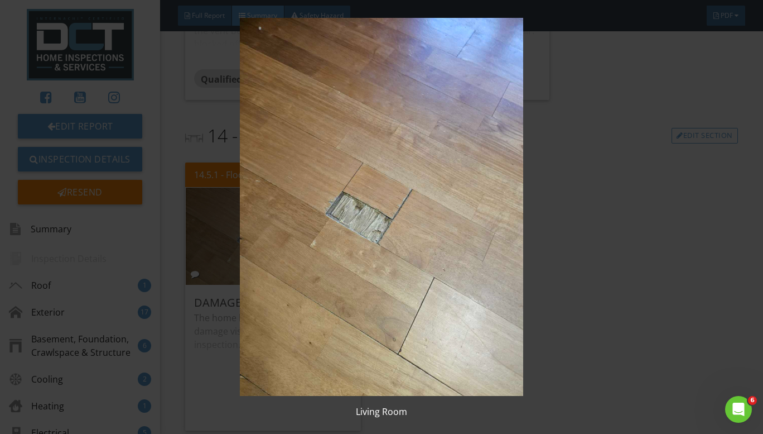
click at [329, 232] on img at bounding box center [381, 207] width 691 height 378
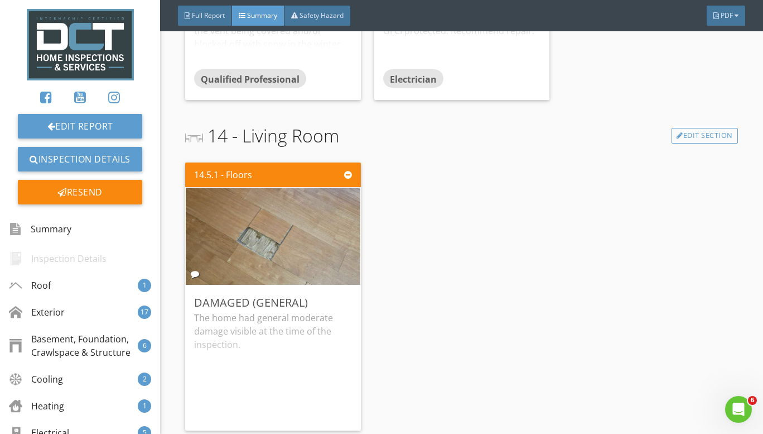
click at [433, 306] on div "14.5.1 - Floors Damaged (General) The home had general moderate damage visible …" at bounding box center [461, 296] width 553 height 277
click at [276, 234] on img at bounding box center [273, 236] width 182 height 243
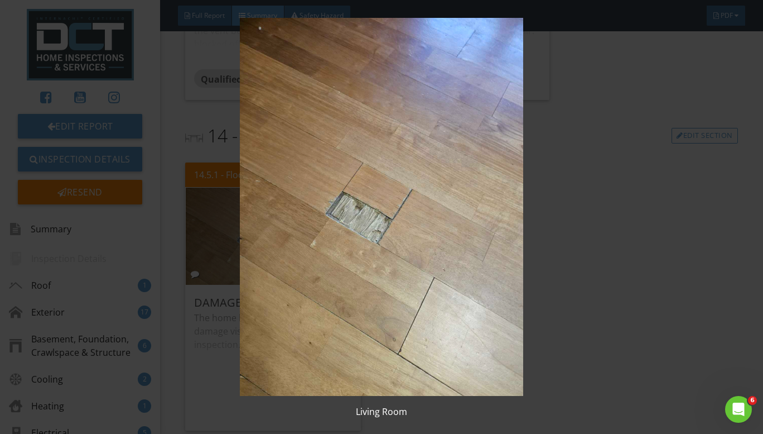
click at [573, 252] on img at bounding box center [381, 207] width 691 height 378
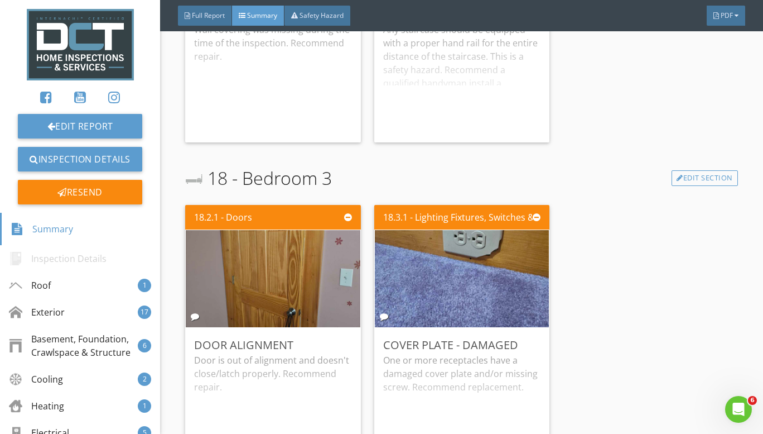
scroll to position [7590, 0]
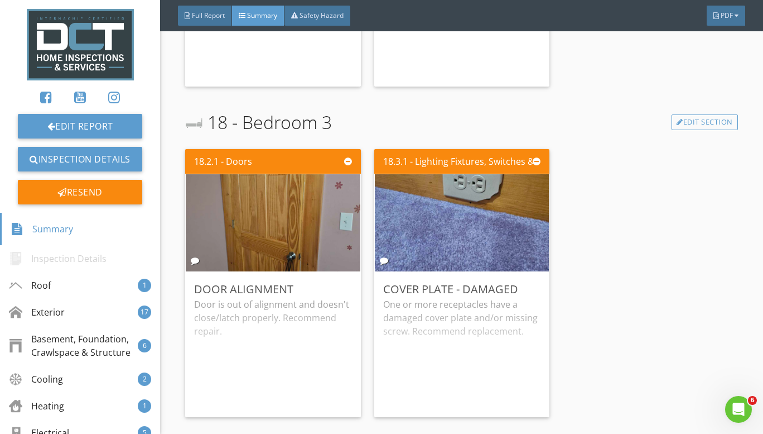
click at [315, 251] on img at bounding box center [273, 223] width 182 height 243
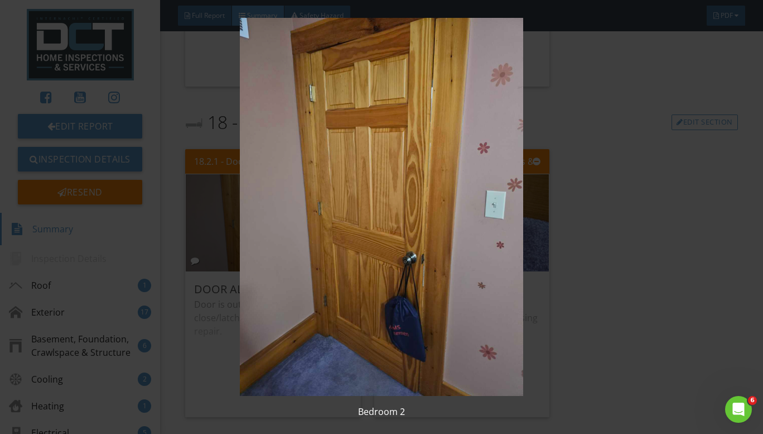
click at [648, 286] on img at bounding box center [381, 207] width 691 height 378
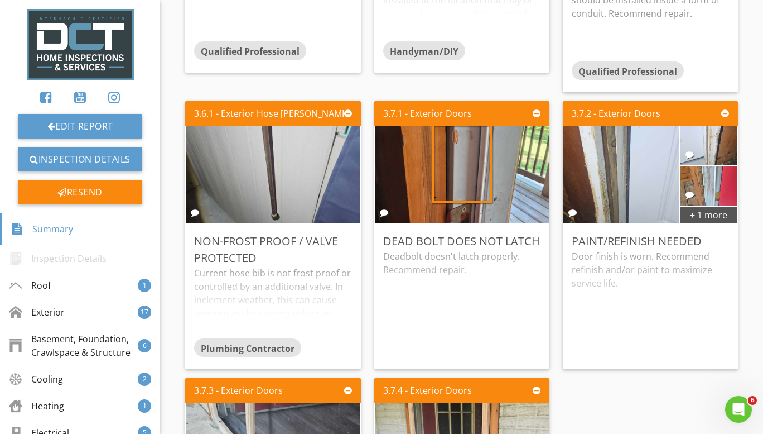
scroll to position [0, 0]
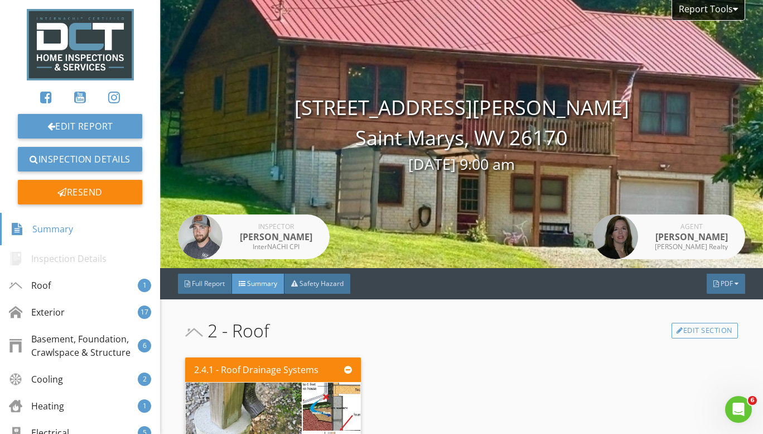
click at [323, 290] on div "Safety Hazard" at bounding box center [318, 283] width 66 height 20
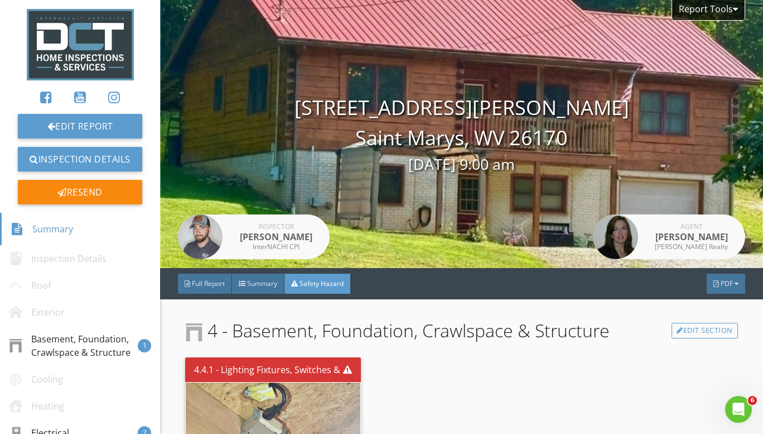
click at [208, 289] on div "Full Report" at bounding box center [205, 283] width 54 height 20
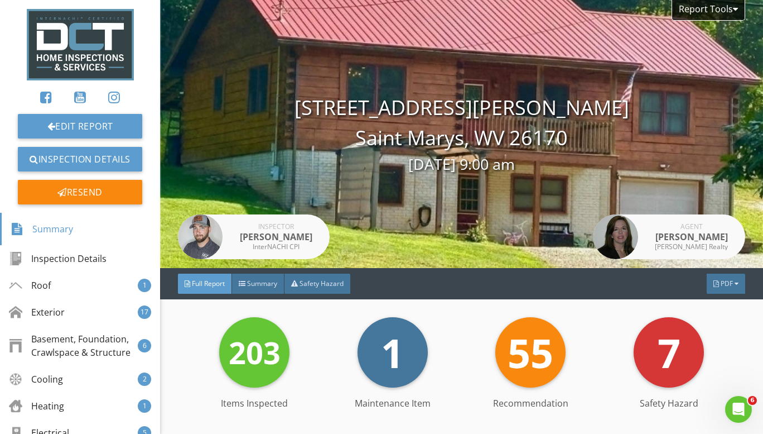
click at [277, 282] on span "Summary" at bounding box center [262, 282] width 30 height 9
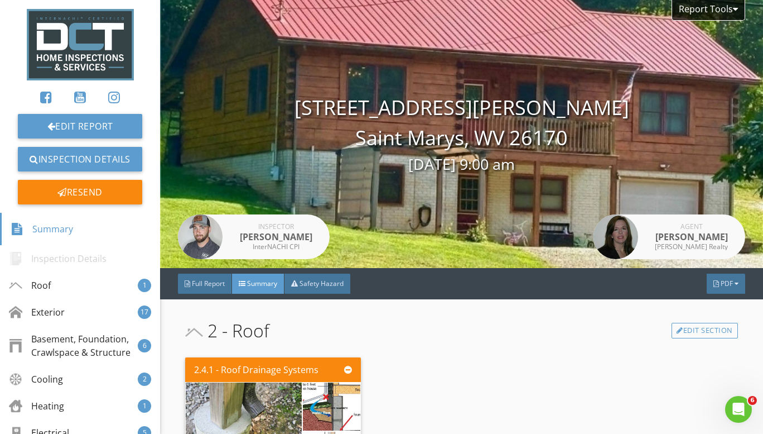
click at [318, 285] on span "Safety Hazard" at bounding box center [322, 282] width 44 height 9
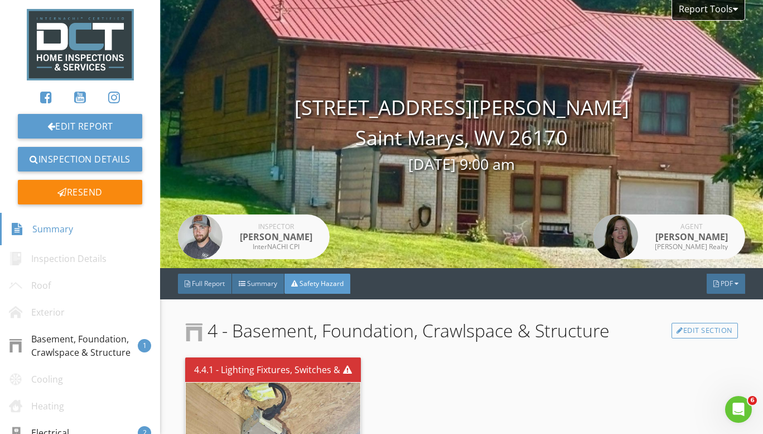
click at [201, 285] on span "Full Report" at bounding box center [208, 282] width 33 height 9
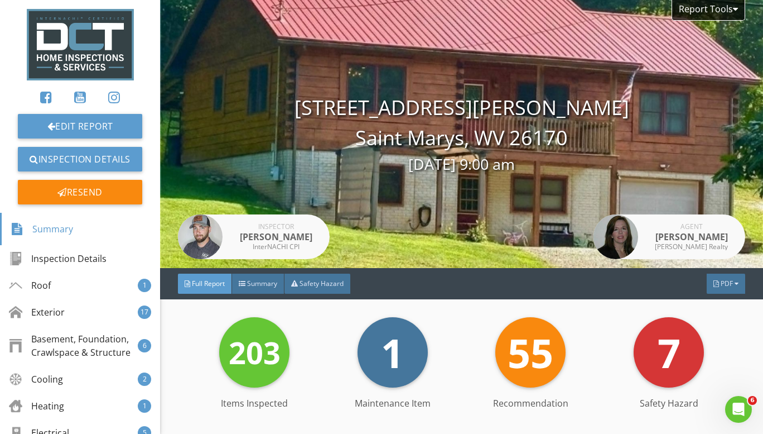
scroll to position [56, 0]
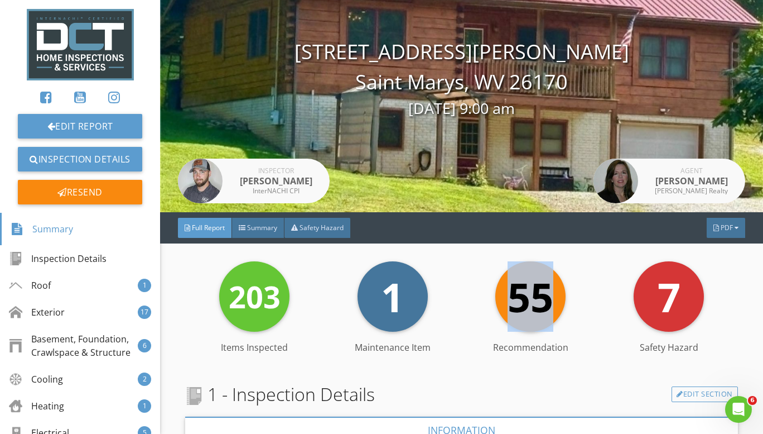
drag, startPoint x: 508, startPoint y: 284, endPoint x: 560, endPoint y: 291, distance: 53.0
click at [560, 291] on div "55" at bounding box center [531, 296] width 70 height 70
drag, startPoint x: 560, startPoint y: 291, endPoint x: 507, endPoint y: 301, distance: 54.4
click at [507, 301] on div "55" at bounding box center [531, 296] width 70 height 70
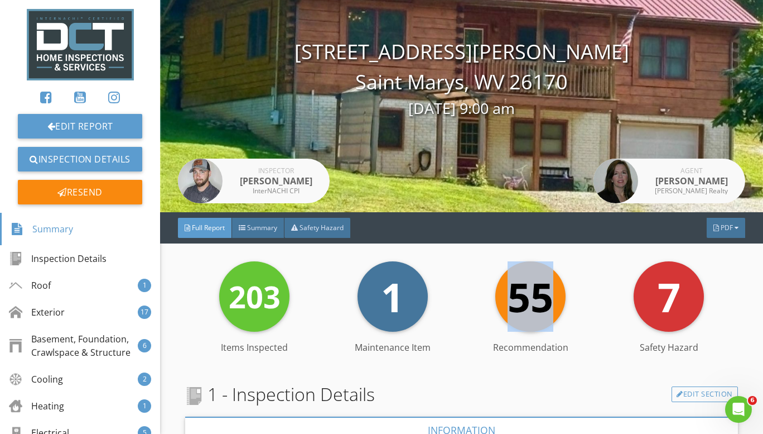
click at [489, 300] on div "55 Recommendation" at bounding box center [531, 296] width 138 height 70
drag, startPoint x: 536, startPoint y: 305, endPoint x: 568, endPoint y: 299, distance: 32.0
click at [568, 299] on div "55 Recommendation" at bounding box center [531, 296] width 138 height 70
click at [467, 292] on div "55 Recommendation" at bounding box center [531, 296] width 138 height 70
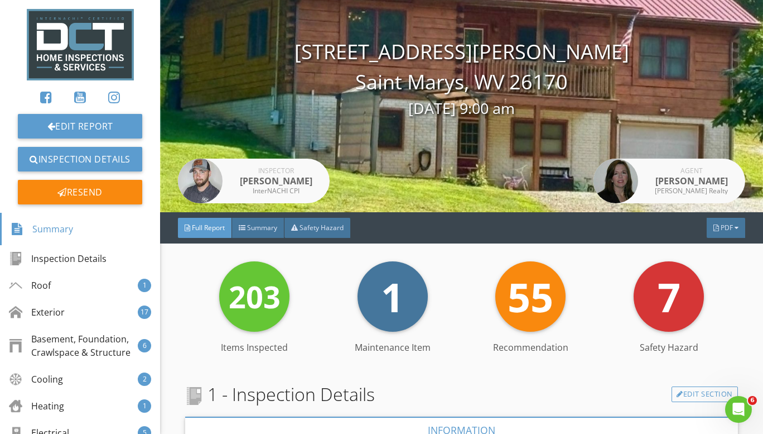
click at [257, 227] on span "Summary" at bounding box center [262, 227] width 30 height 9
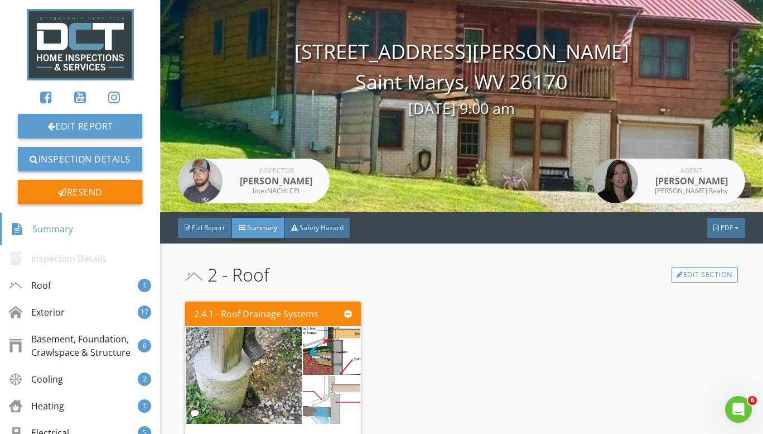
click at [302, 225] on span "Safety Hazard" at bounding box center [322, 227] width 44 height 9
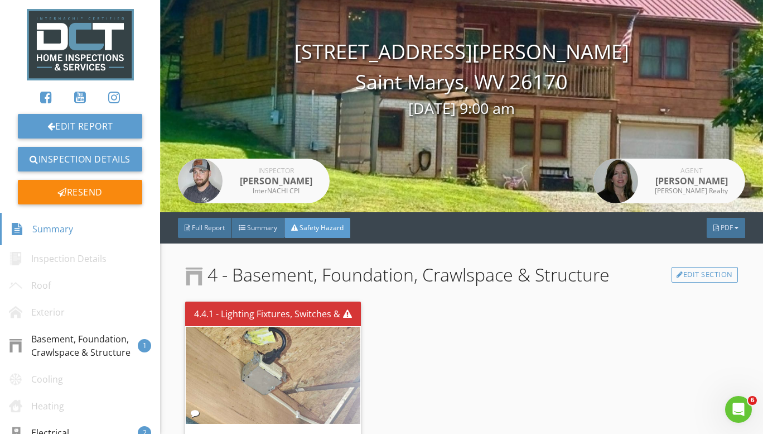
click at [212, 239] on div "Full Report Summary Safety Hazard PDF" at bounding box center [461, 227] width 603 height 31
click at [208, 234] on div "Full Report" at bounding box center [205, 228] width 54 height 20
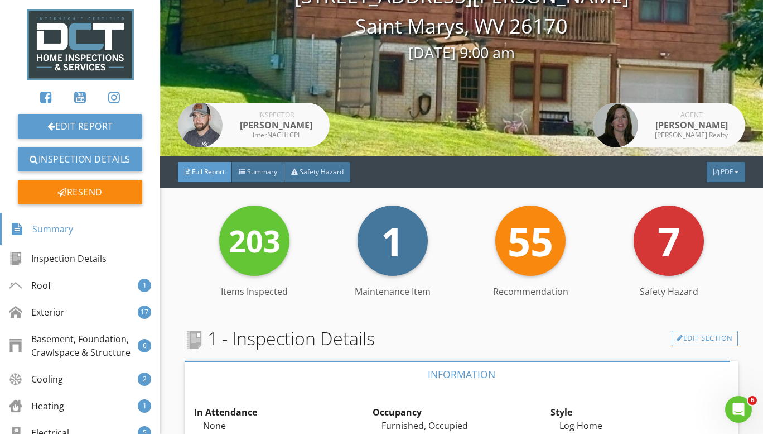
scroll to position [0, 0]
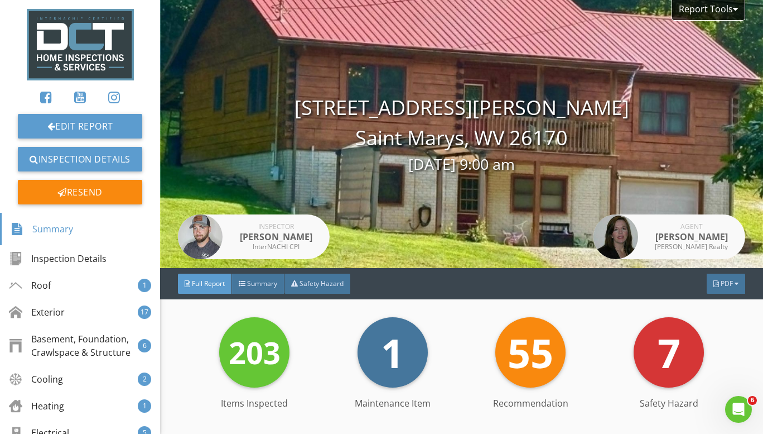
click at [199, 290] on div "Full Report" at bounding box center [205, 283] width 54 height 20
click at [166, 65] on div "Report Tools [STREET_ADDRESS][PERSON_NAME] [PERSON_NAME], WV 26170 [DATE] 9:00 …" at bounding box center [461, 134] width 603 height 268
